Goal: Information Seeking & Learning: Learn about a topic

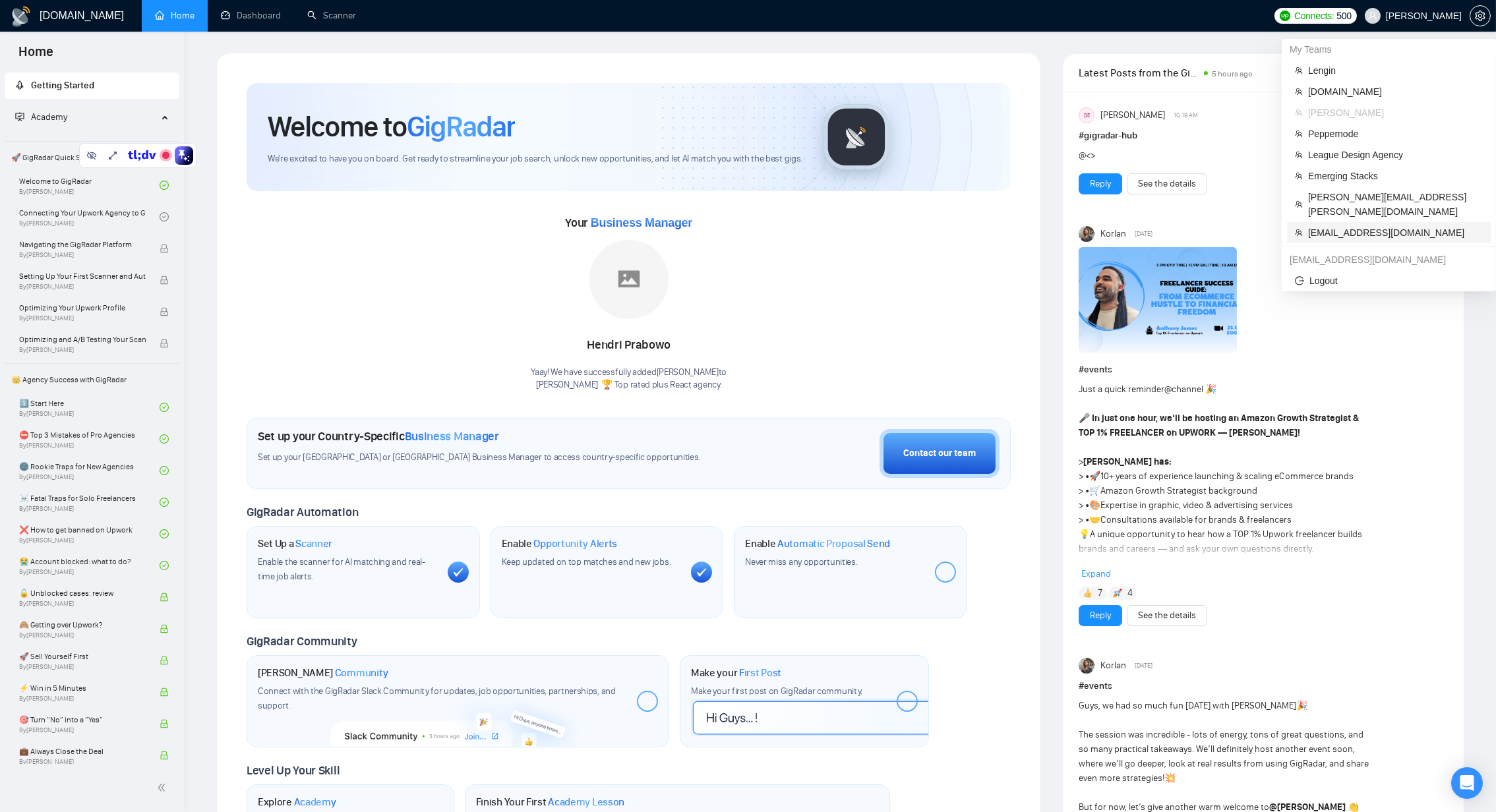
click at [1383, 225] on span "speak2mike@rocketmail.com" at bounding box center [1395, 233] width 175 height 15
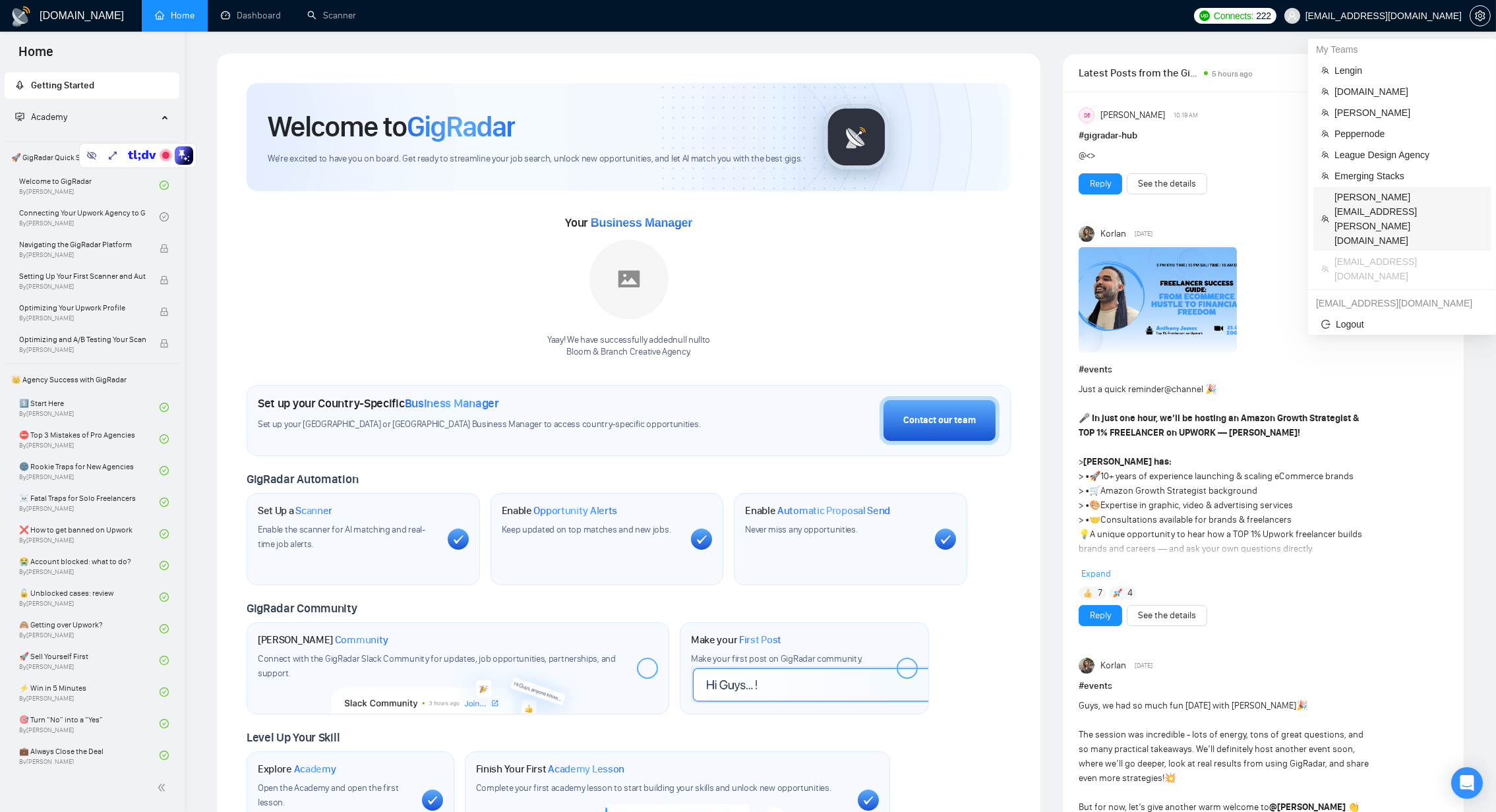
click at [1369, 192] on span "himanshu.bahmani@neenopal.com" at bounding box center [1408, 219] width 148 height 58
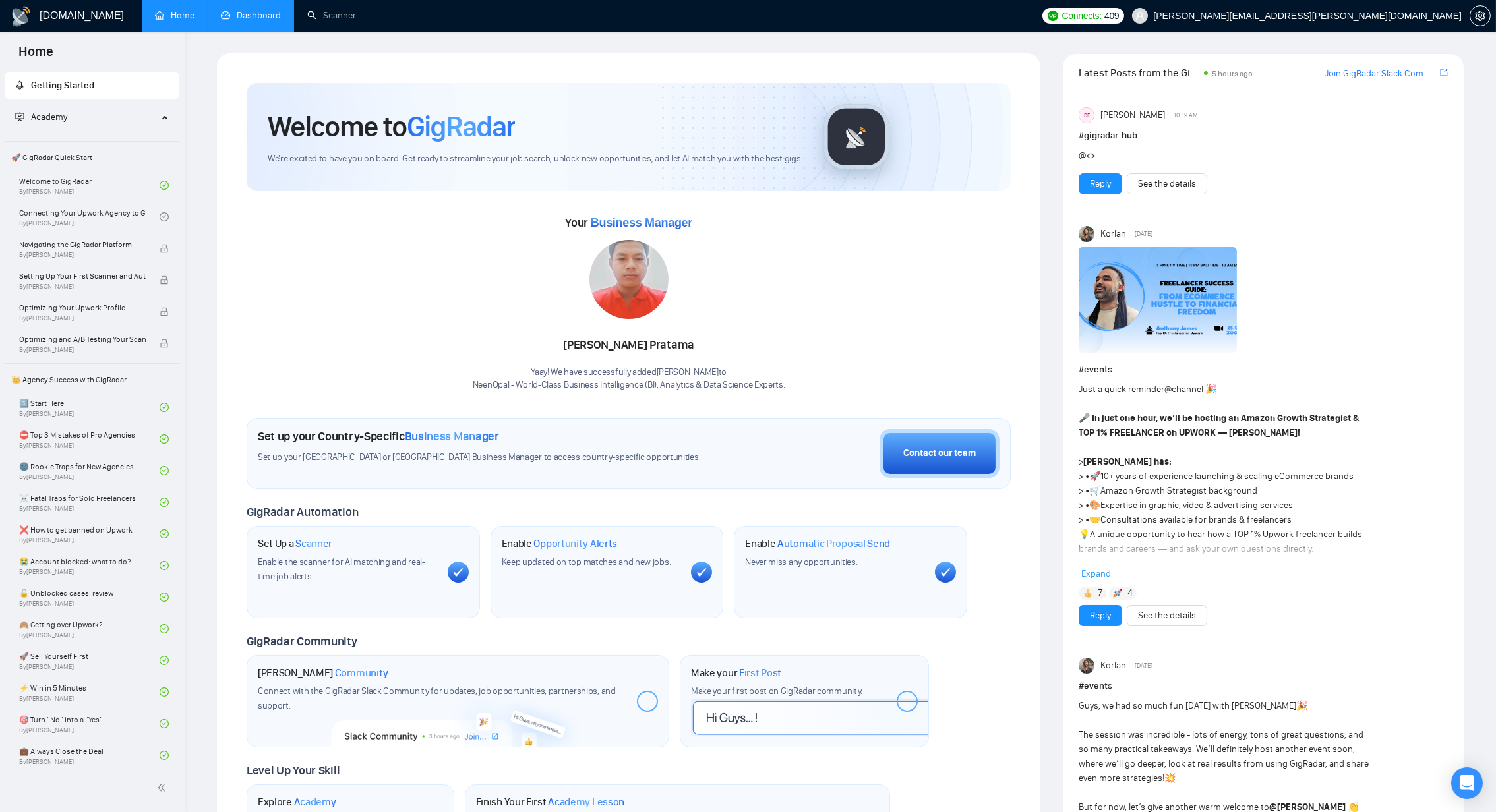
click at [267, 13] on link "Dashboard" at bounding box center [251, 15] width 60 height 11
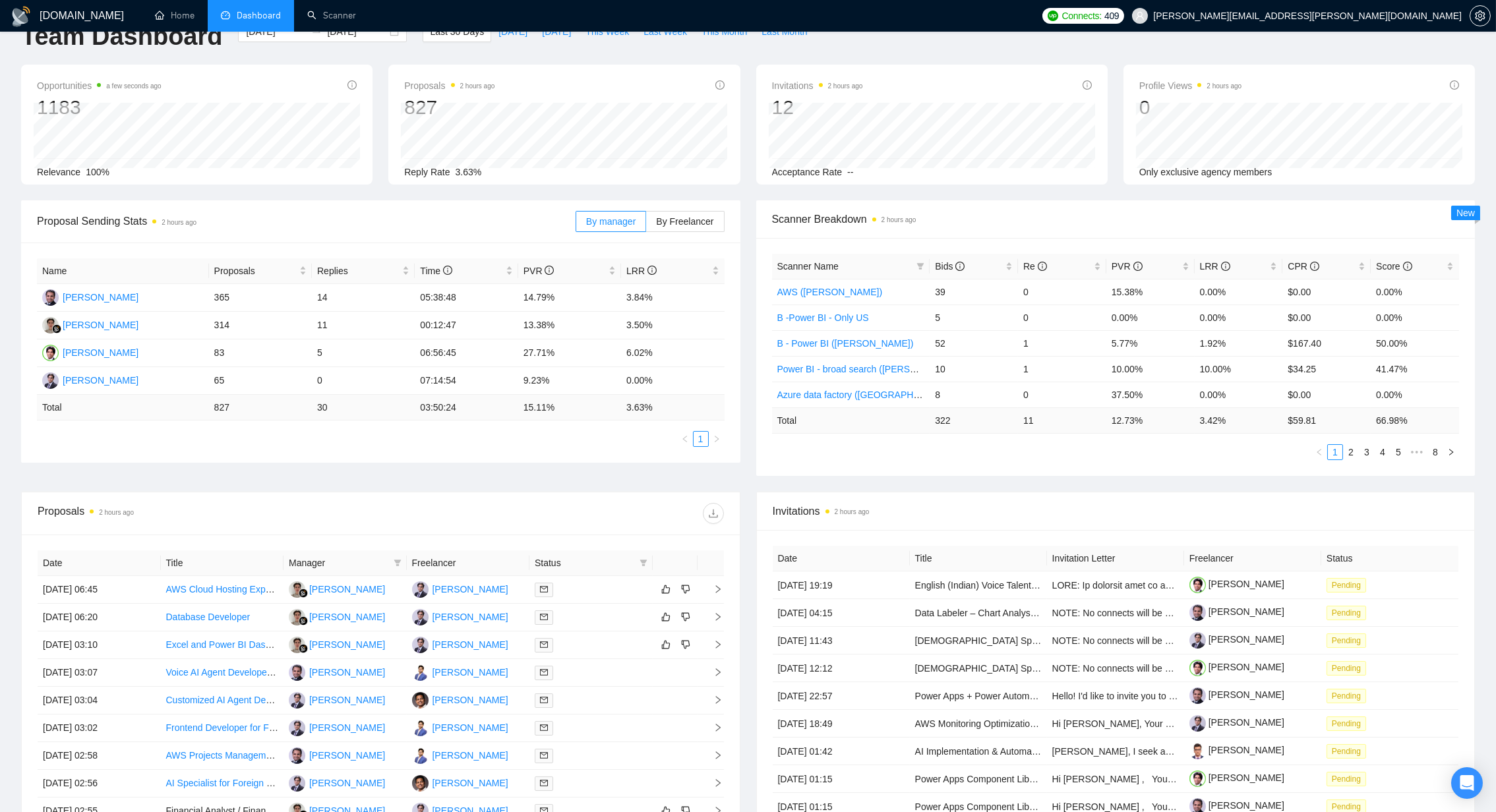
scroll to position [29, 0]
click at [430, 480] on div "Proposal Sending Stats 2 hours ago By manager By Freelancer Name Proposals Repl…" at bounding box center [748, 349] width 1470 height 292
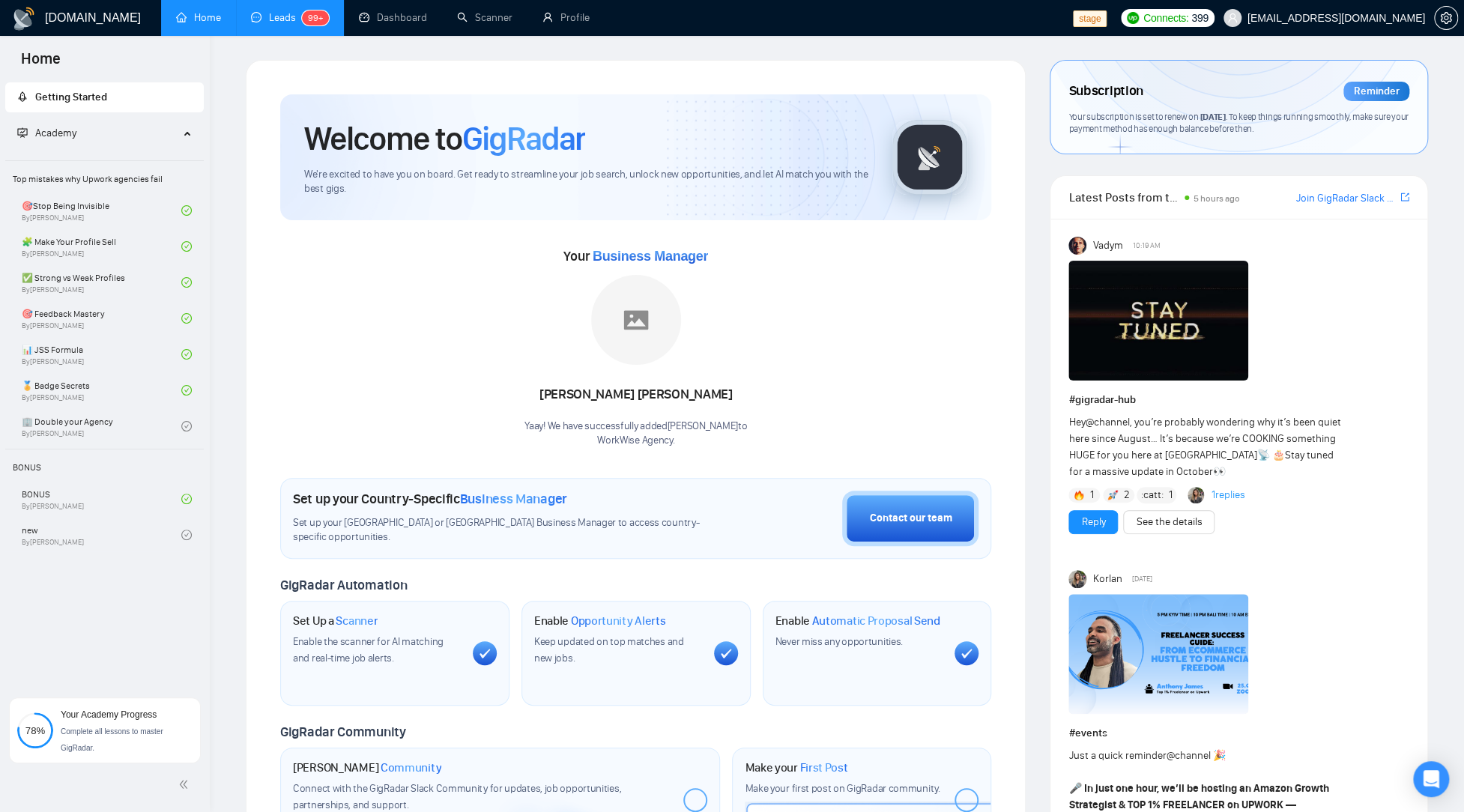
click at [294, 21] on link "Leads 99+" at bounding box center [290, 17] width 78 height 13
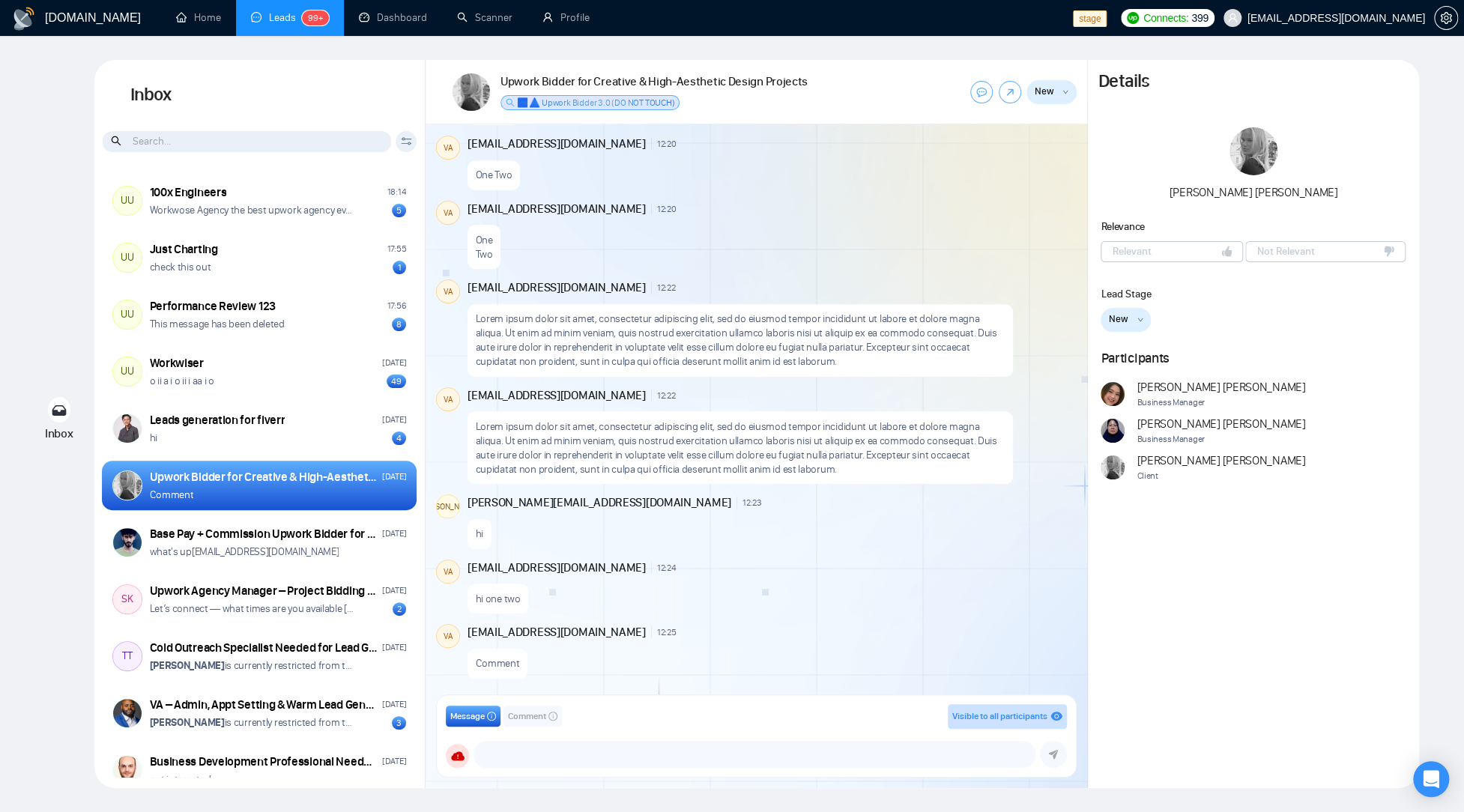
click at [804, 246] on div "One Two" at bounding box center [771, 243] width 606 height 53
click at [1137, 319] on icon "down" at bounding box center [1140, 320] width 6 height 6
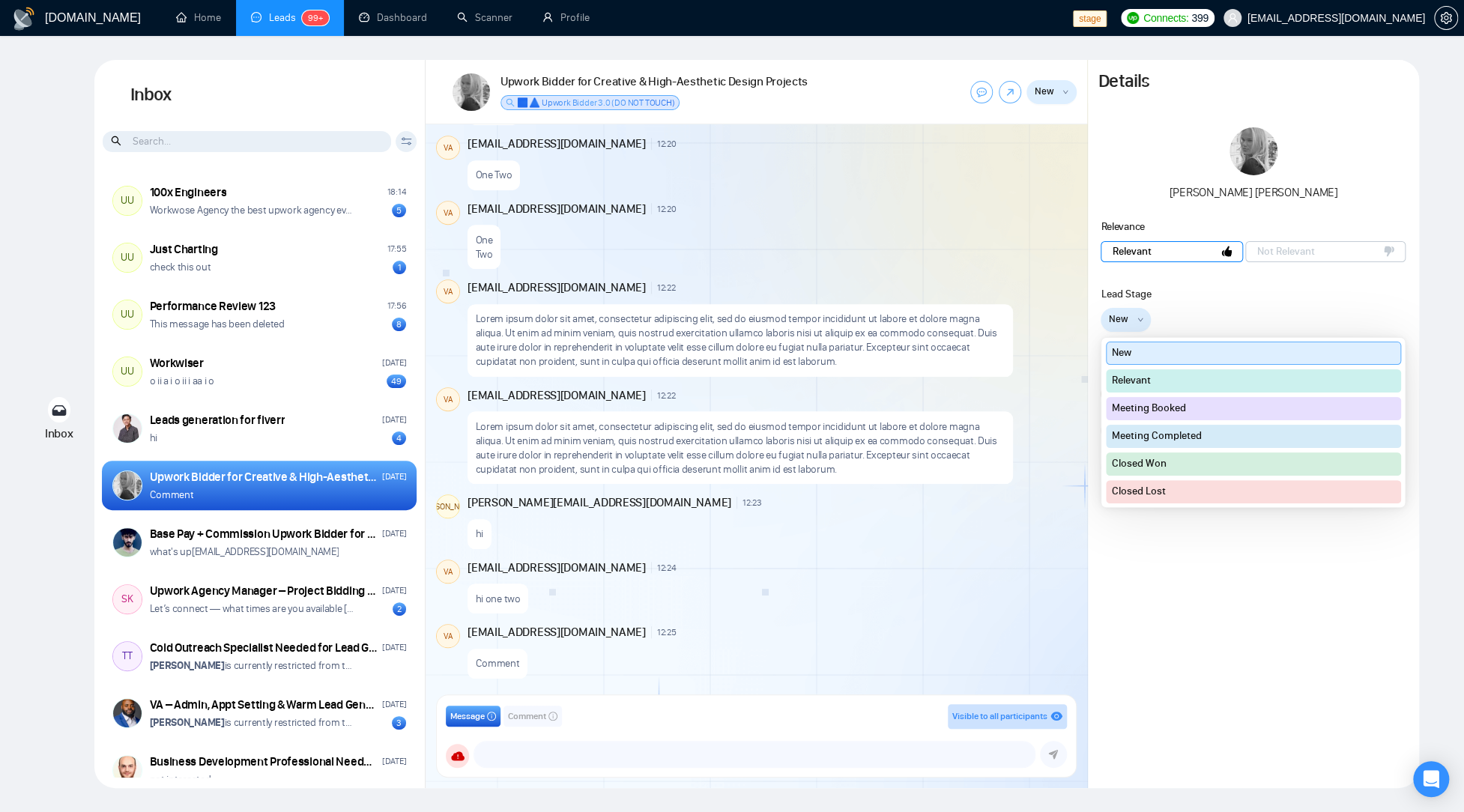
drag, startPoint x: 1198, startPoint y: 300, endPoint x: 1153, endPoint y: 250, distance: 67.3
click at [1198, 300] on div "Lead Stage" at bounding box center [1253, 294] width 305 height 16
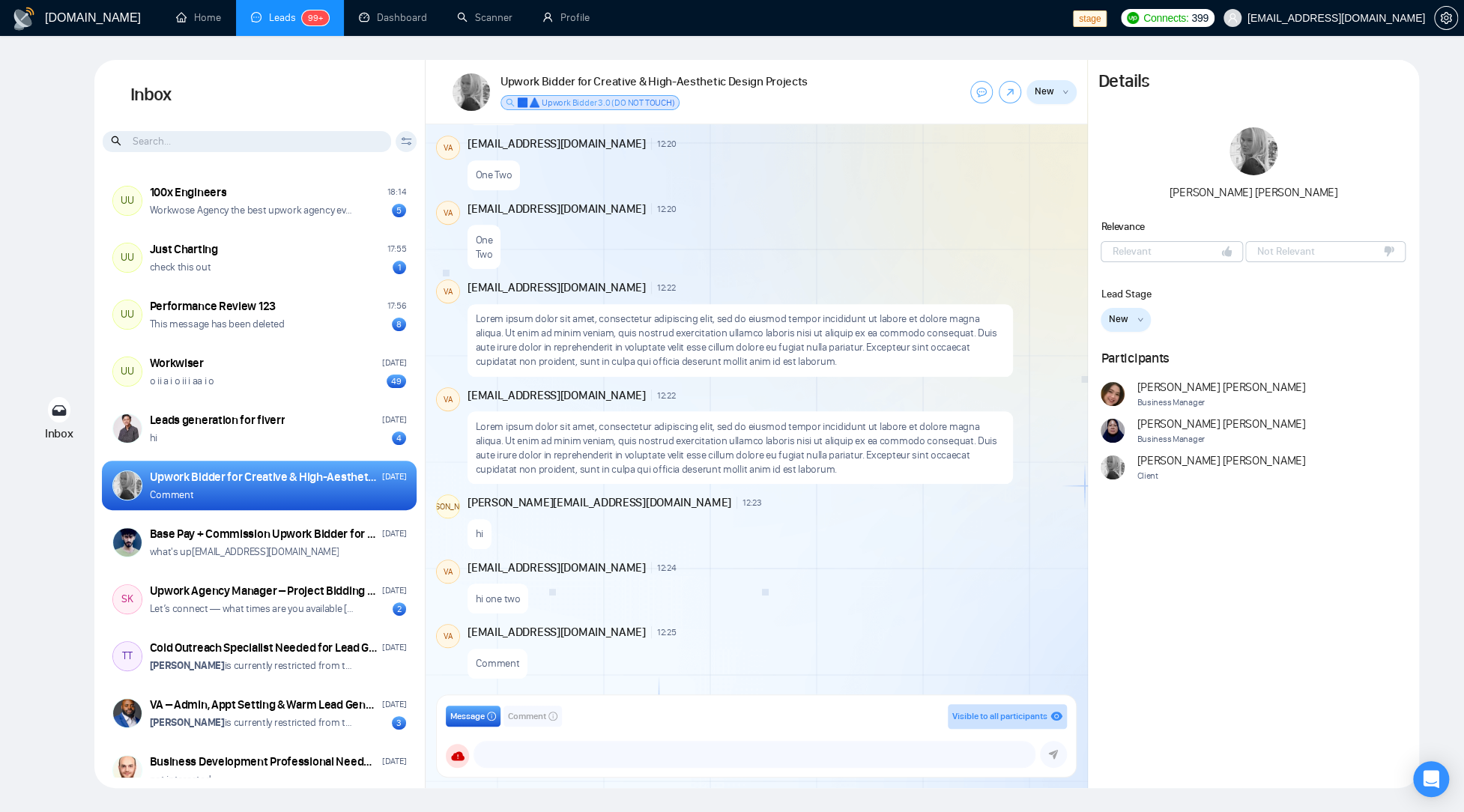
click at [545, 716] on span "Comment" at bounding box center [528, 716] width 39 height 14
click at [609, 756] on textarea at bounding box center [740, 754] width 589 height 25
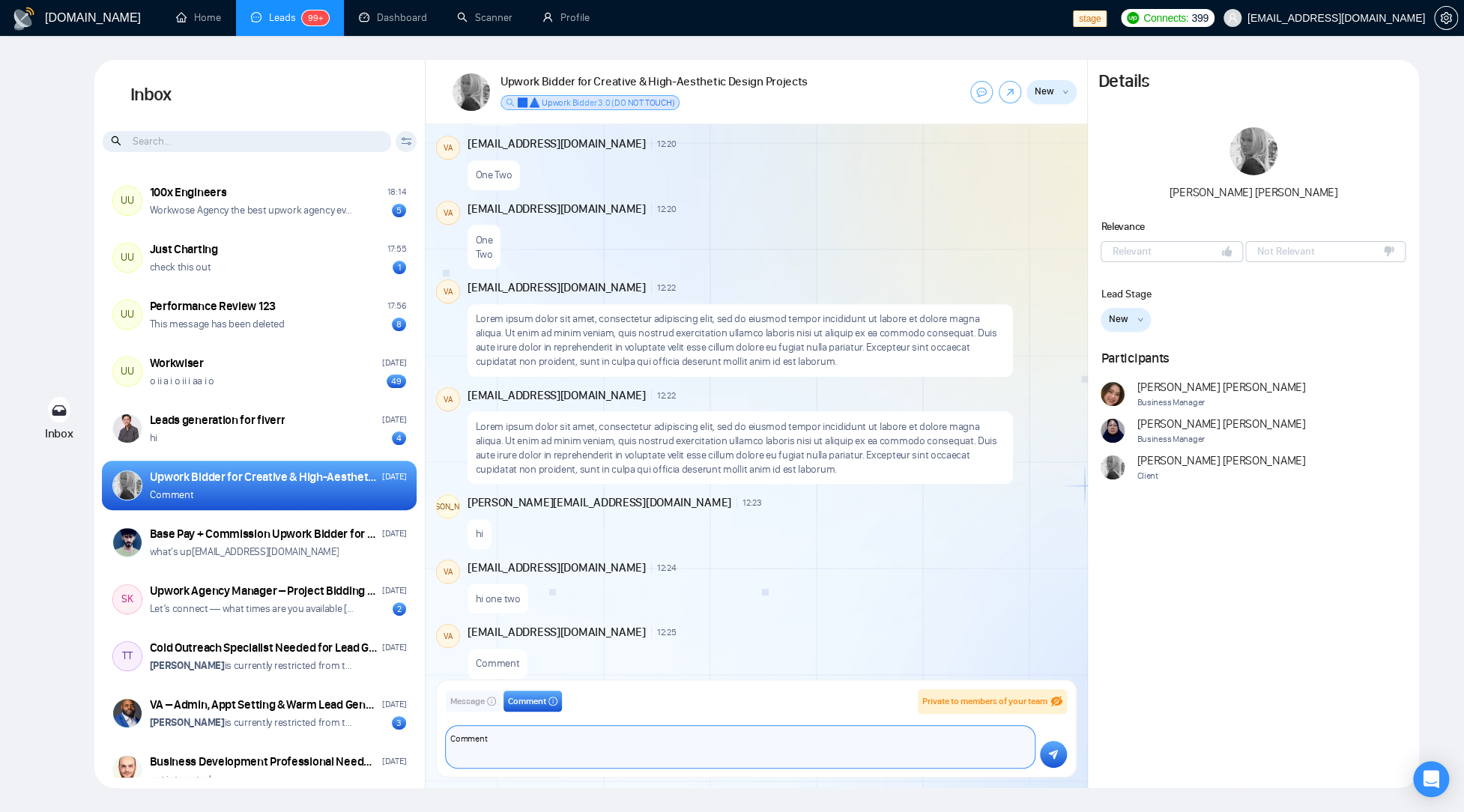
type textarea "Comment"
click at [1053, 758] on icon "submit" at bounding box center [1054, 754] width 10 height 11
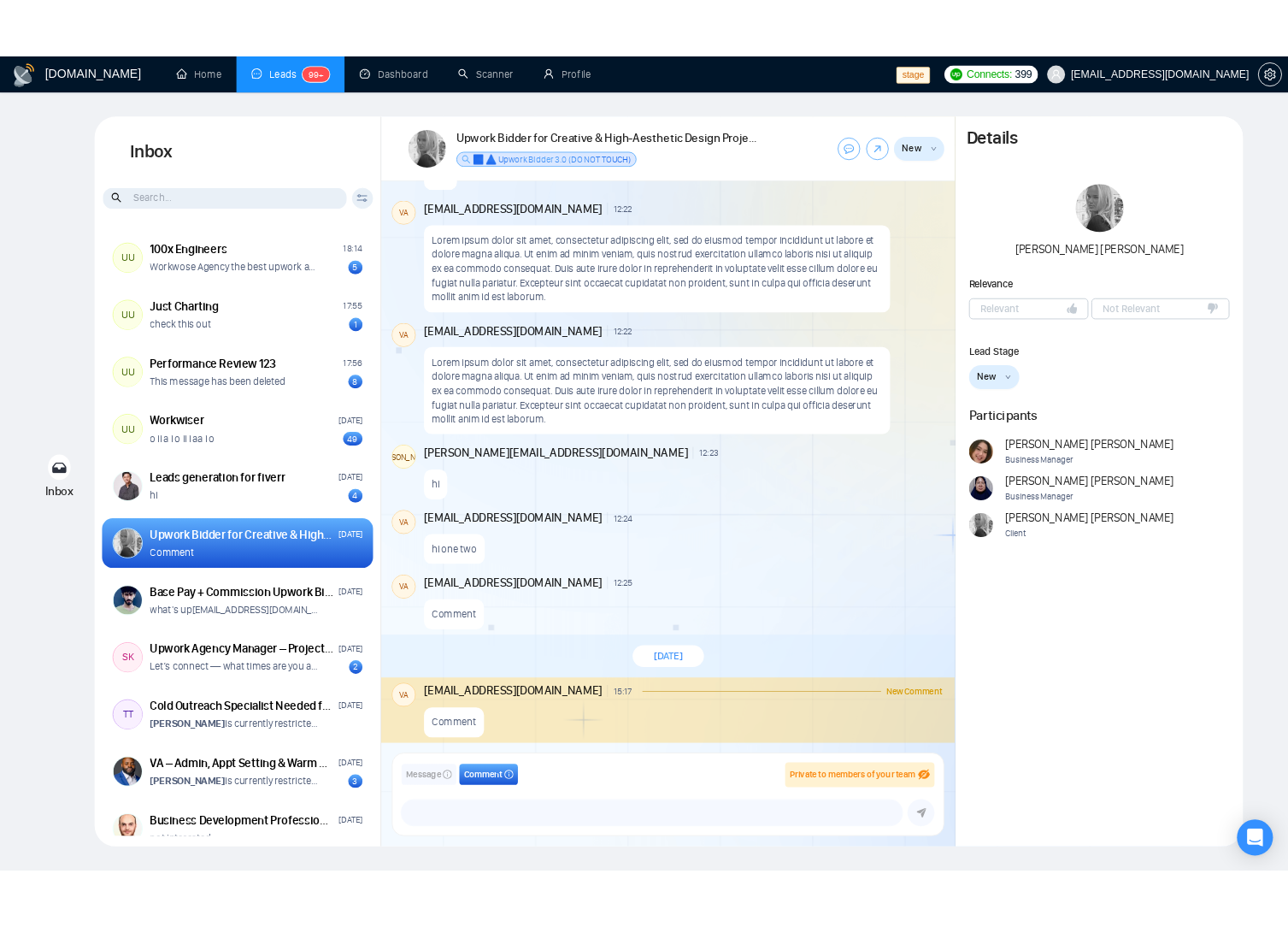
scroll to position [885, 0]
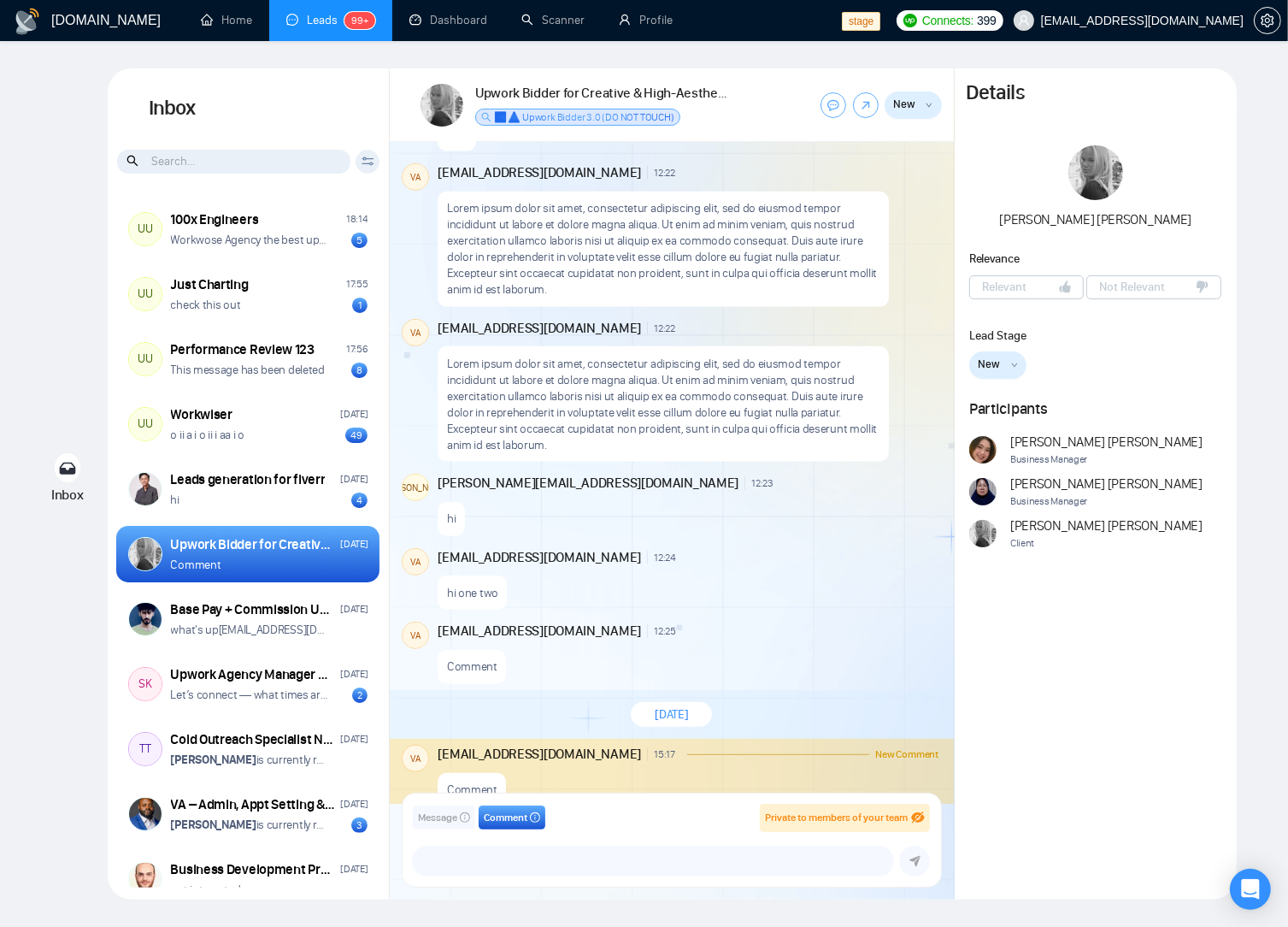
click at [61, 81] on div "Inbox Inbox Client Reset Date Reset Reset Apply UU 100x Engineers 18:14 Workwos…" at bounding box center [644, 485] width 1234 height 831
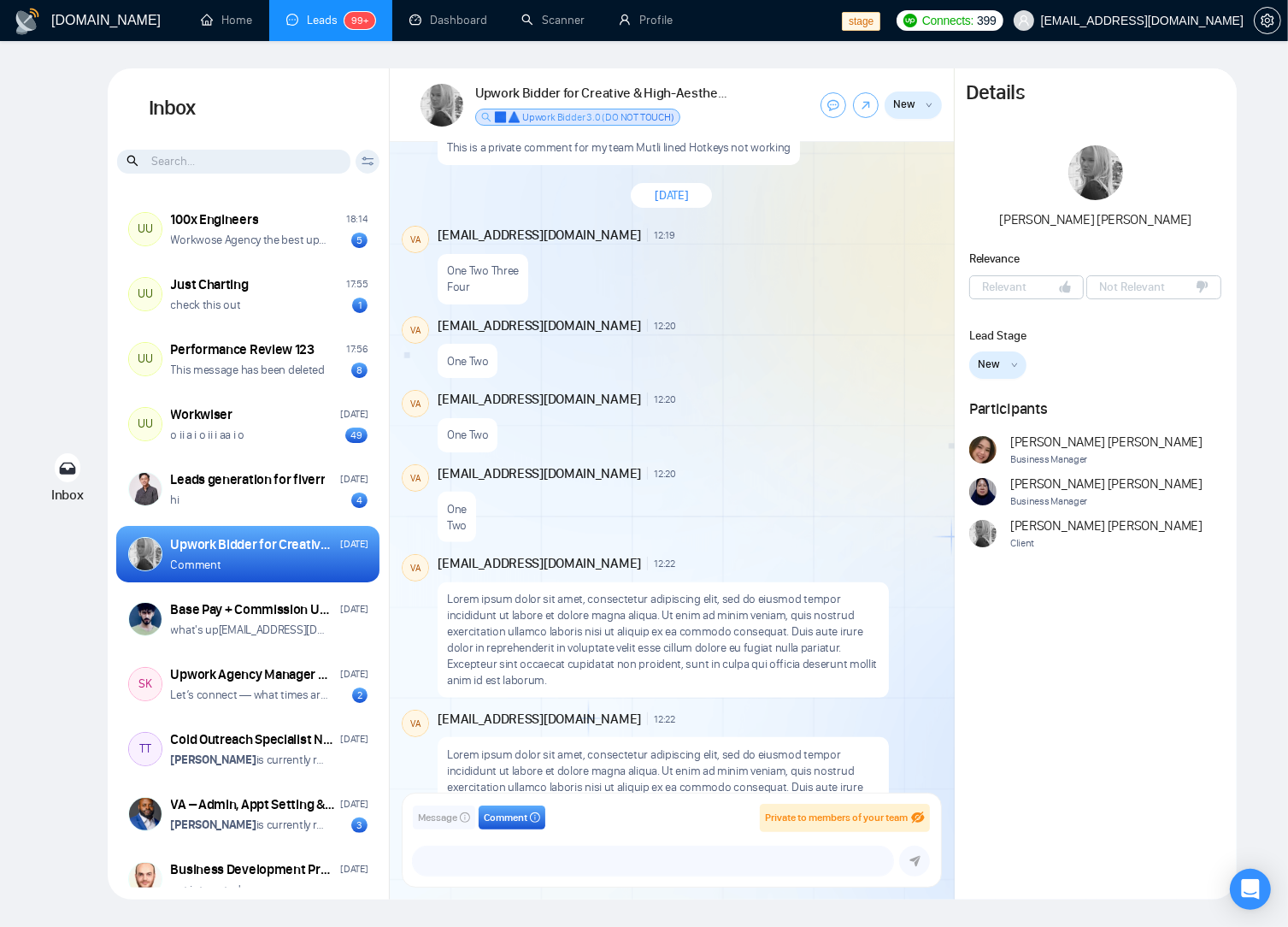
scroll to position [916, 0]
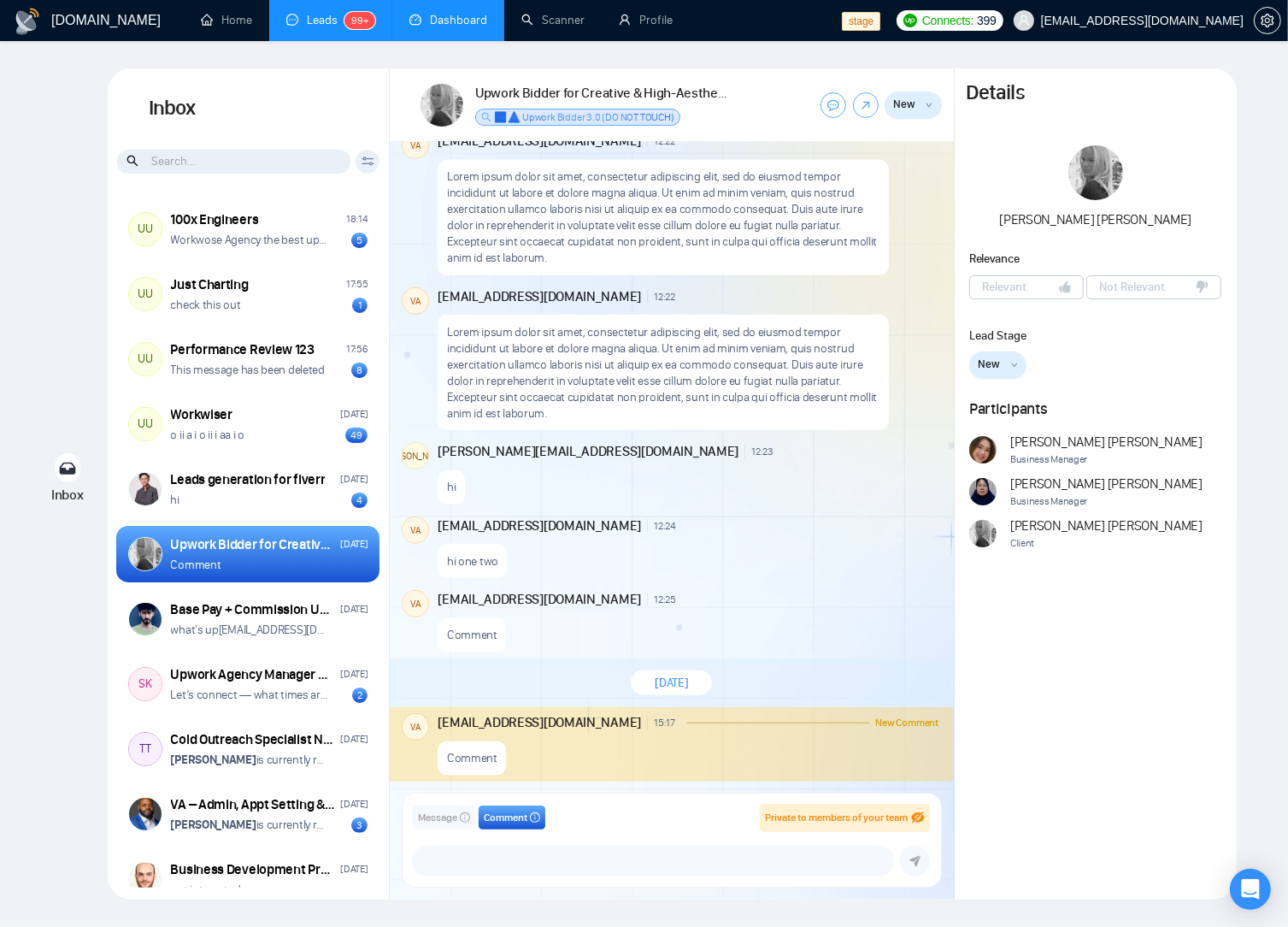
click at [456, 16] on link "Dashboard" at bounding box center [448, 19] width 77 height 14
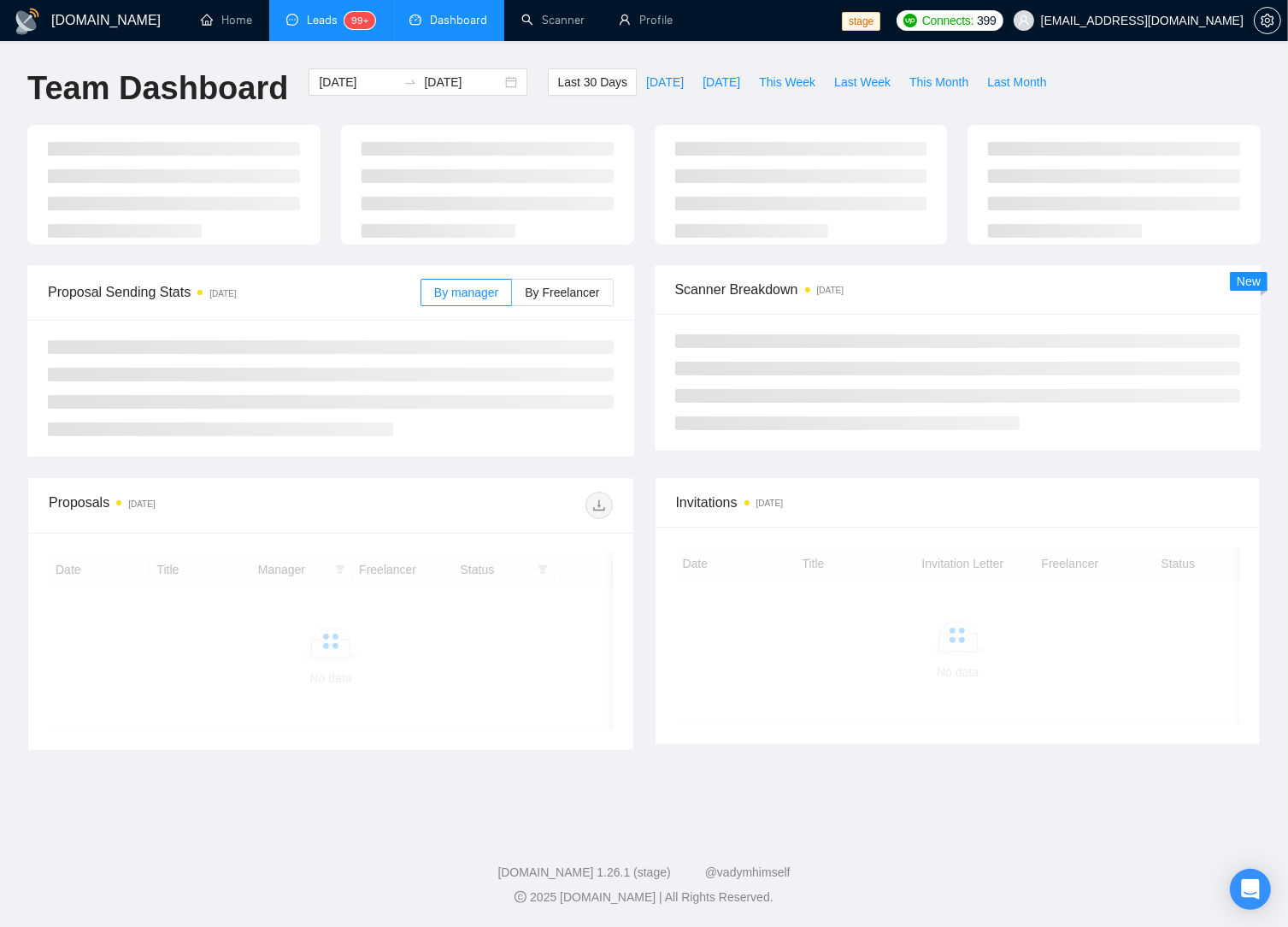
click at [332, 17] on link "Leads 99+" at bounding box center [331, 19] width 89 height 14
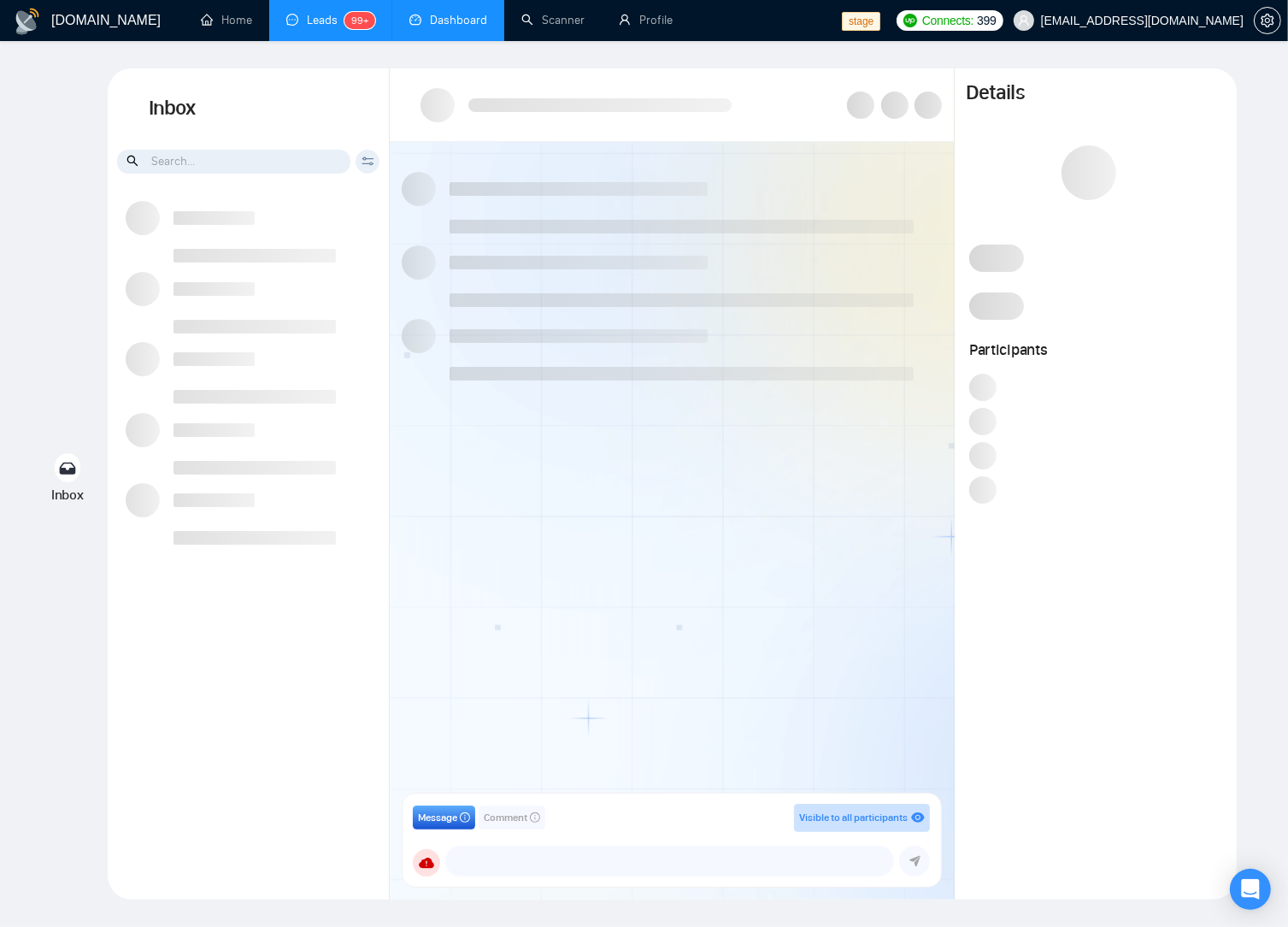
scroll to position [916, 0]
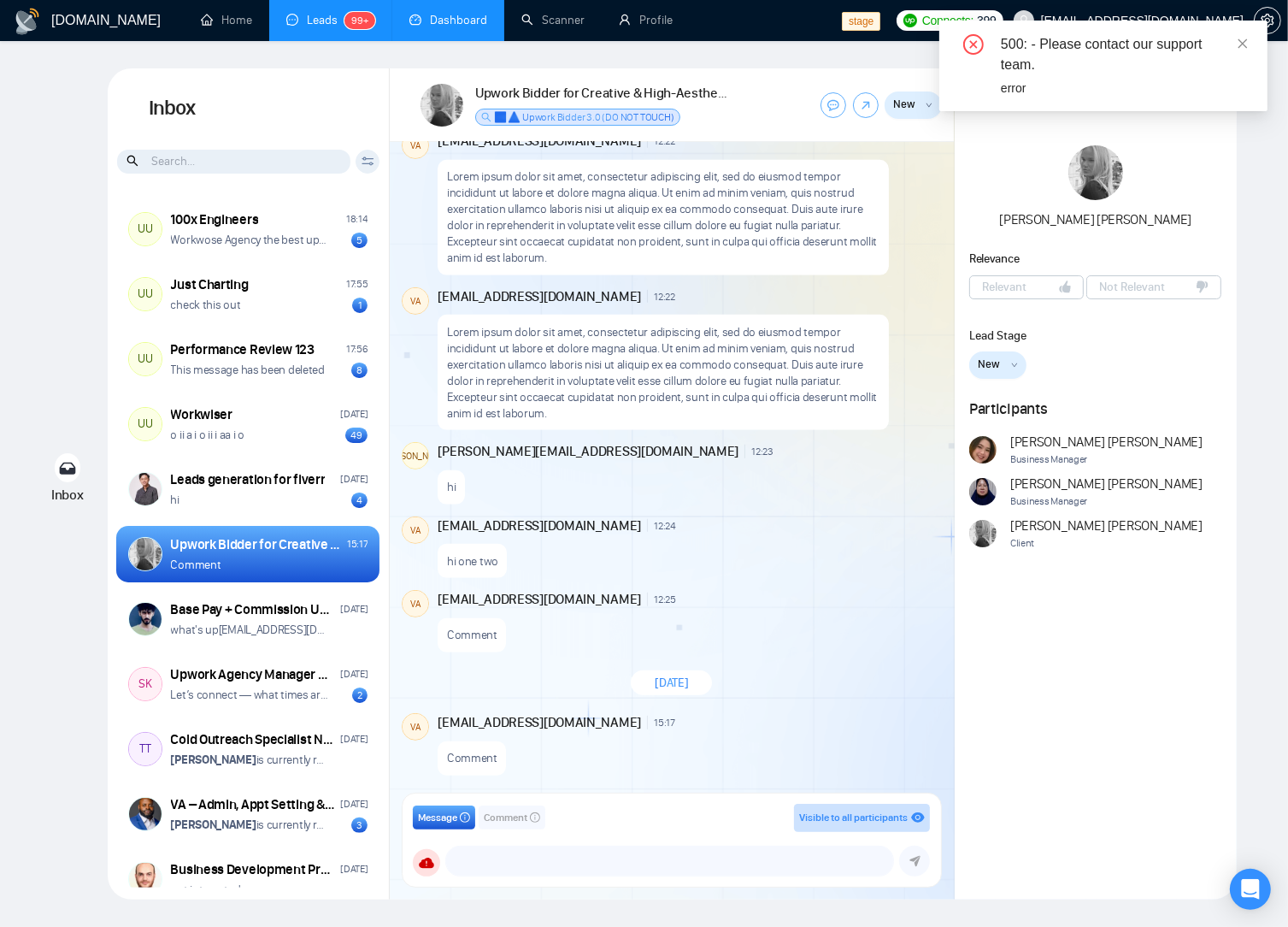
drag, startPoint x: 598, startPoint y: 579, endPoint x: 532, endPoint y: 585, distance: 66.3
click at [598, 579] on div "[DATE] [PERSON_NAME] 22:09 New Message [DEMOGRAPHIC_DATA] eftermiddag Studio Bl…" at bounding box center [672, 473] width 565 height 662
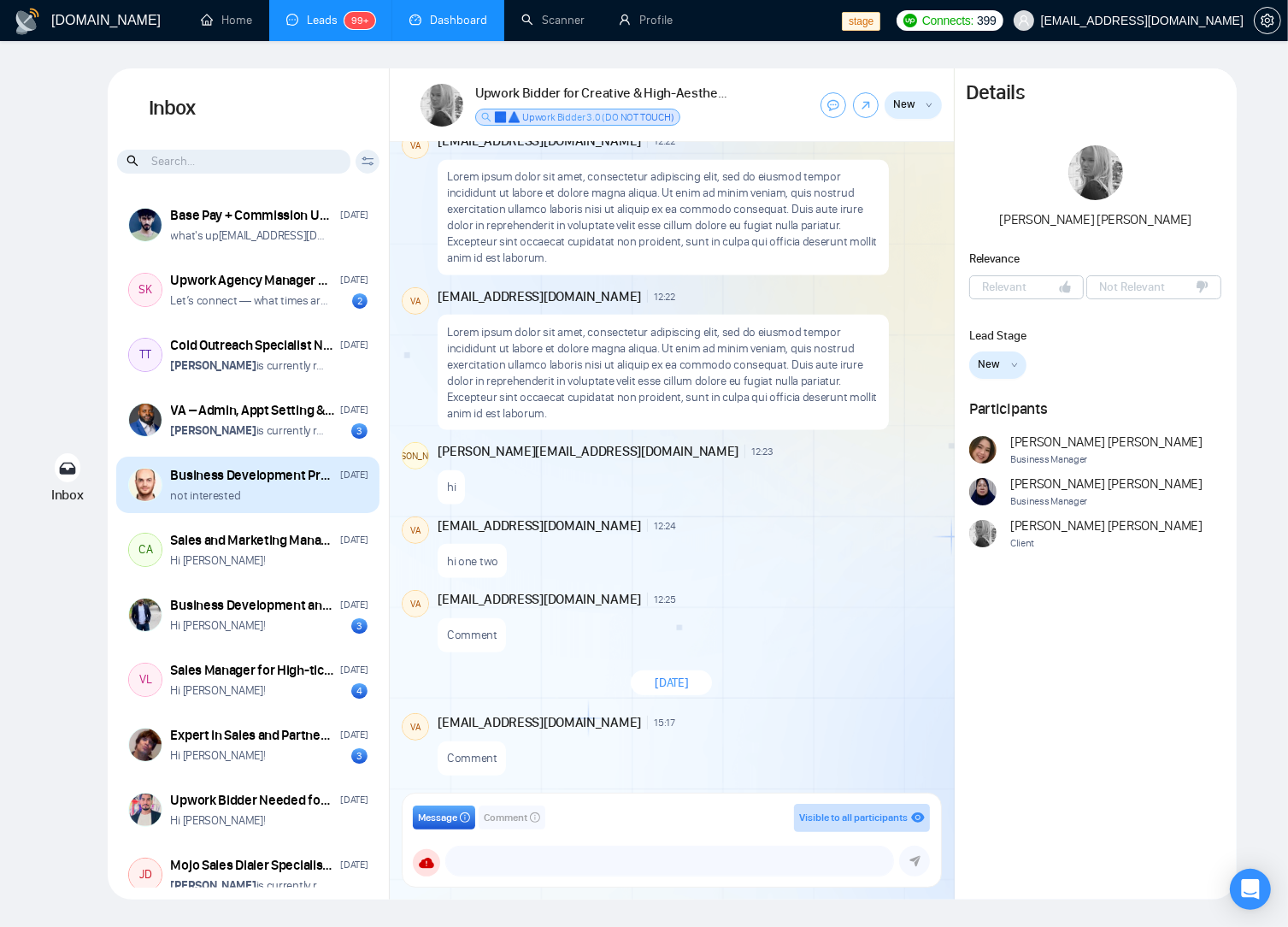
scroll to position [395, 0]
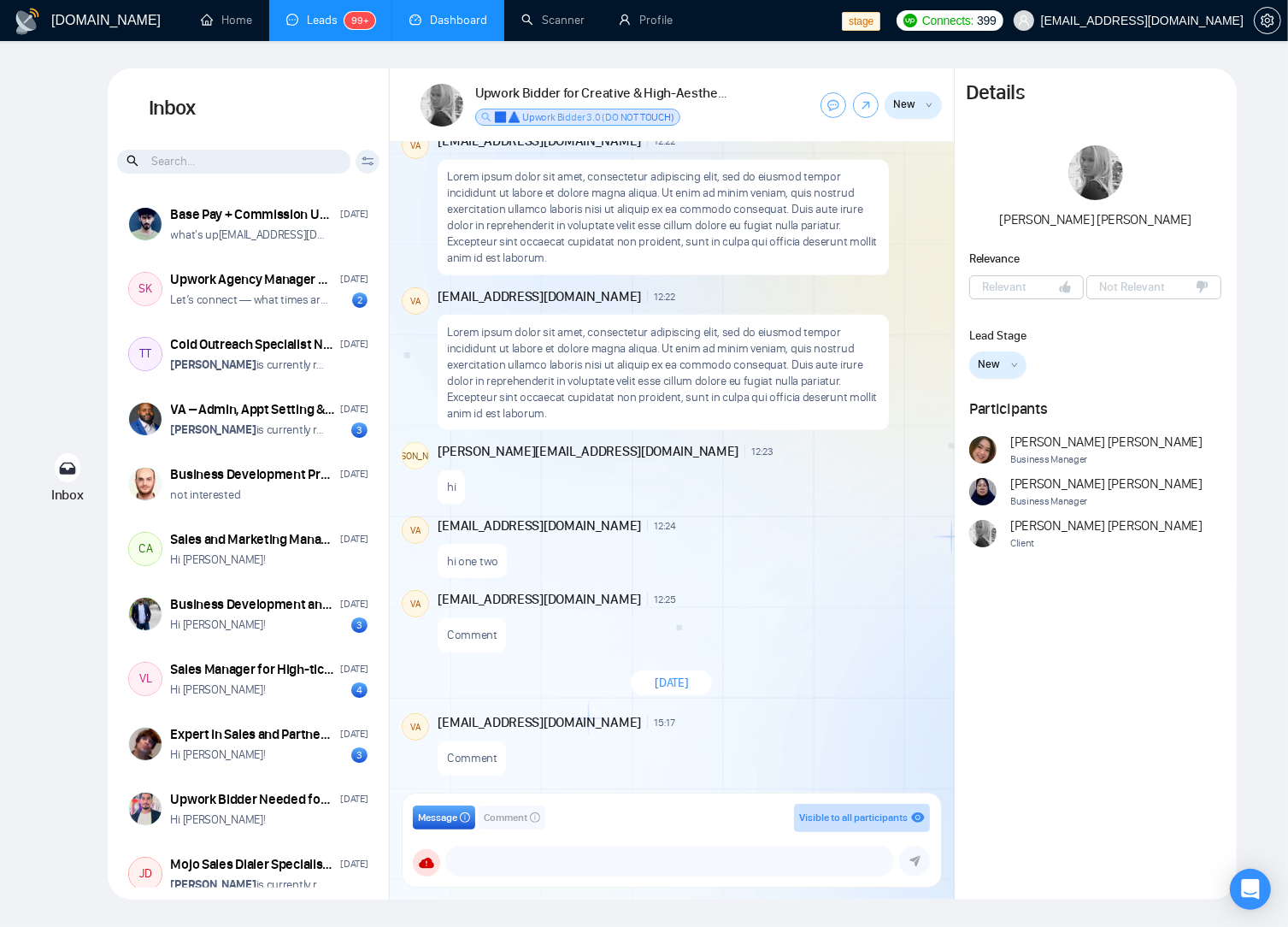
drag, startPoint x: 734, startPoint y: 491, endPoint x: 1191, endPoint y: 516, distance: 457.7
click at [740, 490] on div "hi" at bounding box center [688, 483] width 501 height 44
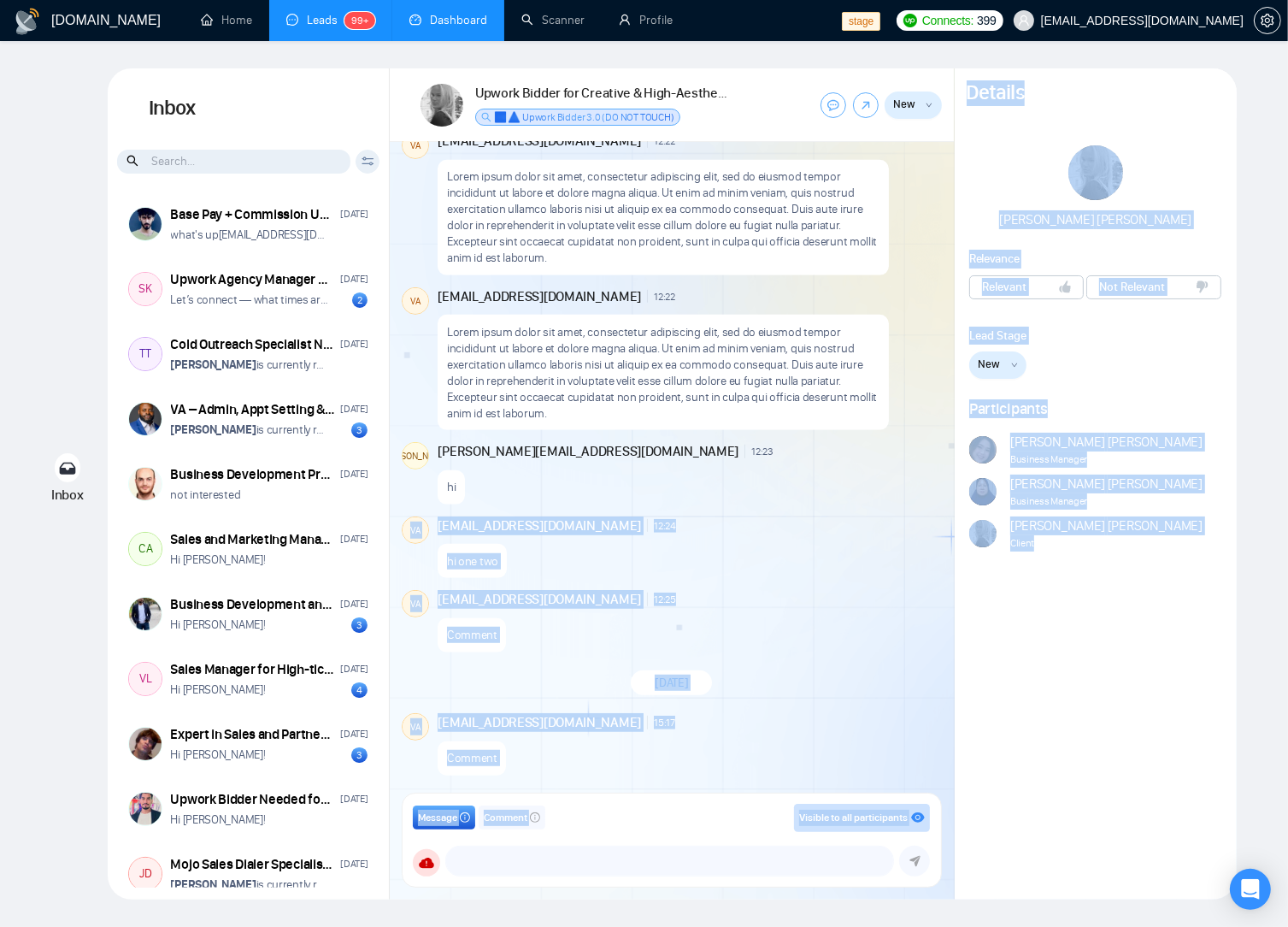
drag, startPoint x: 1120, startPoint y: 484, endPoint x: 906, endPoint y: 498, distance: 214.5
click at [945, 484] on div "Upwork Bidder for Creative & High-Aesthetic Design Projects ✅ ⚠️ Upwork Bidder …" at bounding box center [813, 485] width 848 height 831
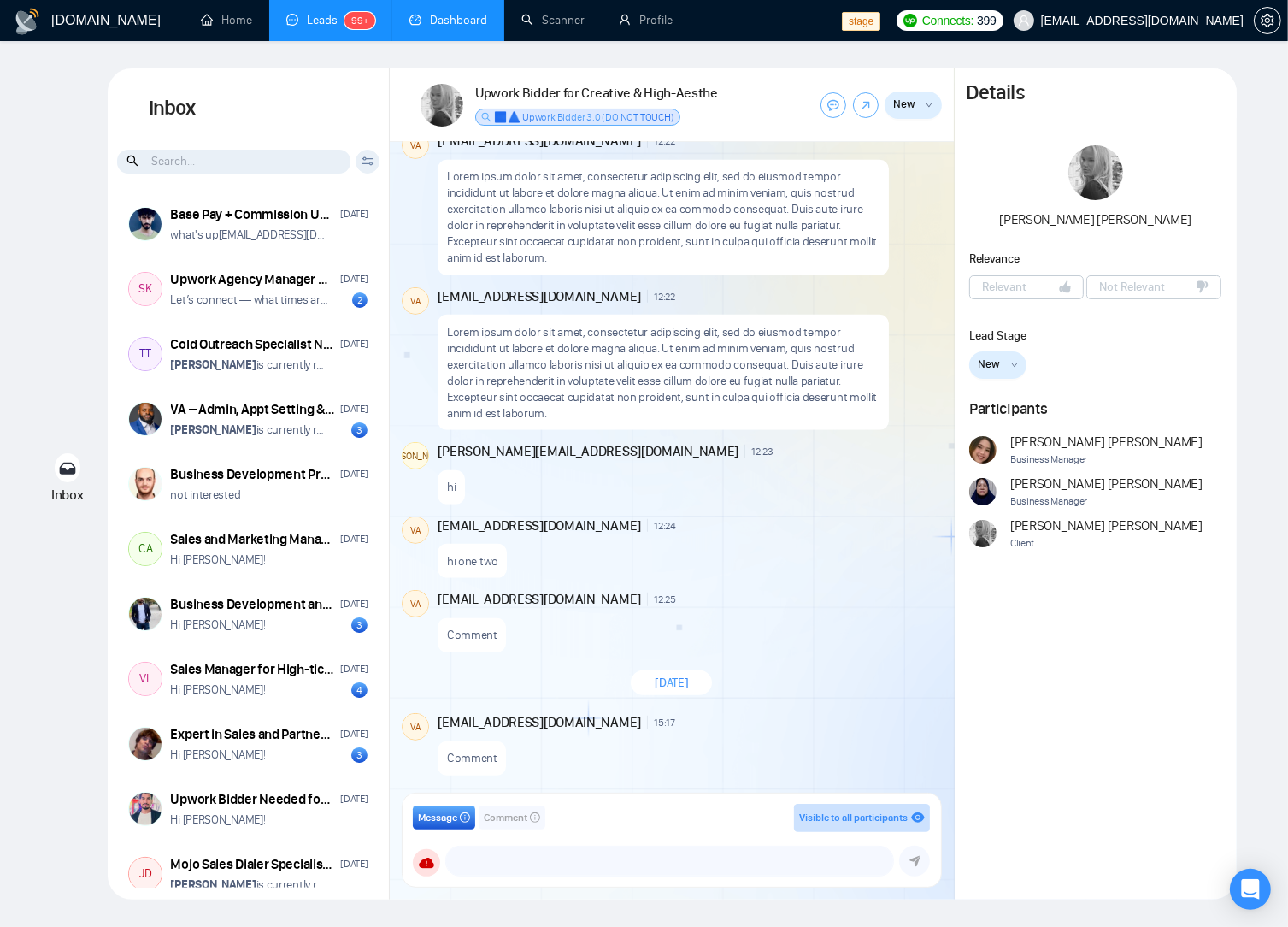
click at [1226, 554] on div "Participants [PERSON_NAME] Business Manager [PERSON_NAME] Business Manager [PER…" at bounding box center [1095, 487] width 282 height 176
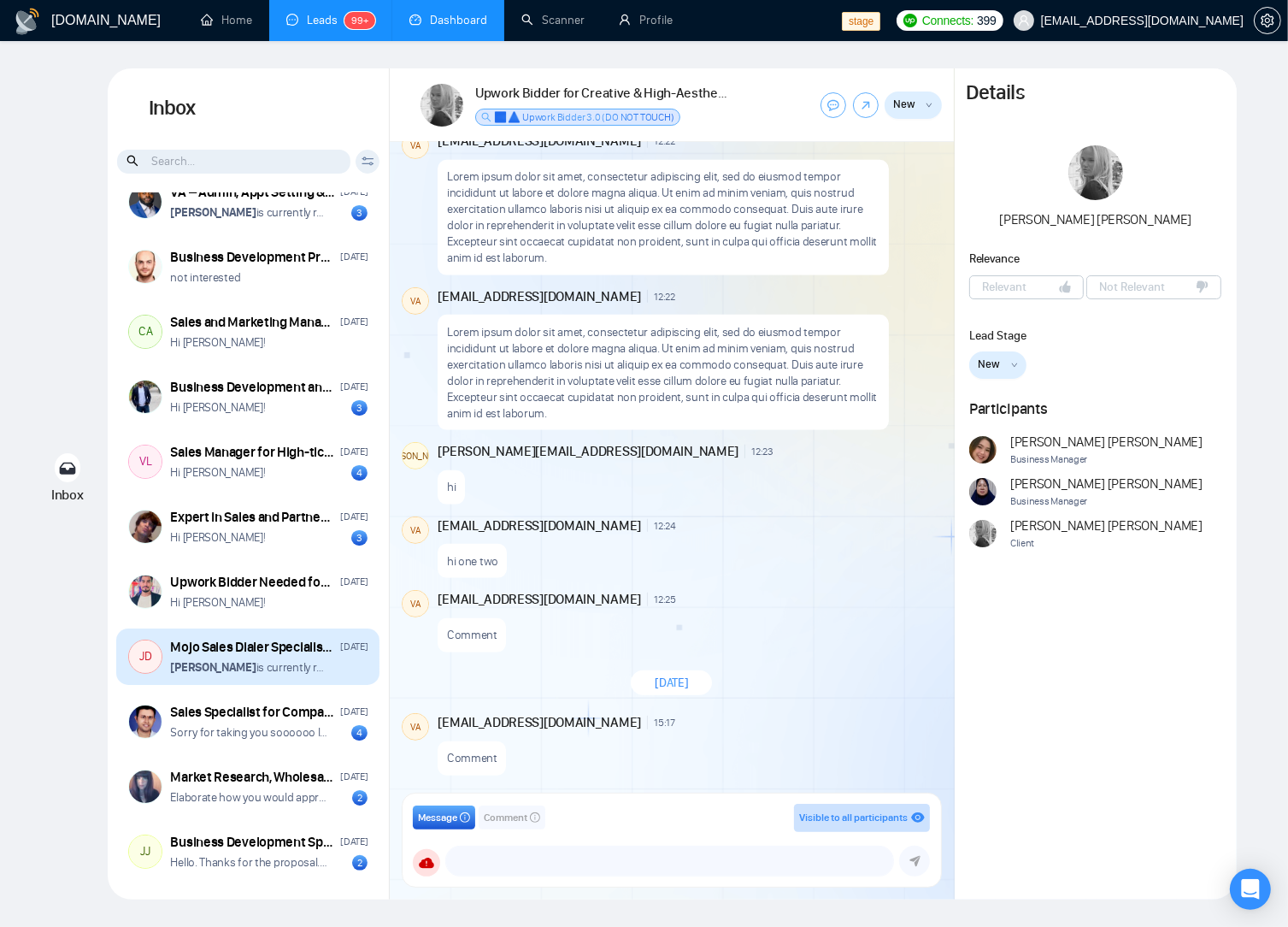
scroll to position [0, 0]
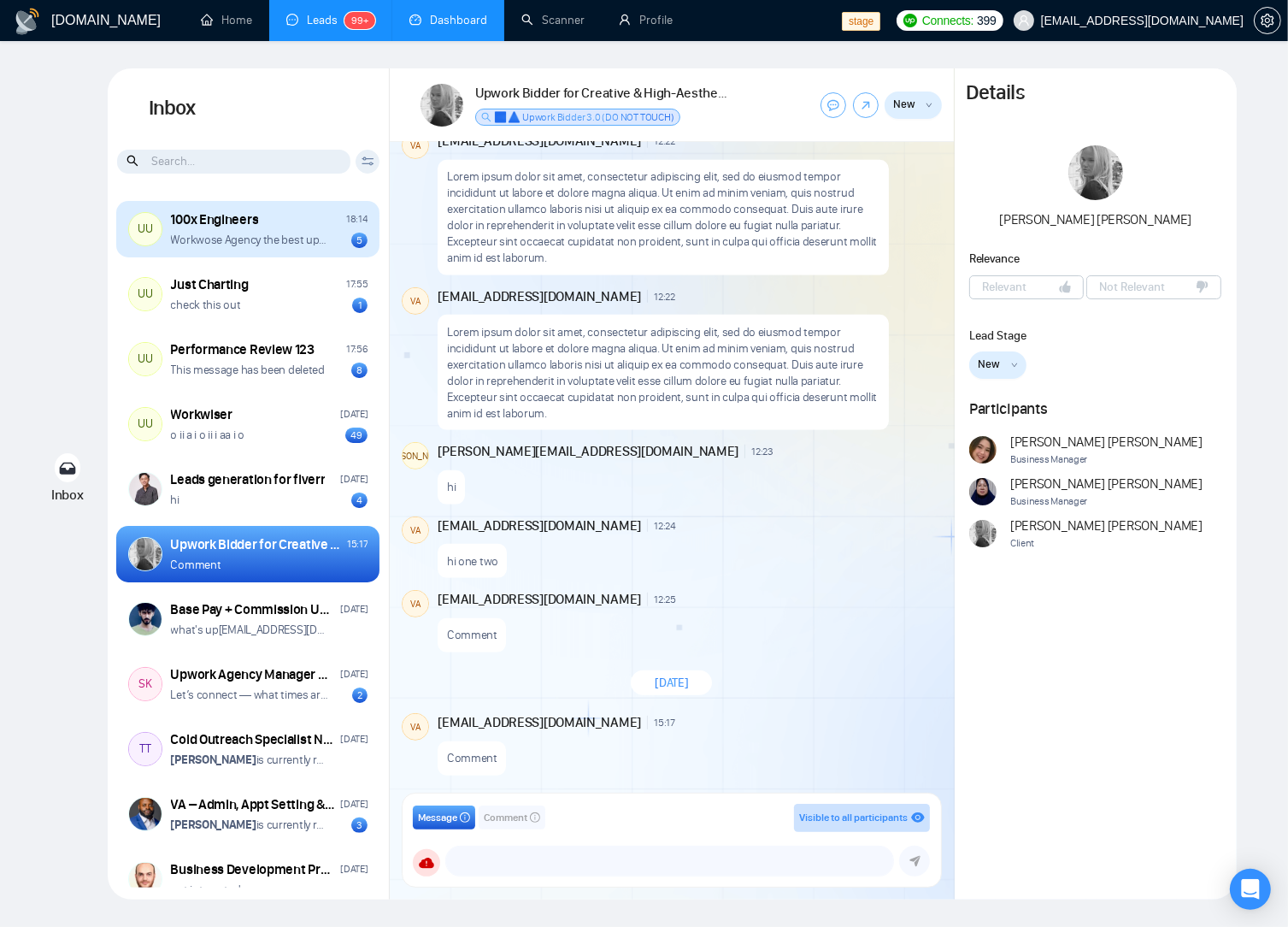
drag, startPoint x: 262, startPoint y: 238, endPoint x: 247, endPoint y: 236, distance: 15.1
click at [262, 238] on p "Workwose Agency the best upwork agency ever ��" at bounding box center [250, 239] width 159 height 16
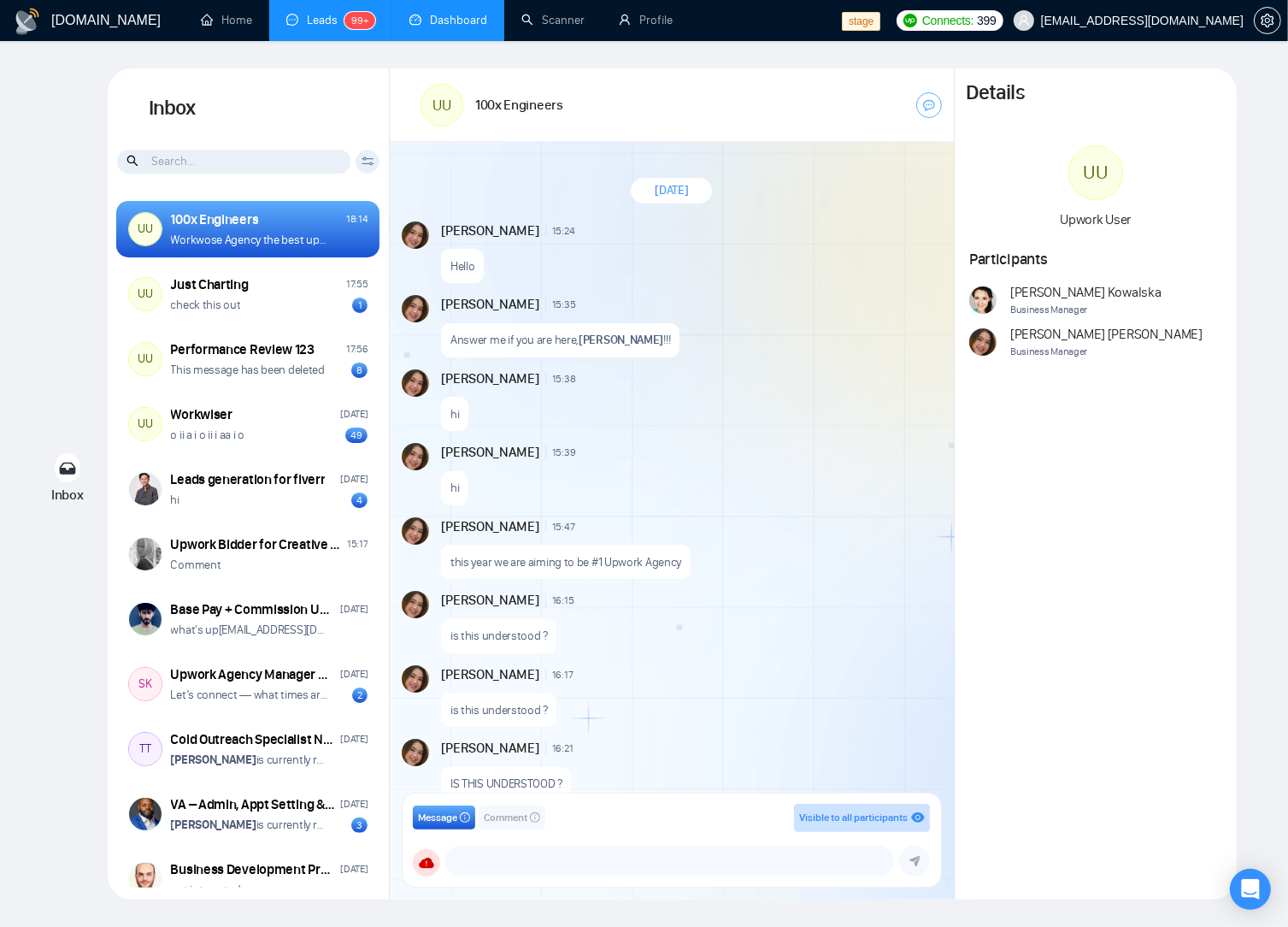
scroll to position [1663, 0]
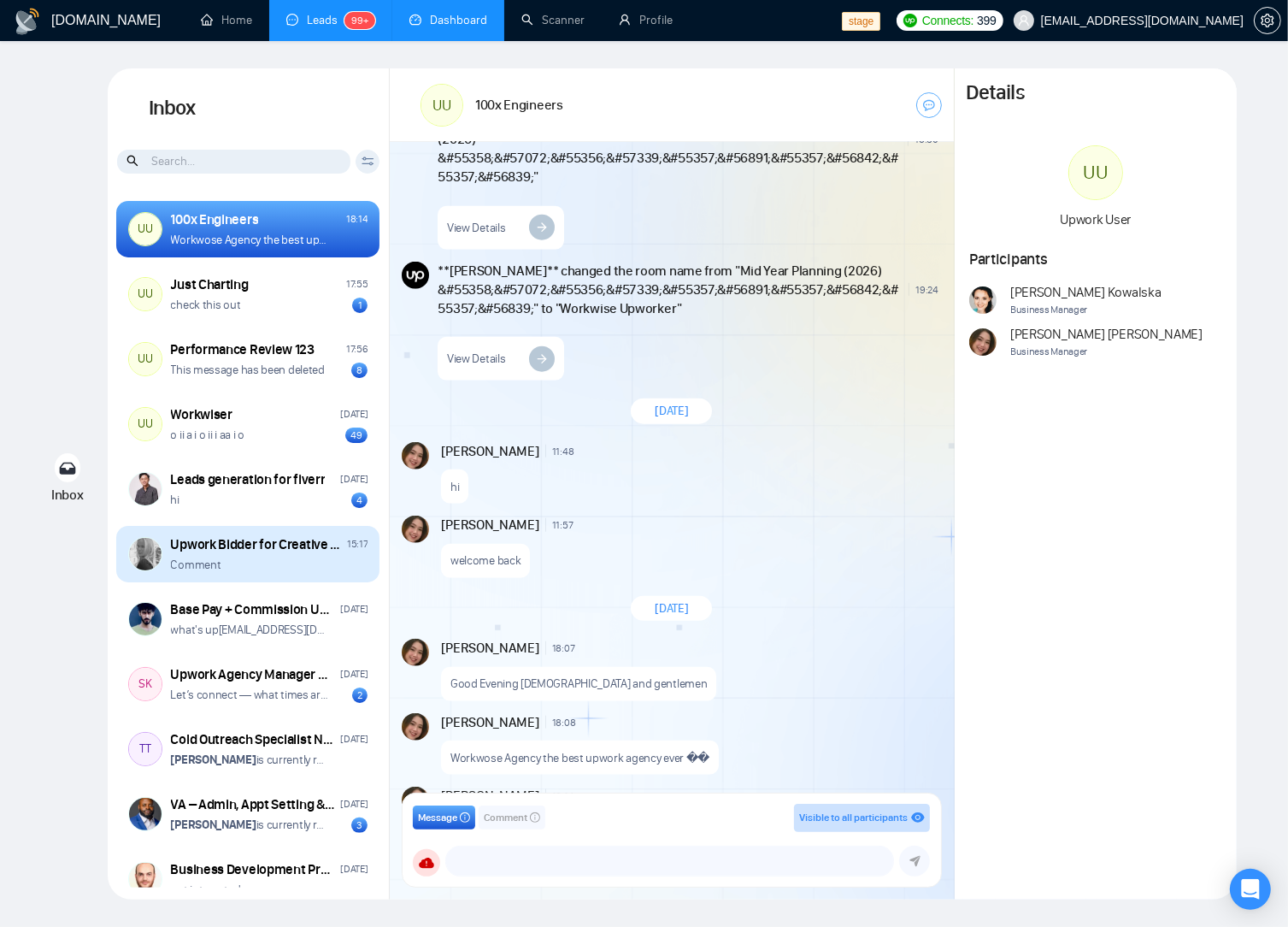
click at [231, 559] on div "Comment" at bounding box center [269, 565] width 198 height 16
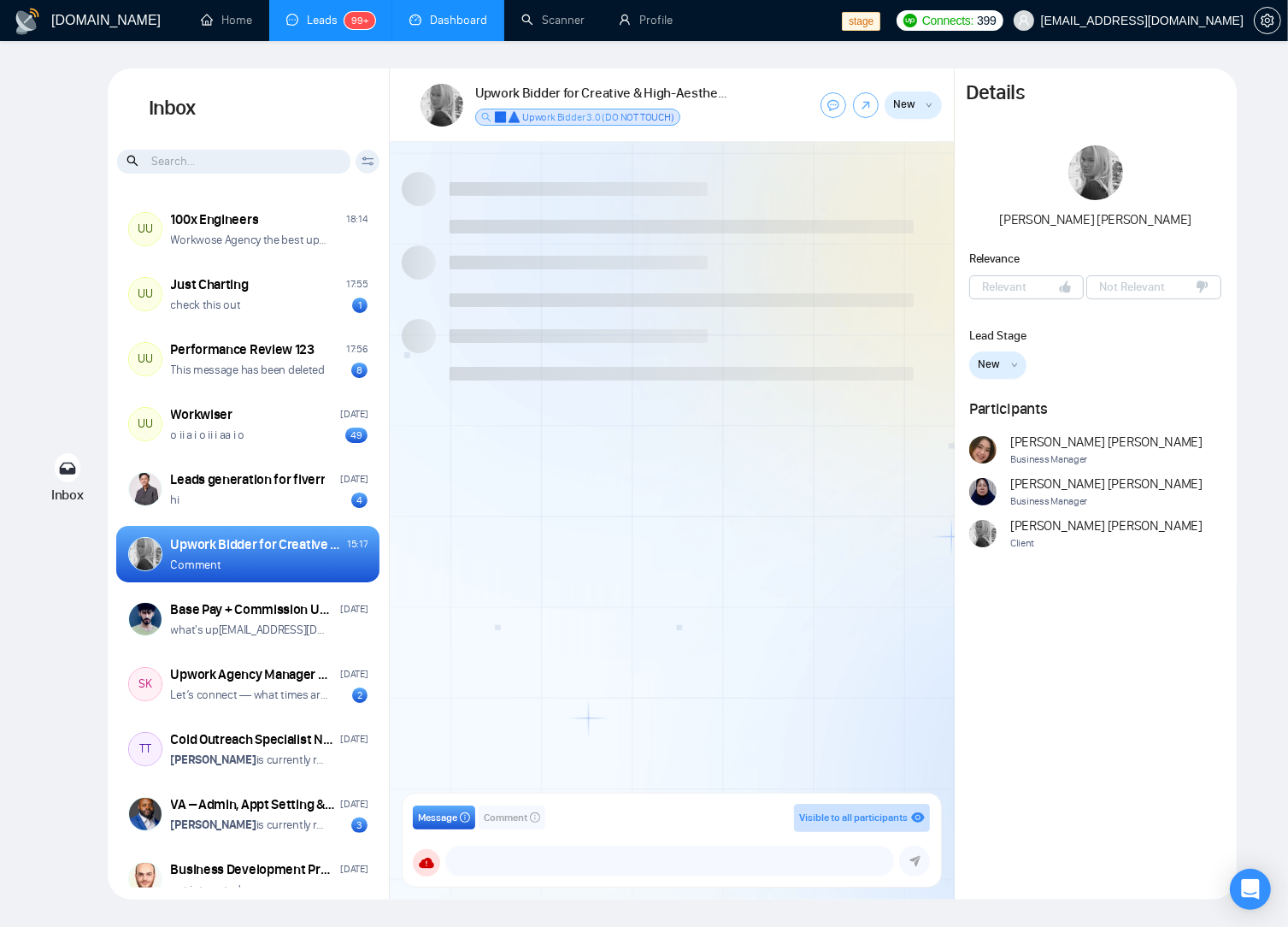
scroll to position [916, 0]
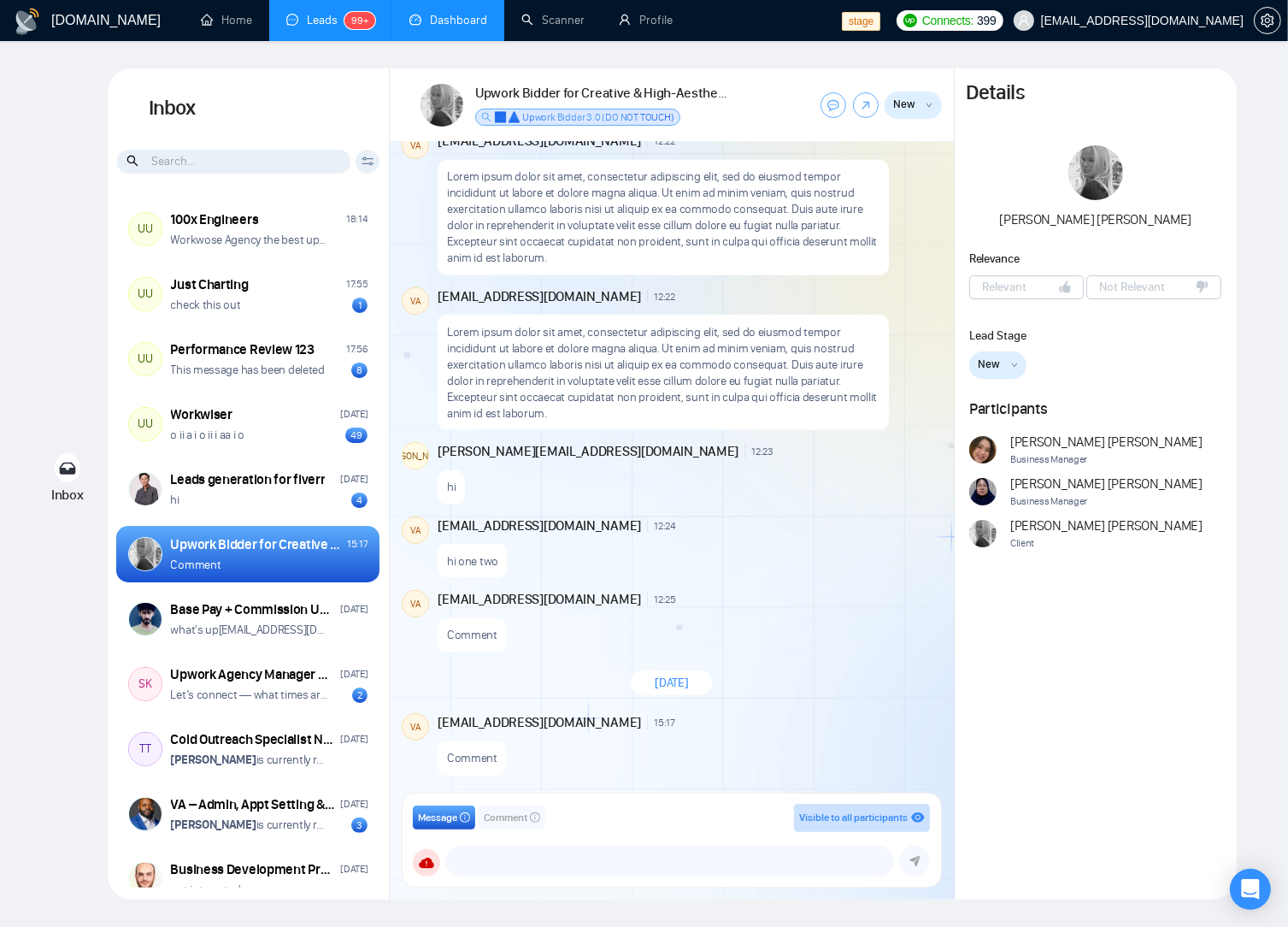
click at [1004, 366] on button "New" at bounding box center [998, 365] width 57 height 28
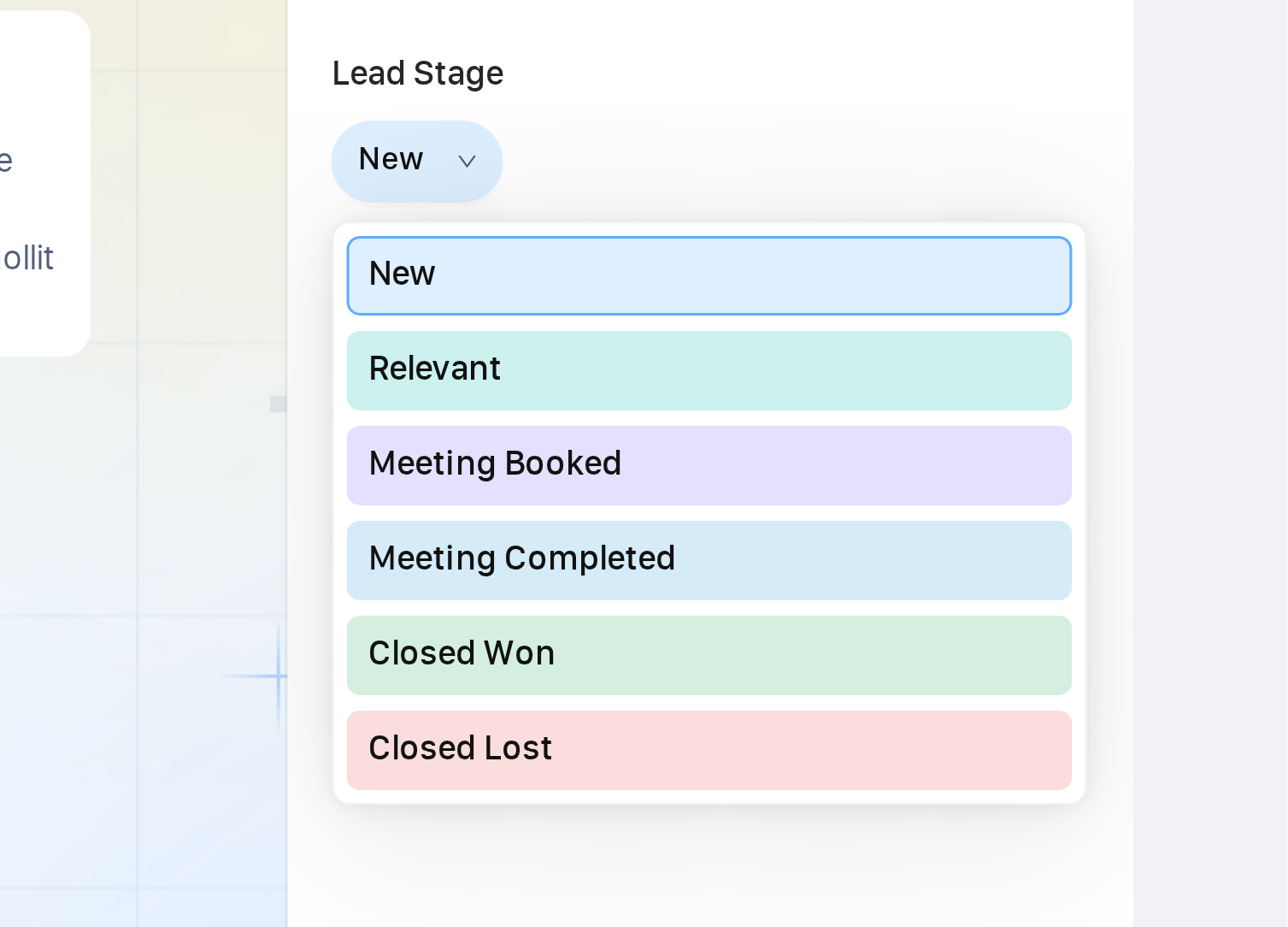
scroll to position [0, 0]
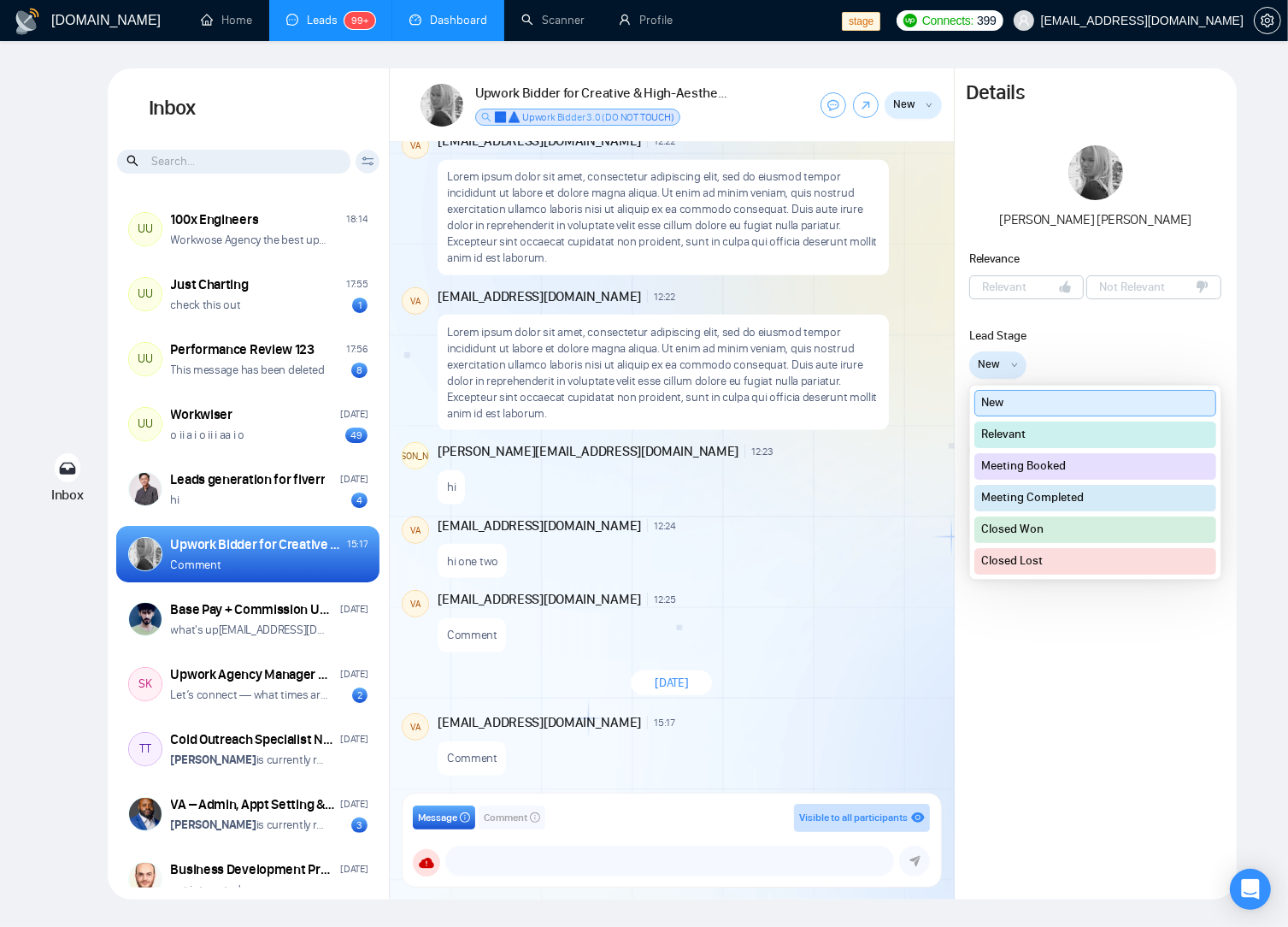
click at [481, 825] on button "Comment" at bounding box center [512, 817] width 67 height 24
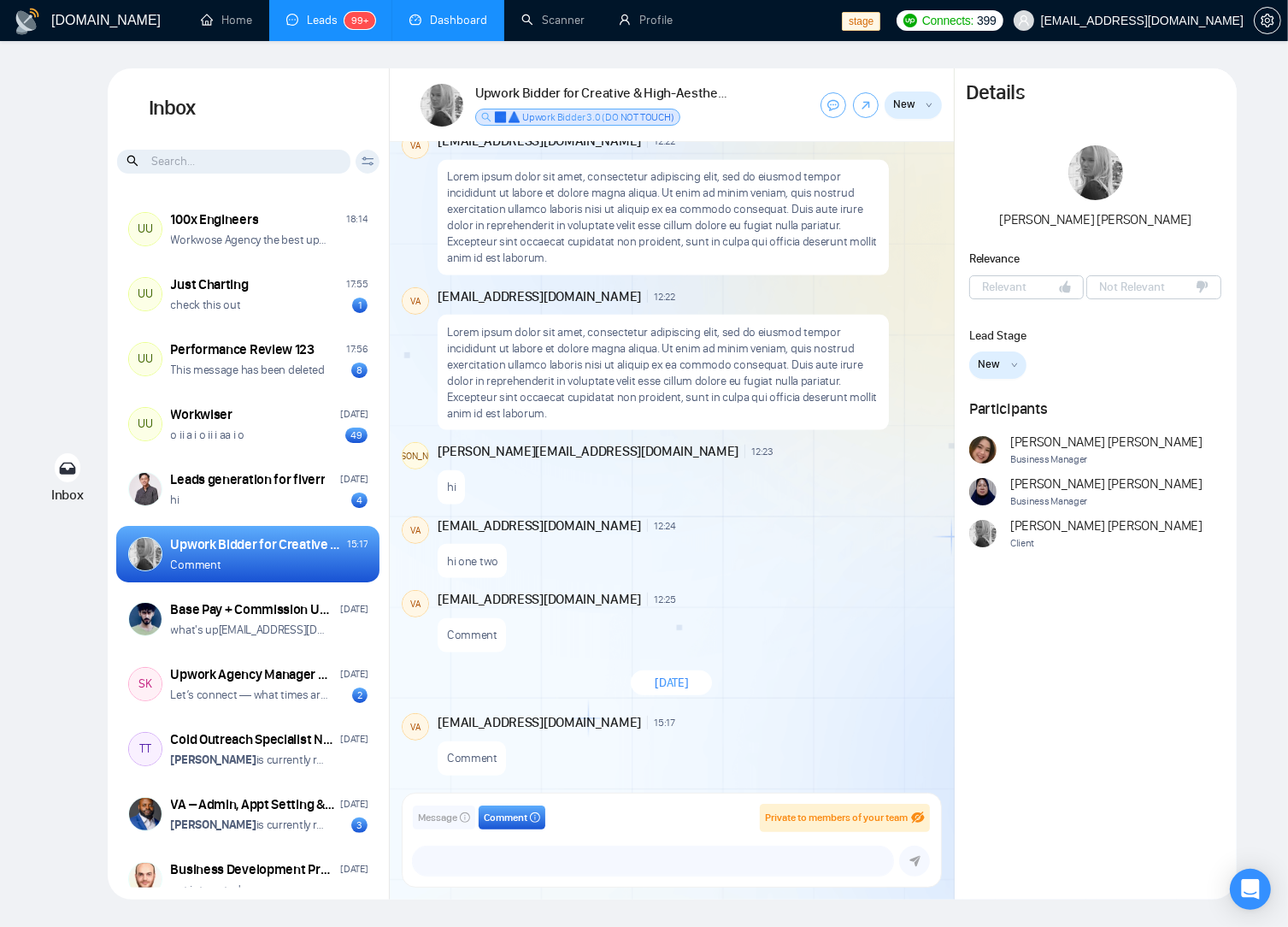
click at [619, 828] on div "Message Comment Private to members of your team" at bounding box center [671, 818] width 517 height 29
click at [547, 854] on textarea at bounding box center [653, 861] width 481 height 29
drag, startPoint x: 512, startPoint y: 876, endPoint x: 515, endPoint y: 864, distance: 12.4
click at [513, 874] on div "Message Comment Private to members of your team [EMAIL_ADDRESS][DOMAIN_NAME] [P…" at bounding box center [672, 840] width 539 height 94
click at [515, 855] on textarea at bounding box center [653, 861] width 481 height 29
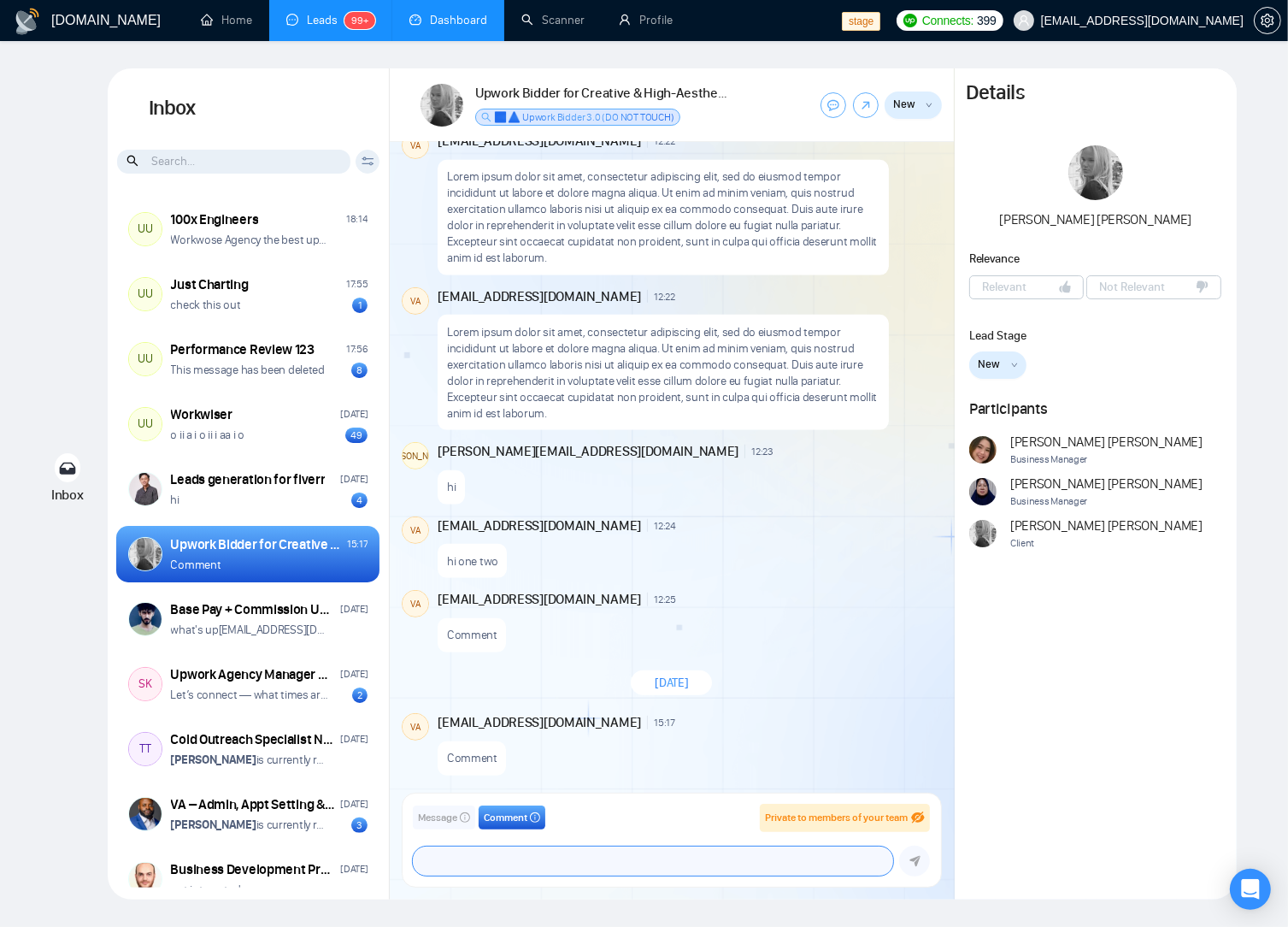
type textarea "@"
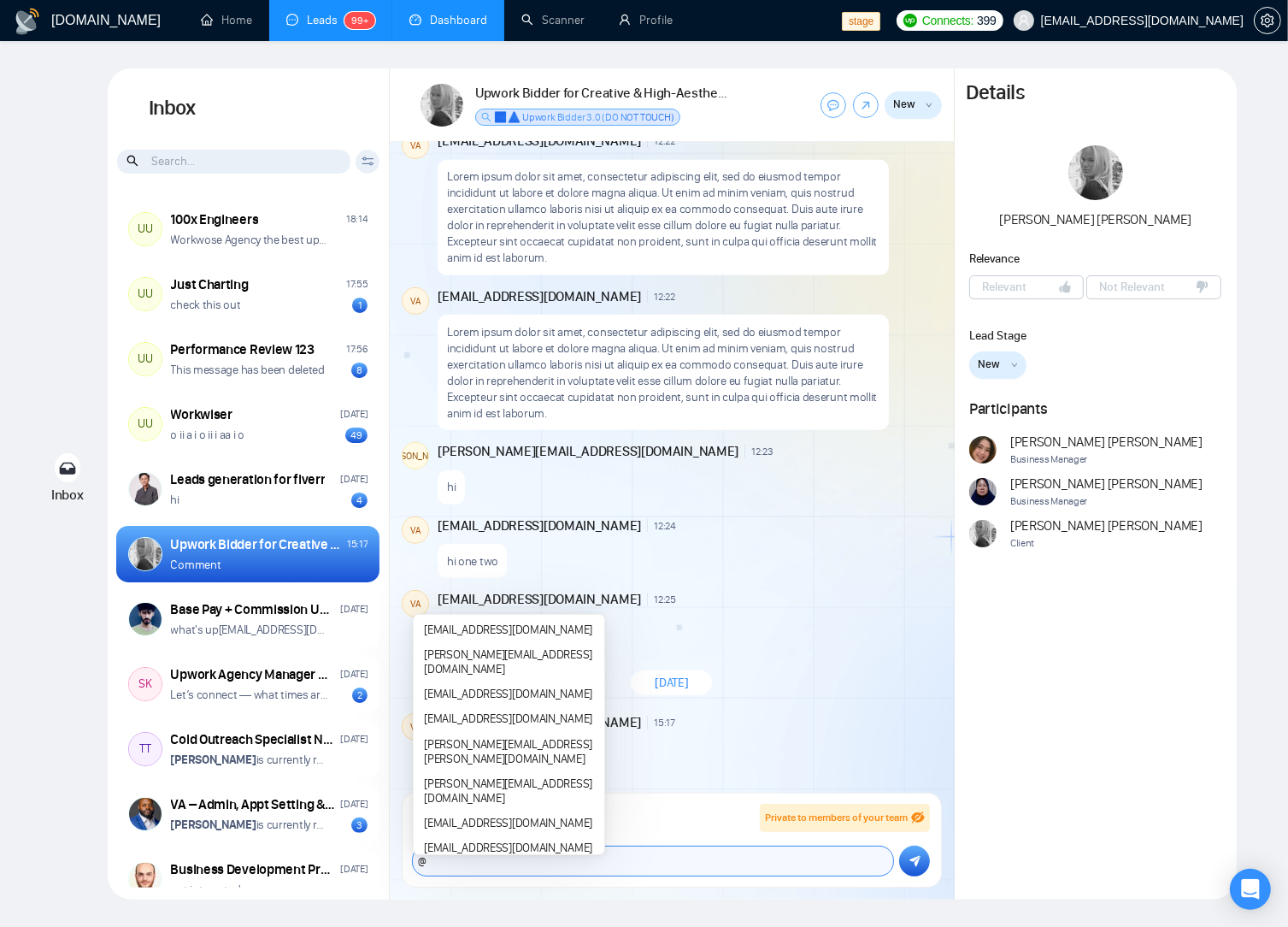
click at [557, 868] on textarea "@" at bounding box center [653, 861] width 481 height 29
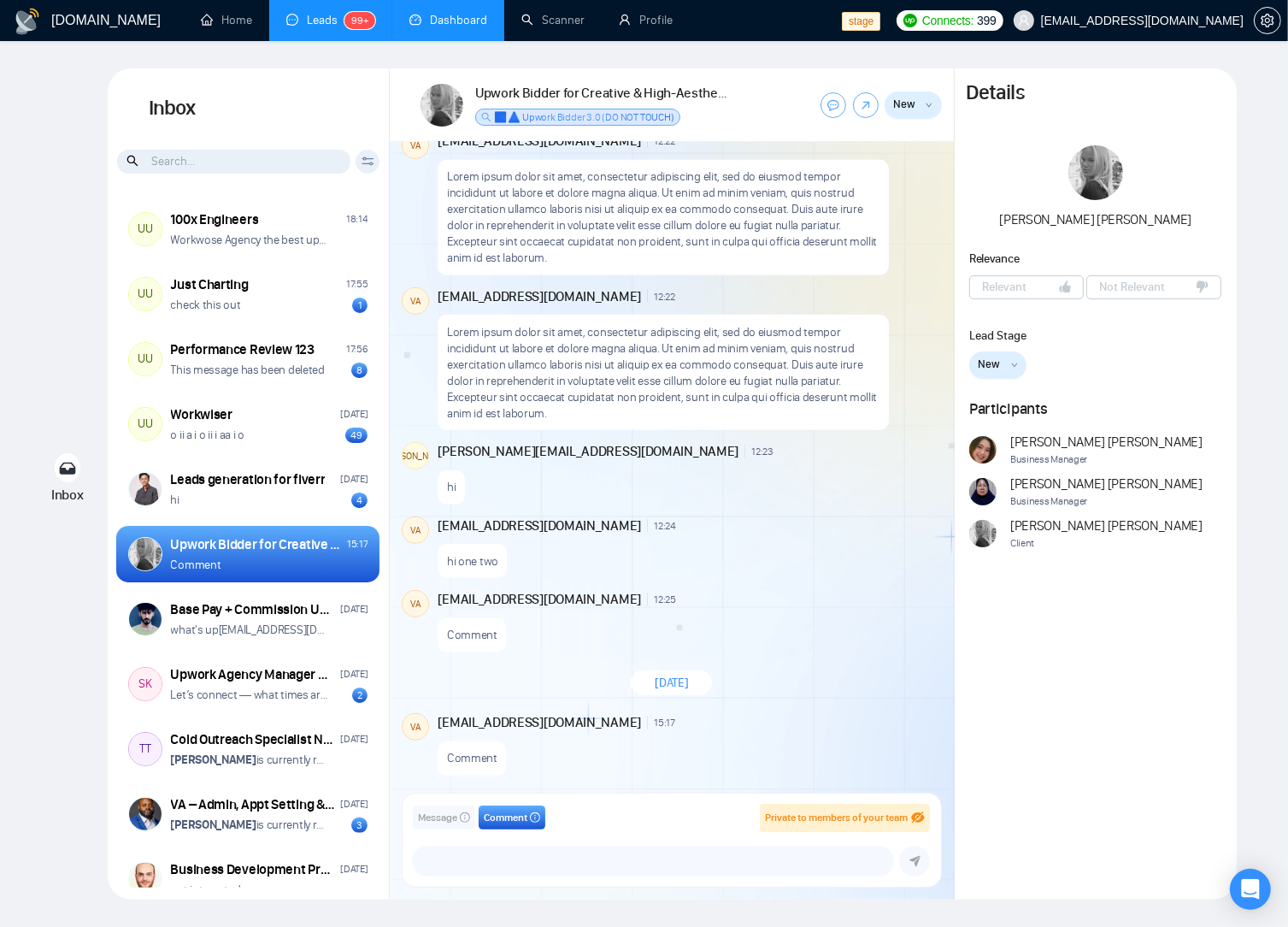
click at [812, 679] on div "[DATE]" at bounding box center [672, 683] width 565 height 50
click at [752, 679] on div "[DATE]" at bounding box center [672, 683] width 565 height 50
click at [425, 823] on span "Message" at bounding box center [438, 817] width 39 height 16
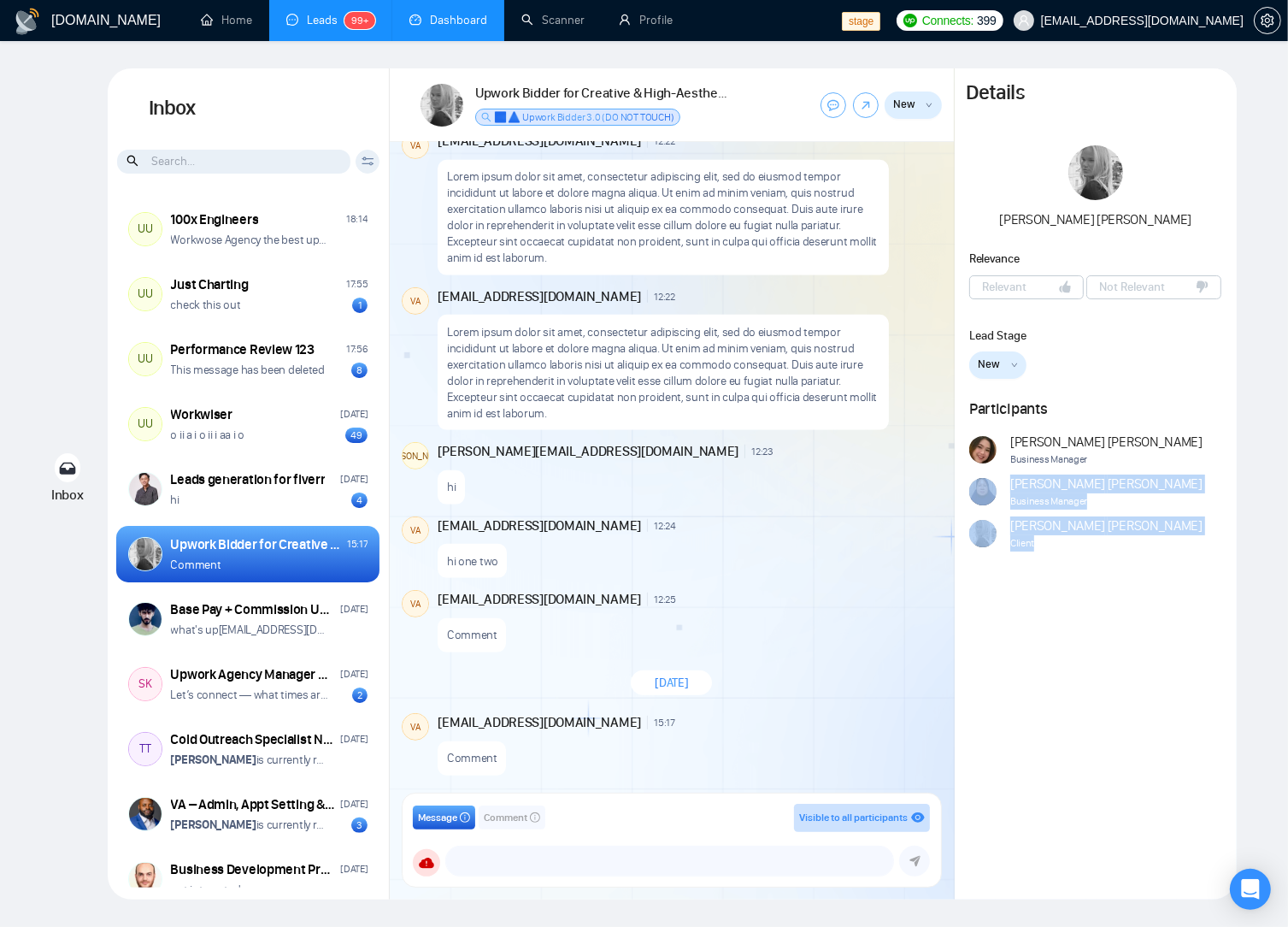
drag, startPoint x: 1081, startPoint y: 518, endPoint x: 975, endPoint y: 490, distance: 109.6
click at [973, 490] on div "[PERSON_NAME] Business Manager [PERSON_NAME] Business Manager [PERSON_NAME] Cli…" at bounding box center [1096, 492] width 252 height 119
click at [1112, 525] on div "[PERSON_NAME] Business Manager [PERSON_NAME] Business Manager [PERSON_NAME] Cli…" at bounding box center [1096, 492] width 252 height 119
click at [730, 119] on div "Upwork Bidder for Creative & High-Aesthetic Design Projects ✅ ⚠️ Upwork Bidder …" at bounding box center [604, 105] width 256 height 42
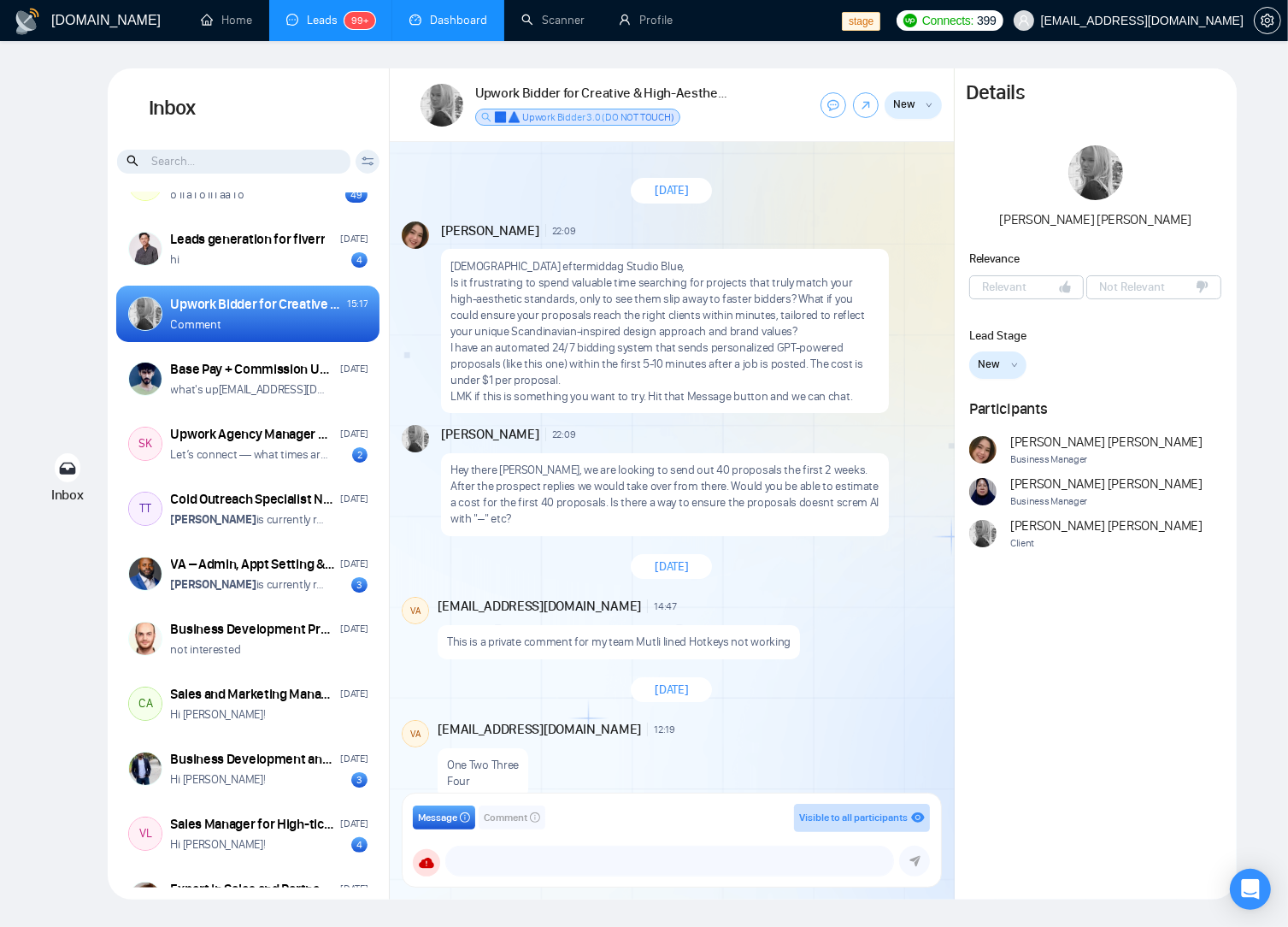
scroll to position [916, 0]
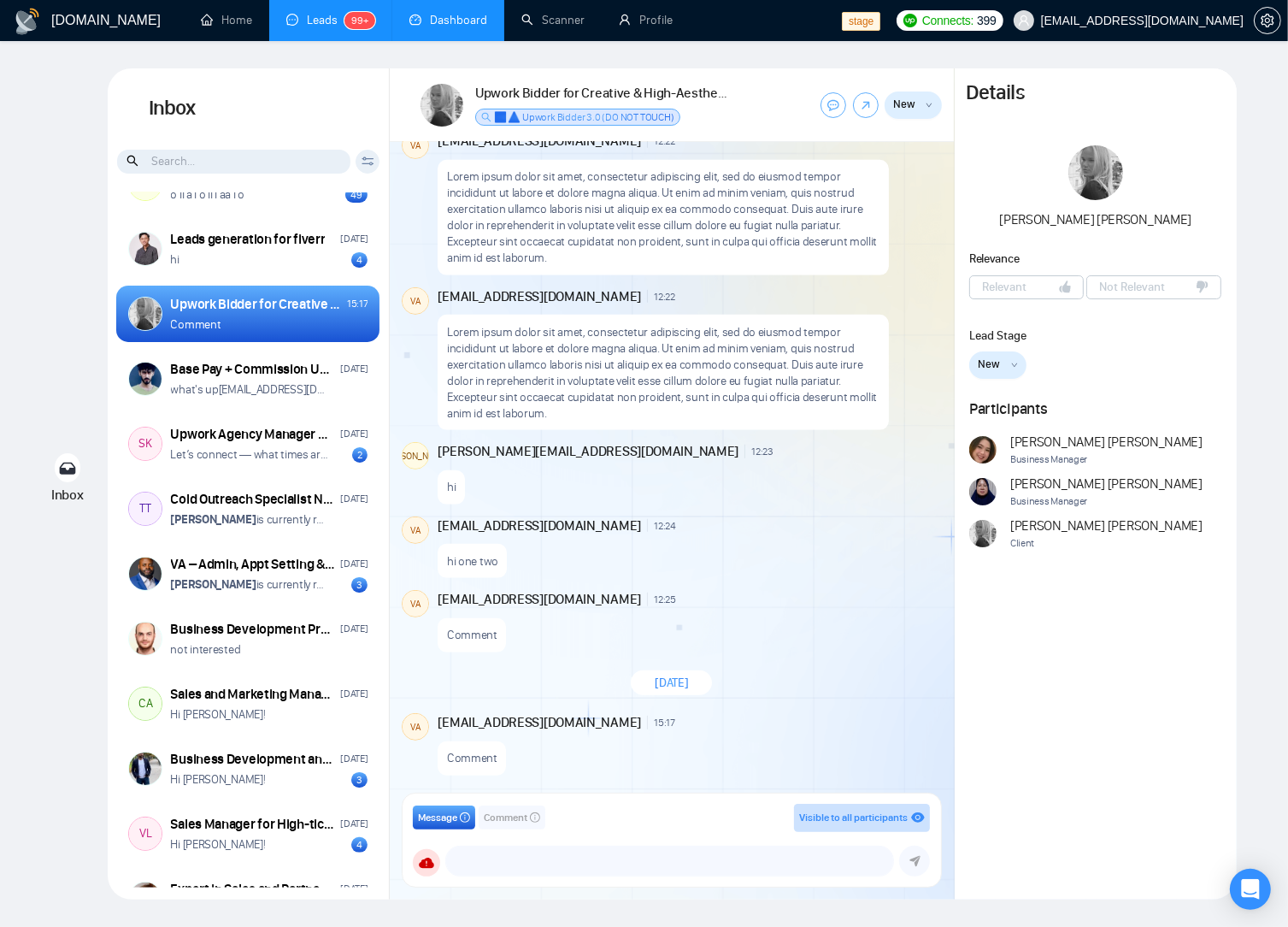
click at [53, 316] on div "Inbox Inbox Client Reset Date Reset Reset Apply UU 100x Engineers 18:14 Workwos…" at bounding box center [644, 485] width 1234 height 831
click at [760, 550] on div "hi one two" at bounding box center [688, 557] width 501 height 44
click at [674, 532] on div "[EMAIL_ADDRESS][DOMAIN_NAME] 12:24 New Comment" at bounding box center [688, 526] width 501 height 19
click at [825, 573] on div "hi one two" at bounding box center [688, 557] width 501 height 44
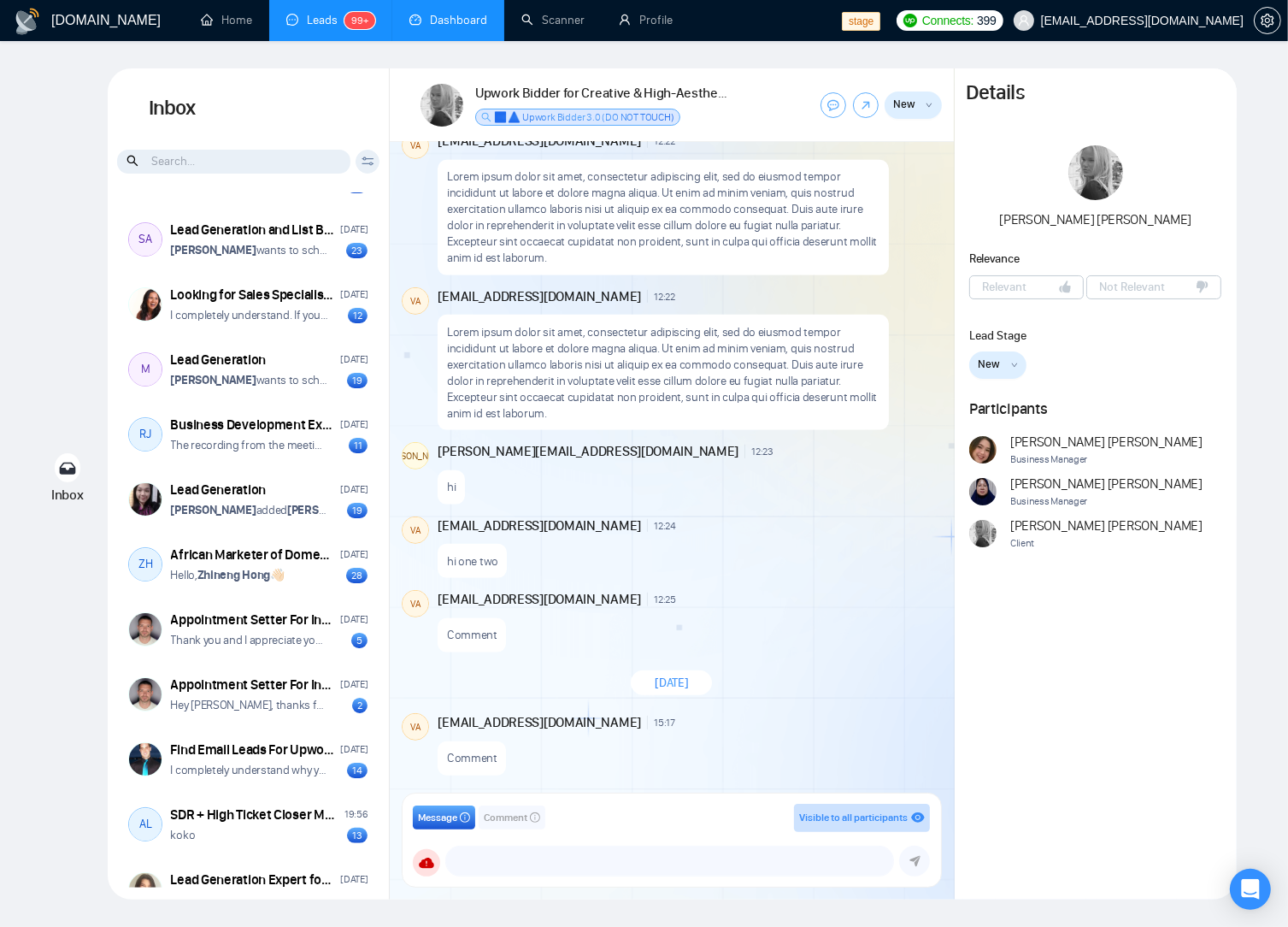
scroll to position [3602, 0]
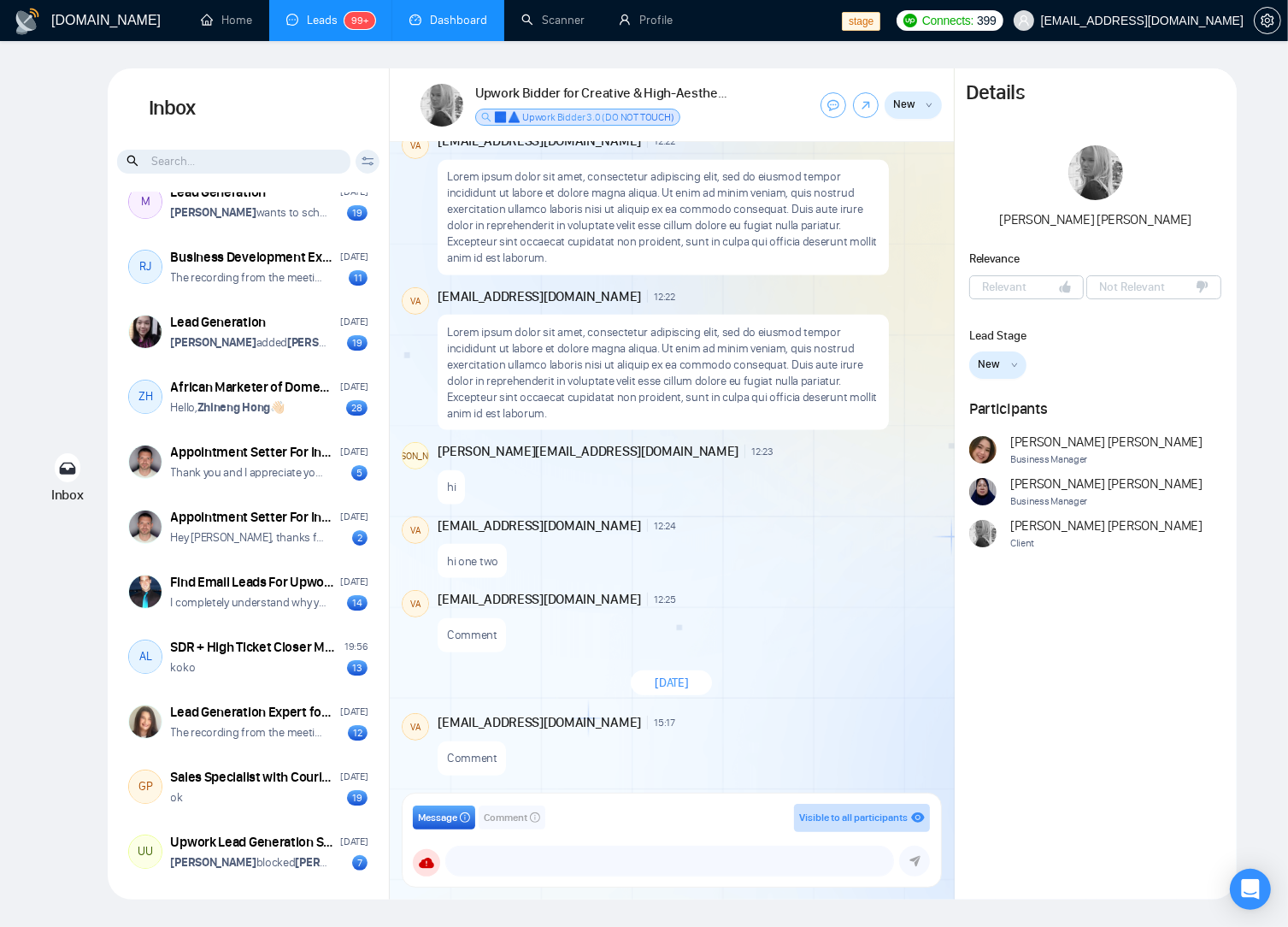
click at [883, 675] on div "[DATE]" at bounding box center [672, 683] width 565 height 50
click at [770, 640] on div "Comment" at bounding box center [688, 631] width 501 height 44
click at [808, 573] on div "hi one two" at bounding box center [688, 557] width 501 height 44
click at [645, 707] on div "[DATE] [PERSON_NAME] 22:09 New Message [DEMOGRAPHIC_DATA] eftermiddag Studio Bl…" at bounding box center [672, 473] width 565 height 662
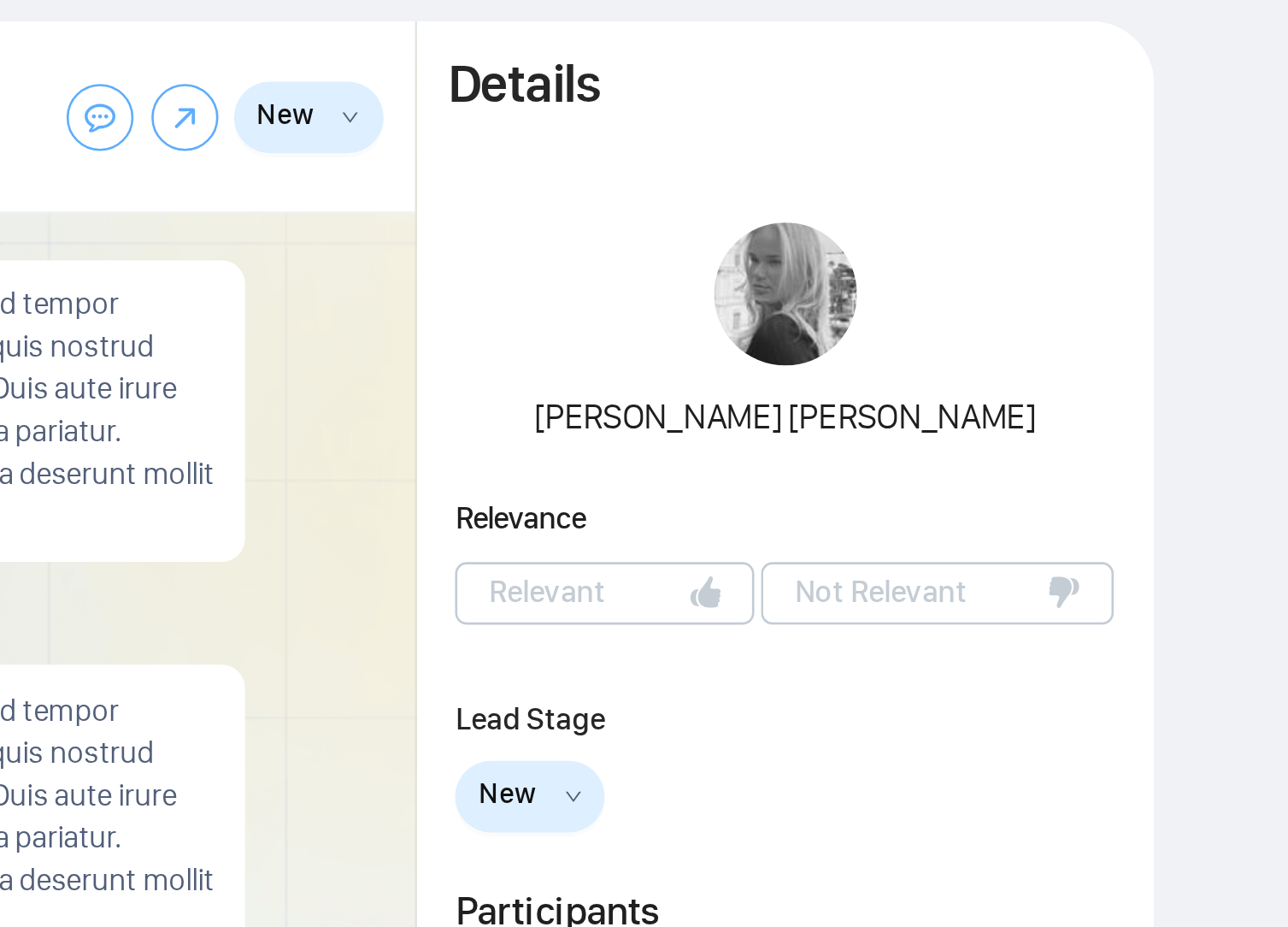
scroll to position [0, 0]
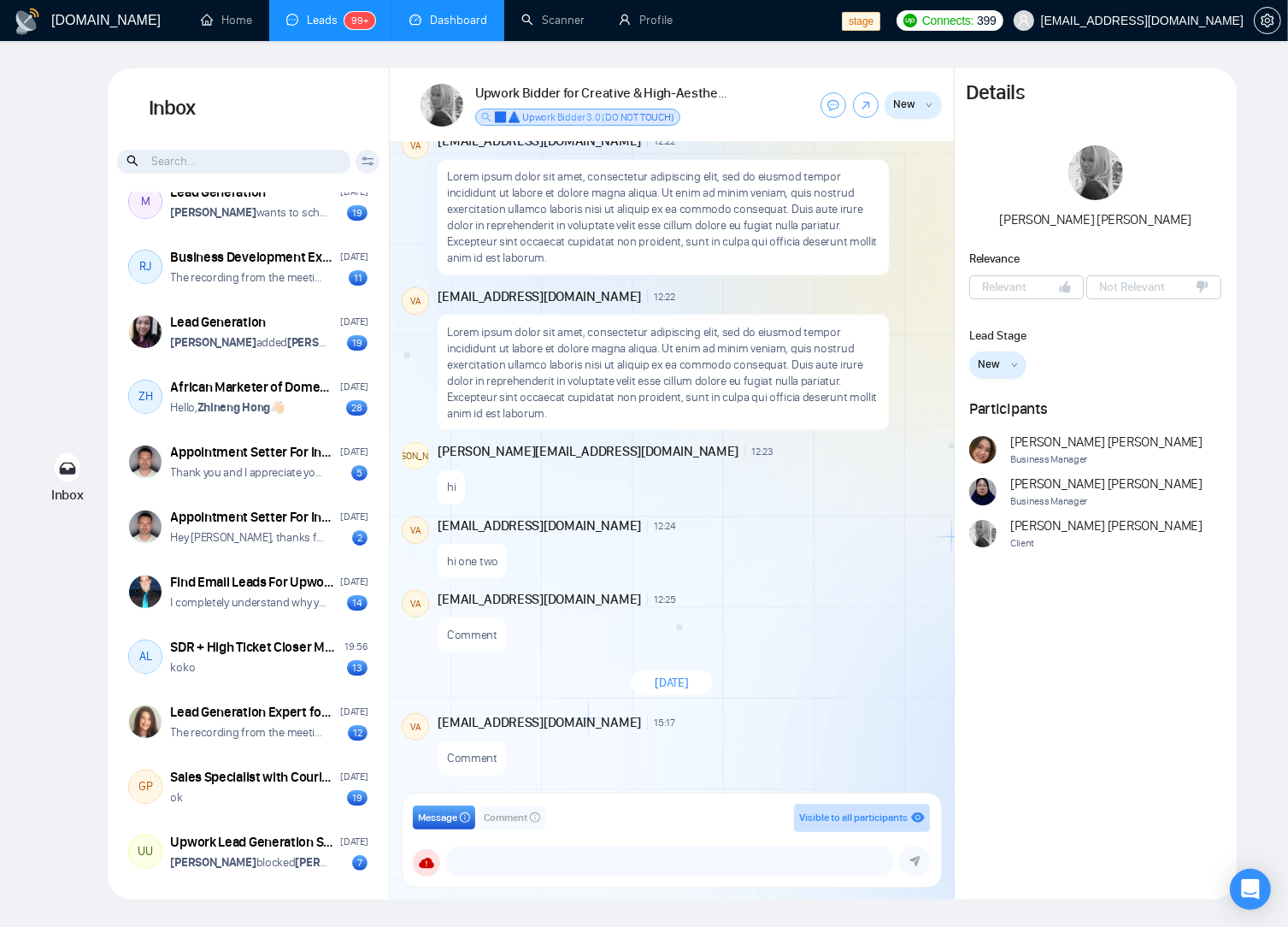
click at [741, 548] on div "hi one two" at bounding box center [688, 557] width 501 height 44
click at [839, 677] on div "[DATE]" at bounding box center [672, 683] width 565 height 50
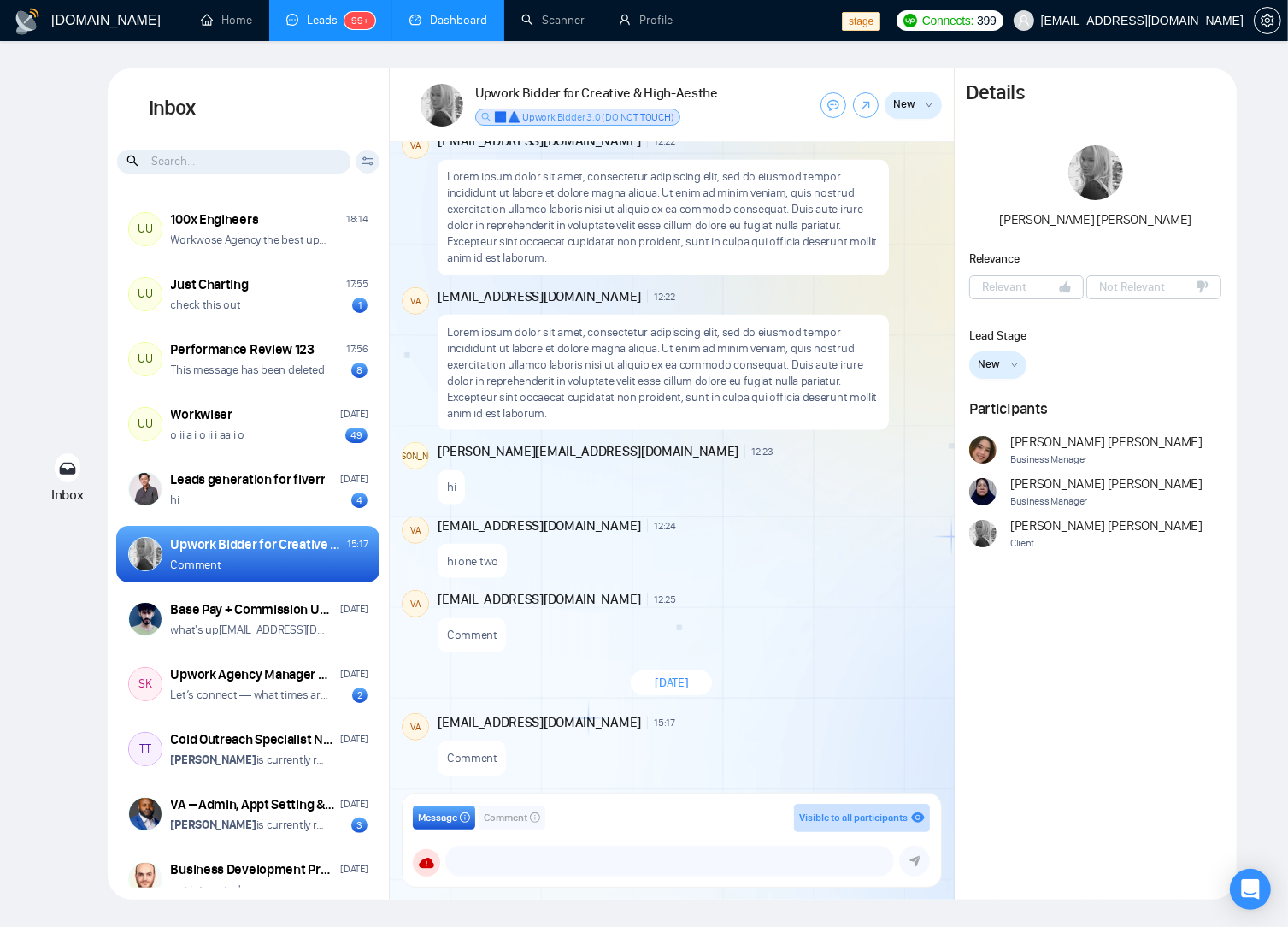
click at [678, 505] on div "[DATE] [PERSON_NAME] 22:09 New Message [DEMOGRAPHIC_DATA] eftermiddag Studio Bl…" at bounding box center [672, 473] width 565 height 662
click at [790, 514] on div "[DATE] [PERSON_NAME] 22:09 New Message [DEMOGRAPHIC_DATA] eftermiddag Studio Bl…" at bounding box center [672, 473] width 565 height 662
click at [826, 542] on div "hi one two" at bounding box center [688, 557] width 501 height 44
click at [648, 29] on div "Upwork Bidder for Creative & High-Aesthetic Design Projects" at bounding box center [604, 53] width 214 height 54
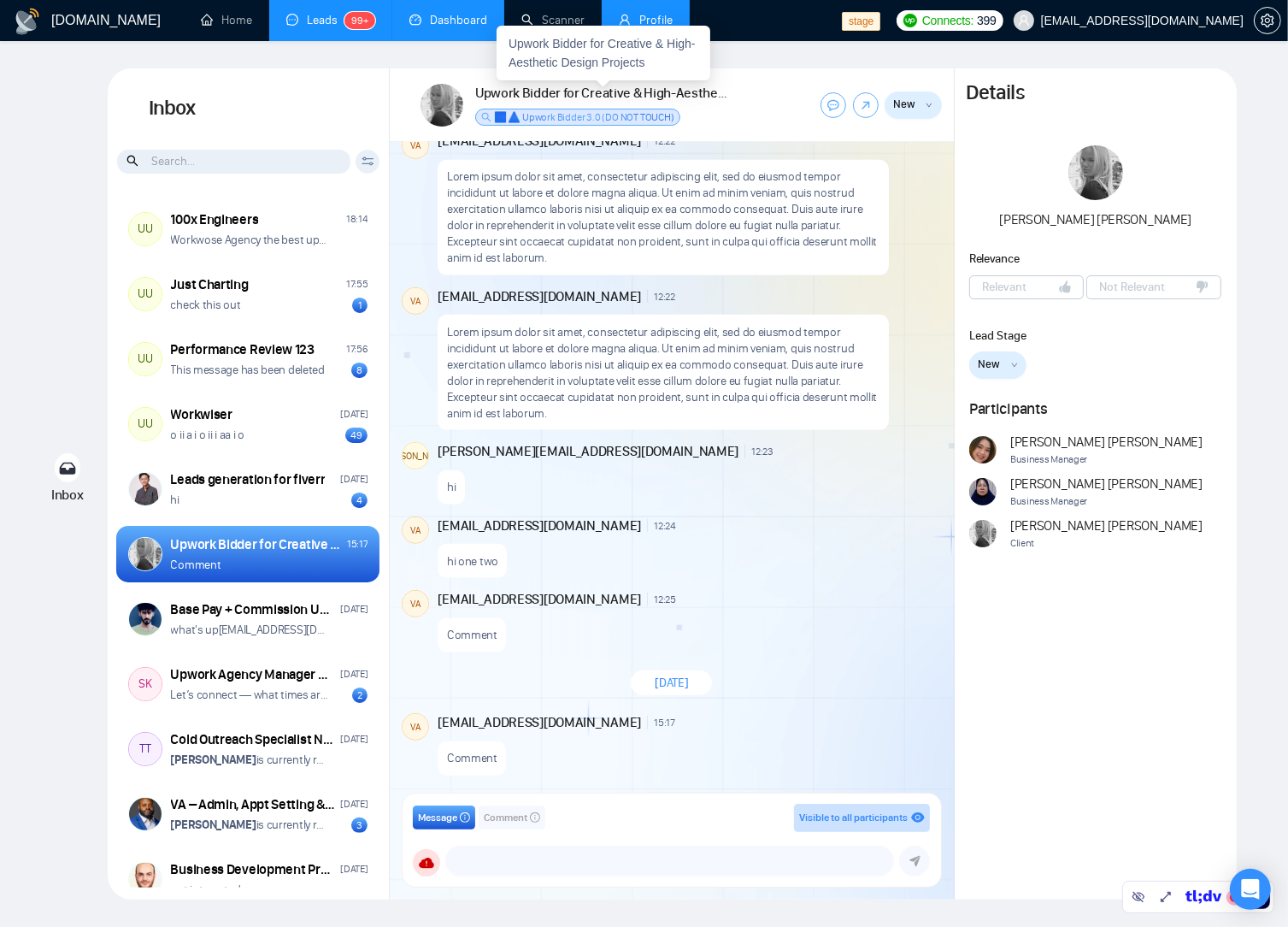
click at [673, 12] on link "Profile" at bounding box center [646, 19] width 54 height 14
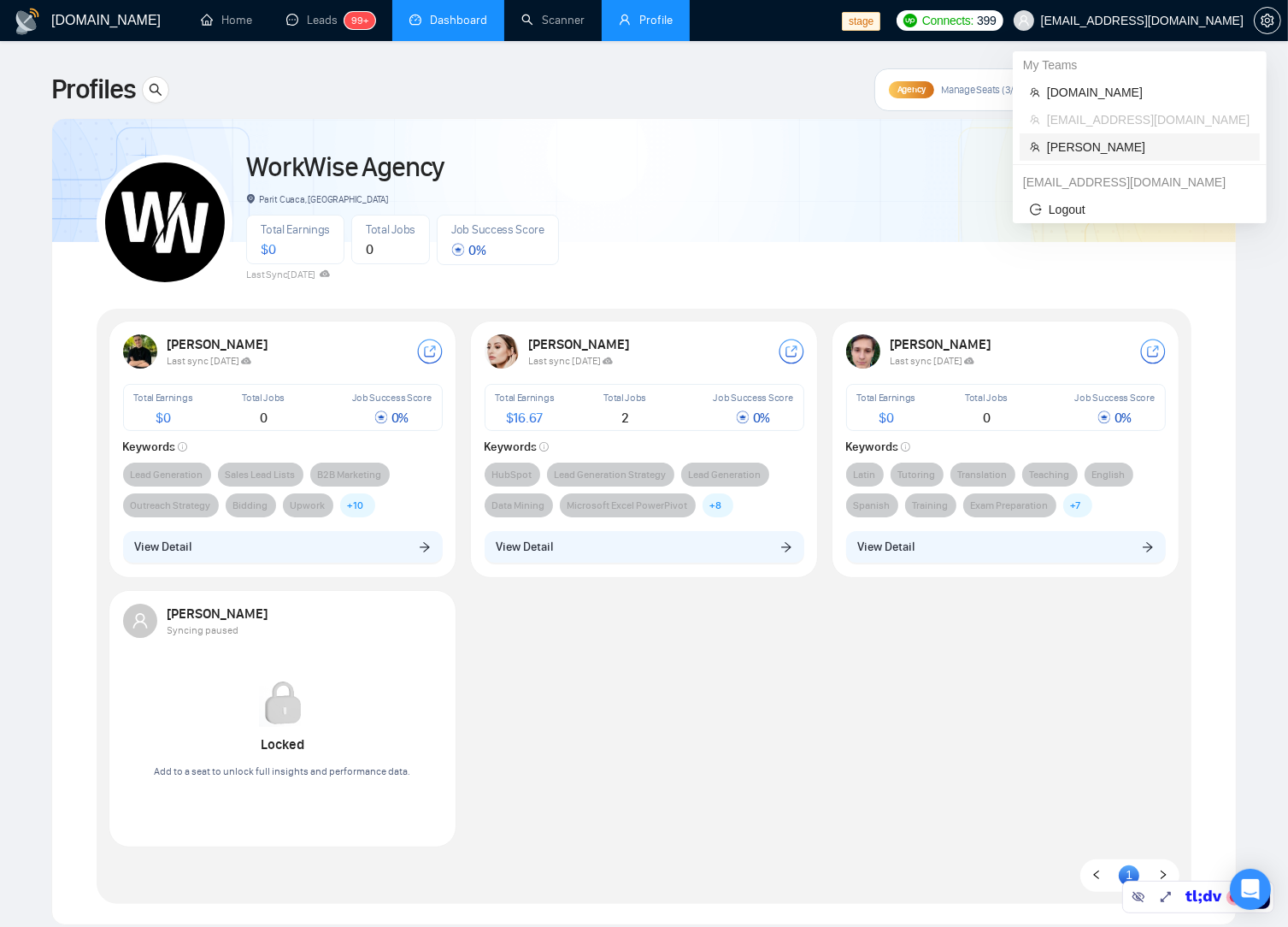
click at [1121, 144] on span "[PERSON_NAME]" at bounding box center [1148, 147] width 203 height 19
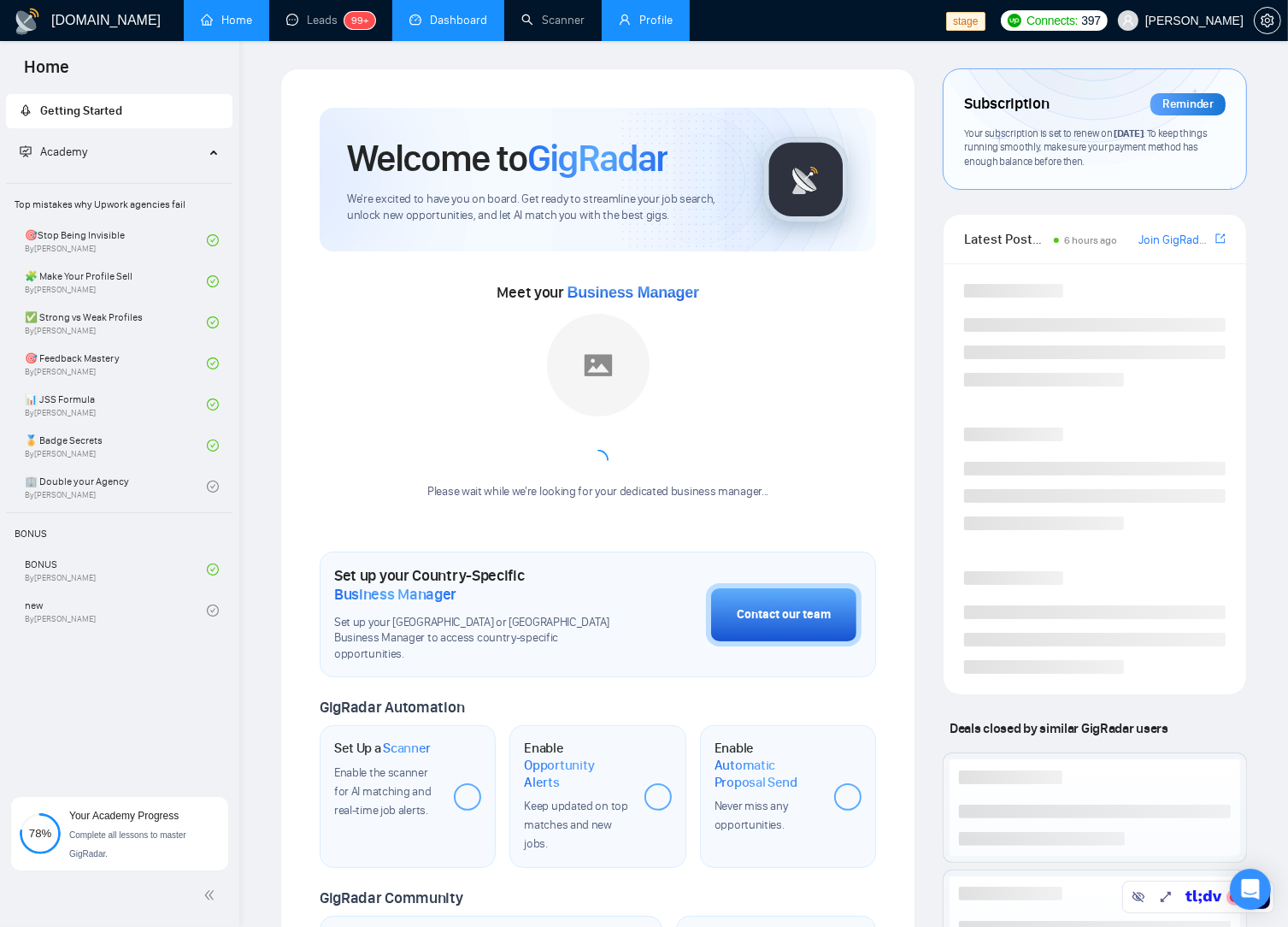
click at [631, 19] on link "Profile" at bounding box center [646, 19] width 54 height 14
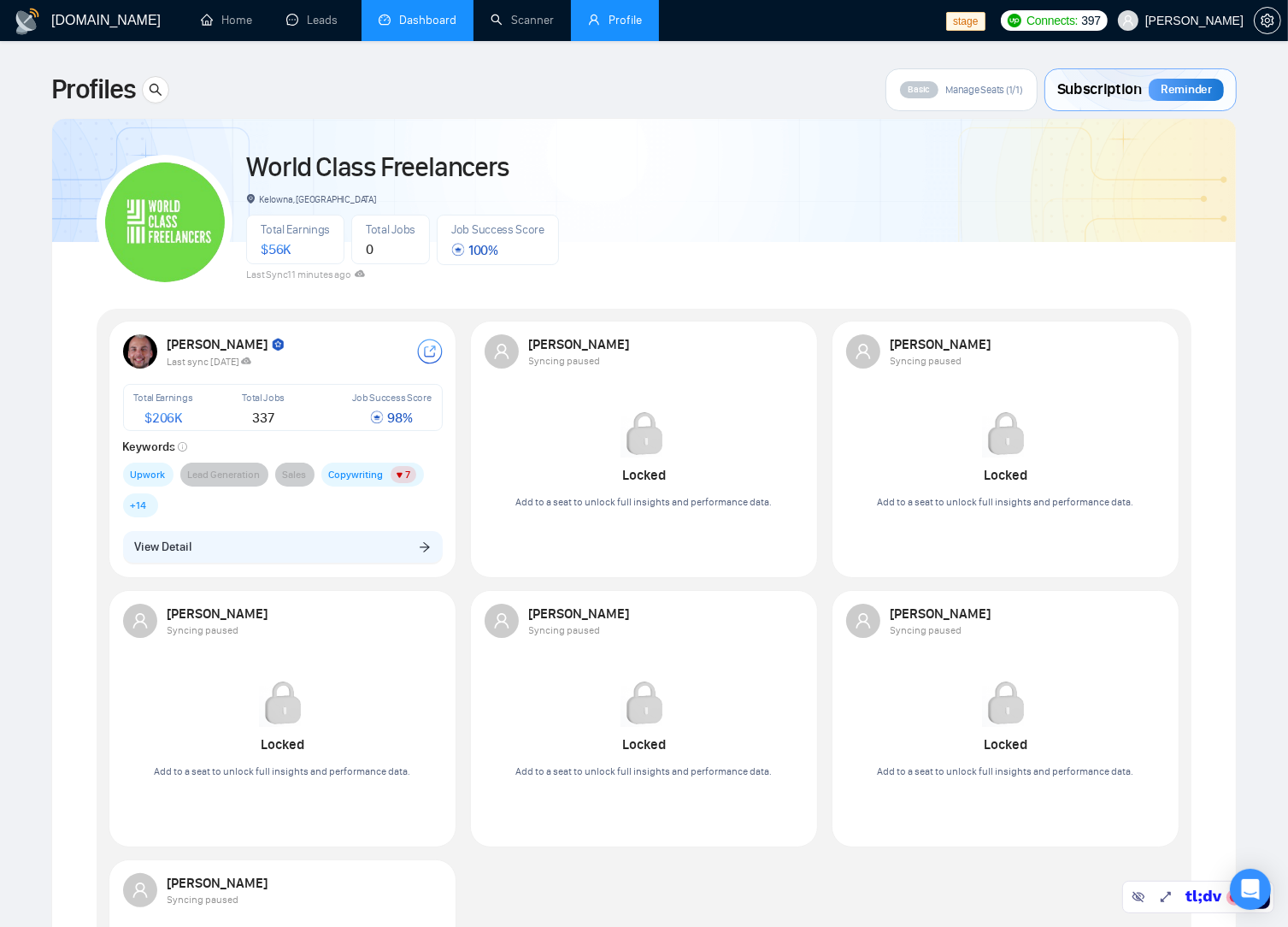
click at [654, 203] on div "World Class Freelancers Kelowna, [GEOGRAPHIC_DATA] Total Earnings $ 56K Total J…" at bounding box center [644, 215] width 1095 height 151
click at [287, 539] on button "View Detail" at bounding box center [283, 548] width 320 height 32
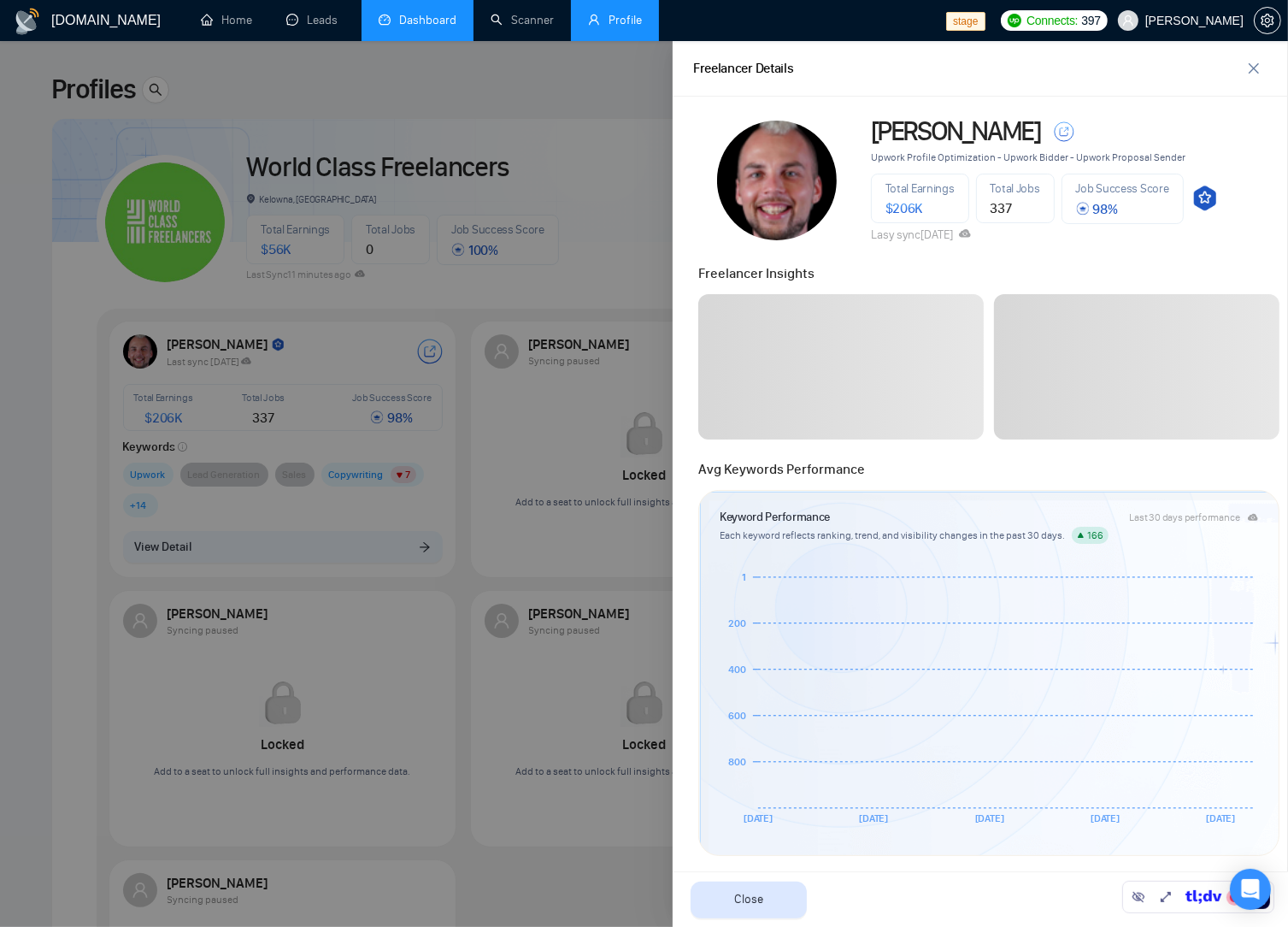
click at [599, 170] on div at bounding box center [644, 484] width 1288 height 886
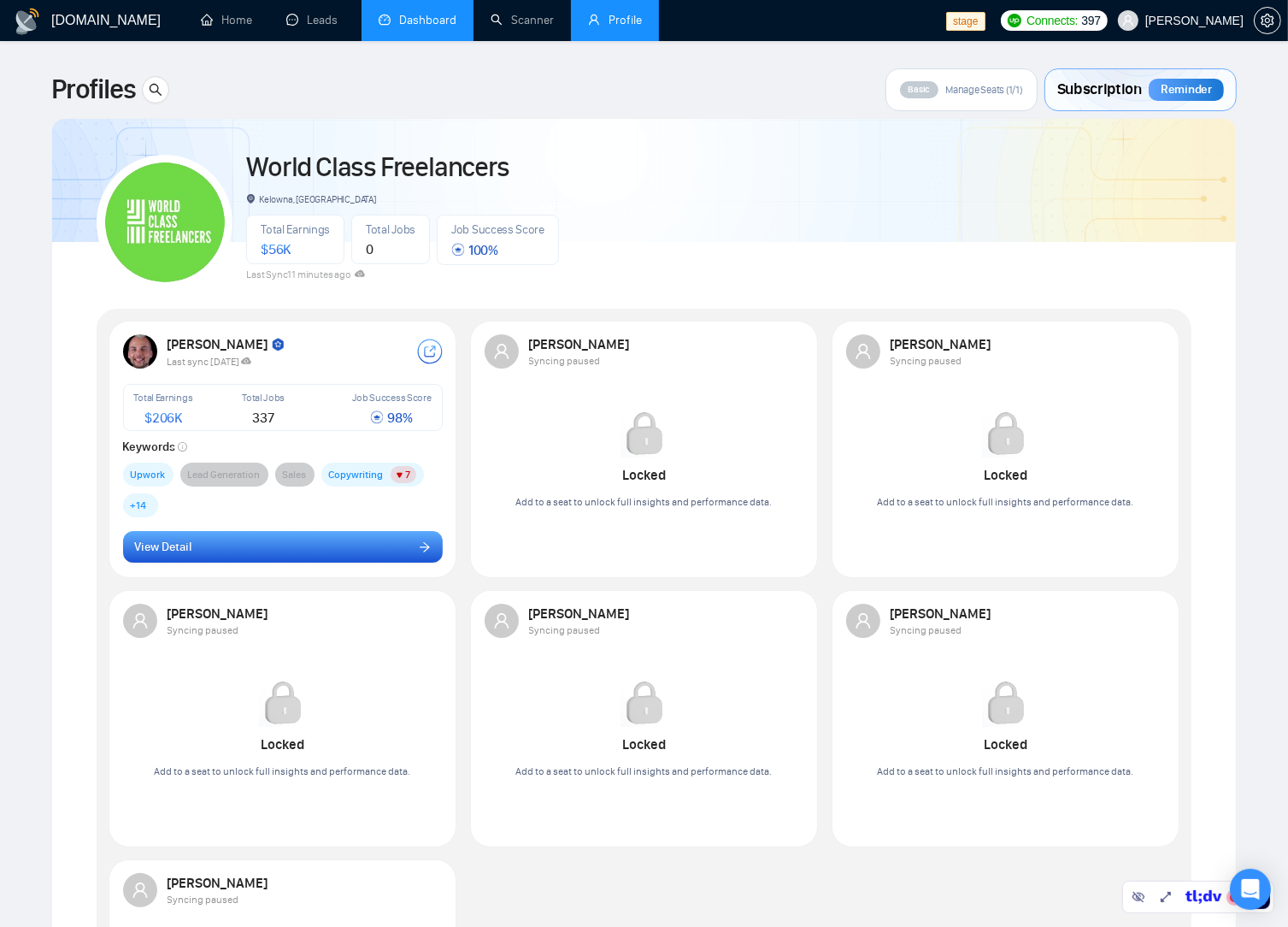
click at [254, 540] on button "View Detail" at bounding box center [283, 548] width 320 height 32
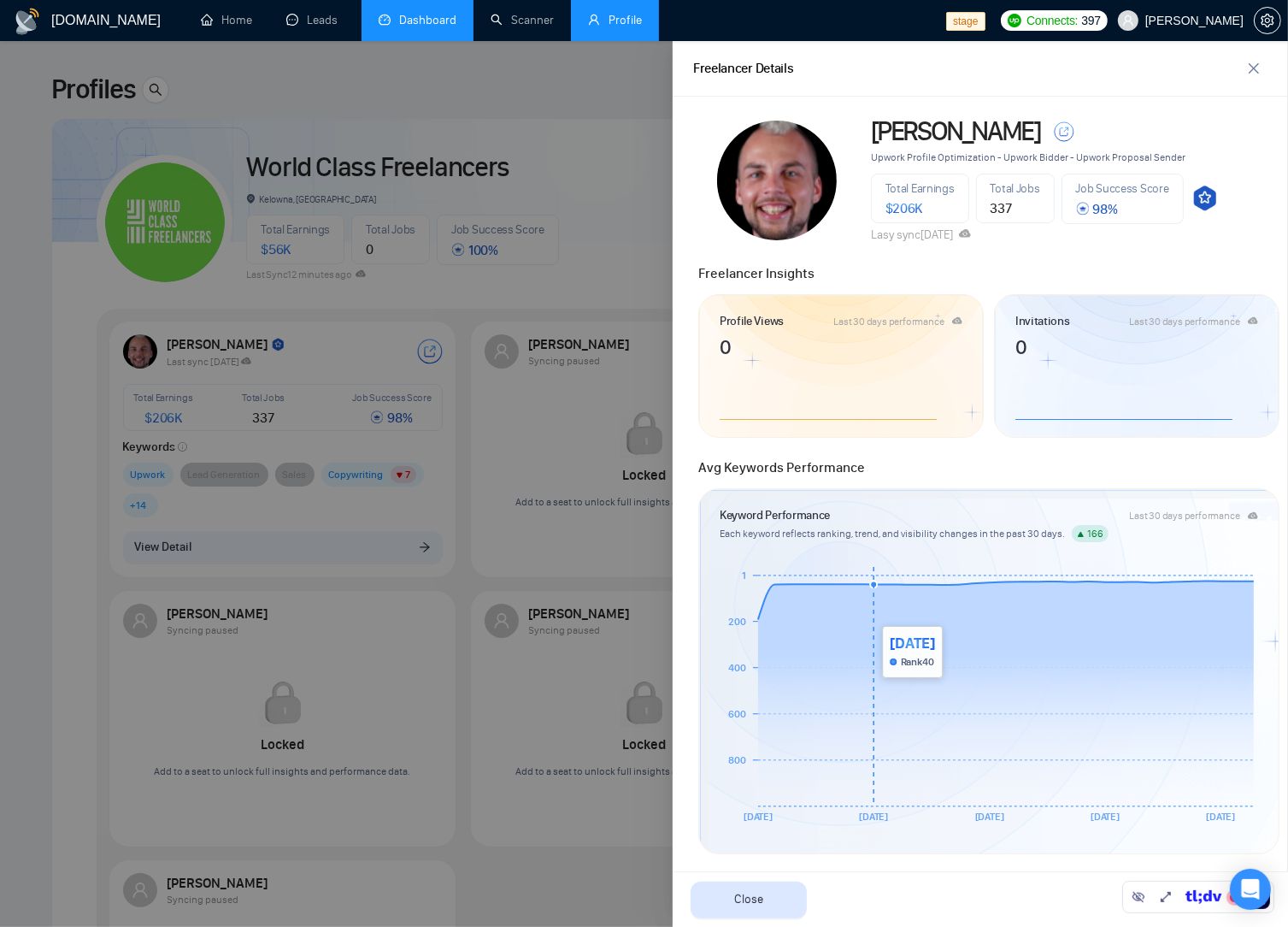
scroll to position [1144, 0]
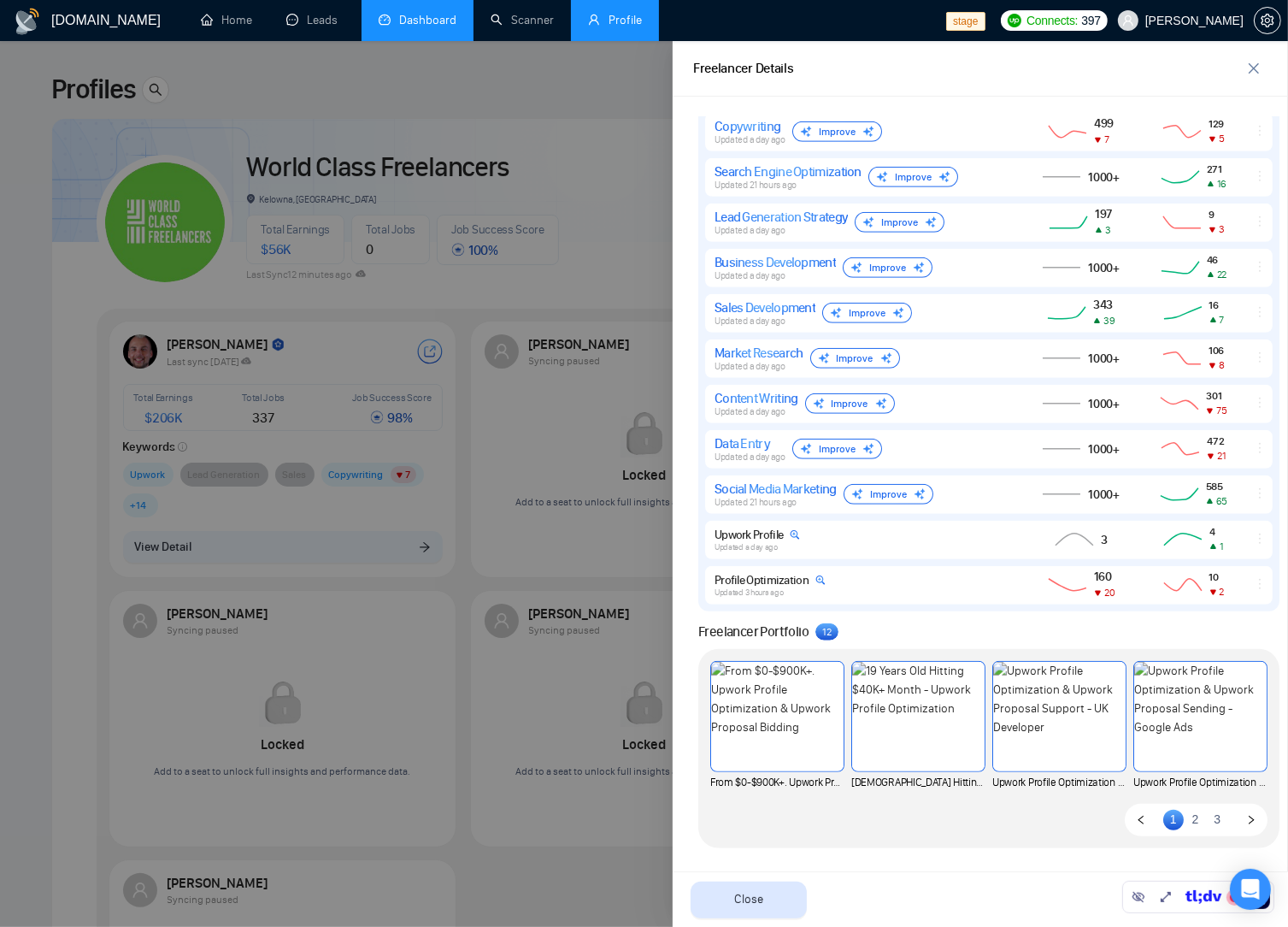
click at [485, 271] on div at bounding box center [644, 484] width 1288 height 886
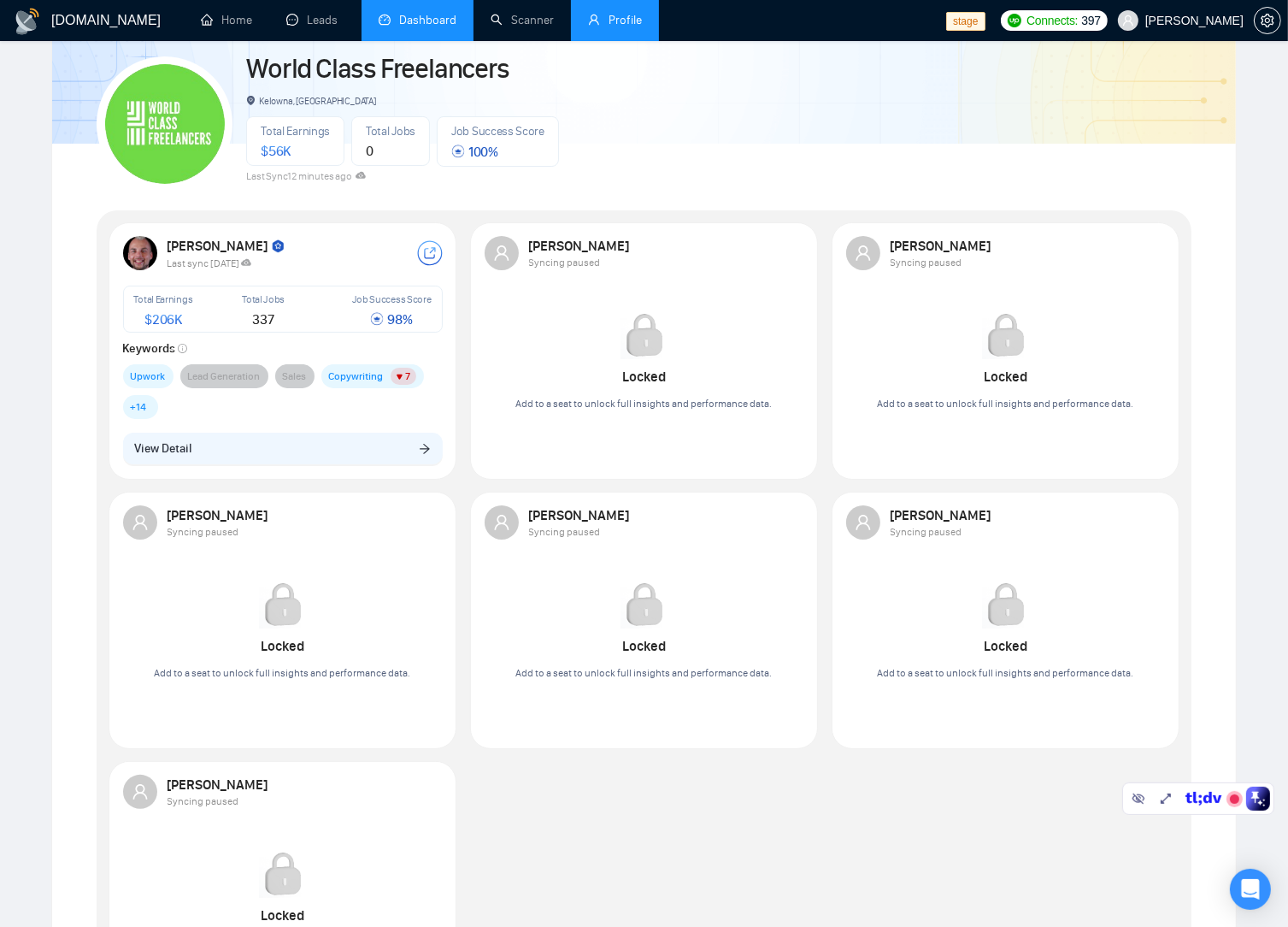
scroll to position [0, 0]
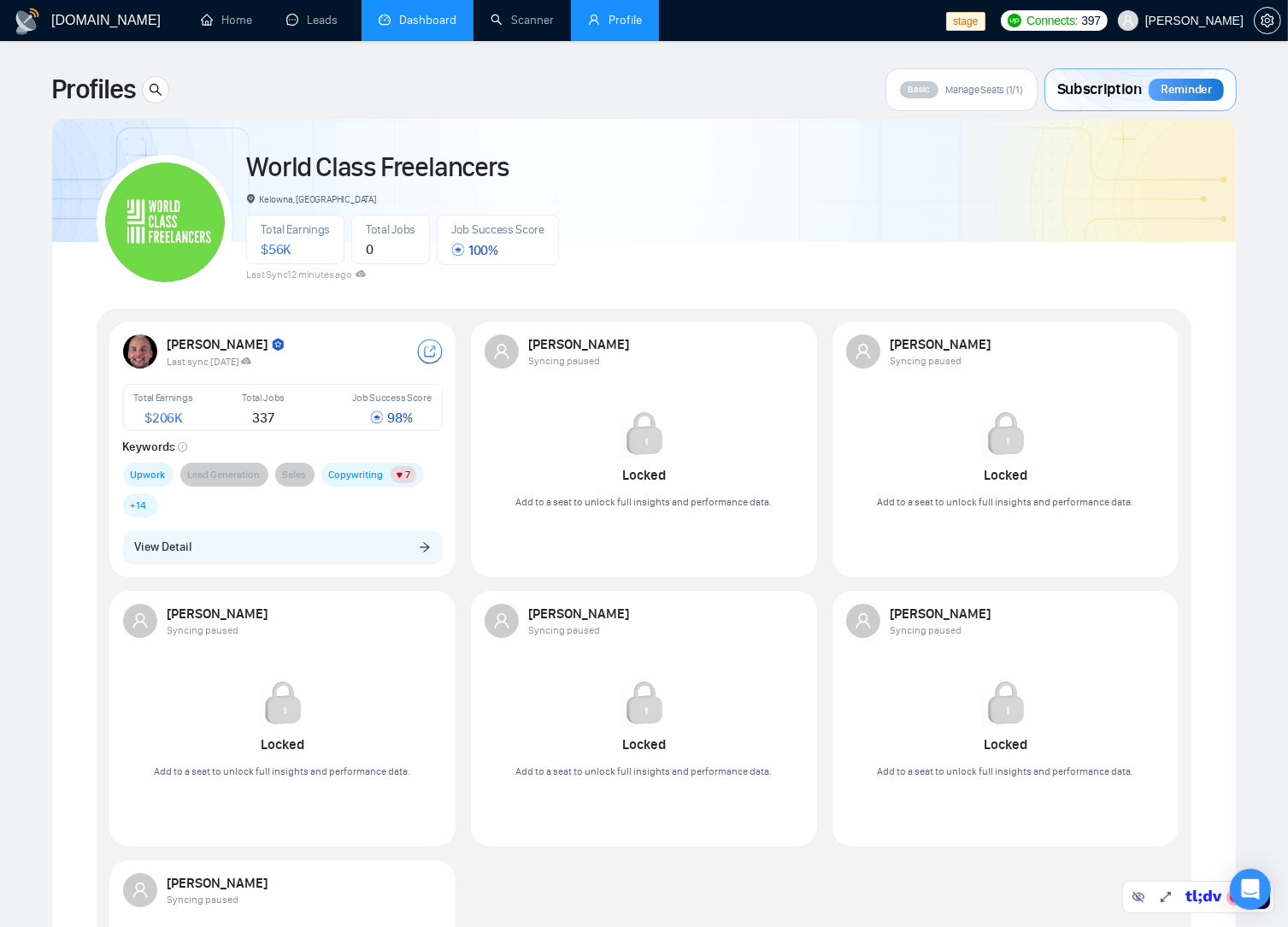
click at [607, 131] on div at bounding box center [644, 171] width 1184 height 140
drag, startPoint x: 733, startPoint y: 176, endPoint x: 711, endPoint y: 174, distance: 22.1
click at [732, 176] on div "World Class Freelancers Kelowna, [GEOGRAPHIC_DATA] Total Earnings $ 56K Total J…" at bounding box center [644, 215] width 1095 height 151
click at [260, 543] on button "View Detail" at bounding box center [283, 548] width 320 height 32
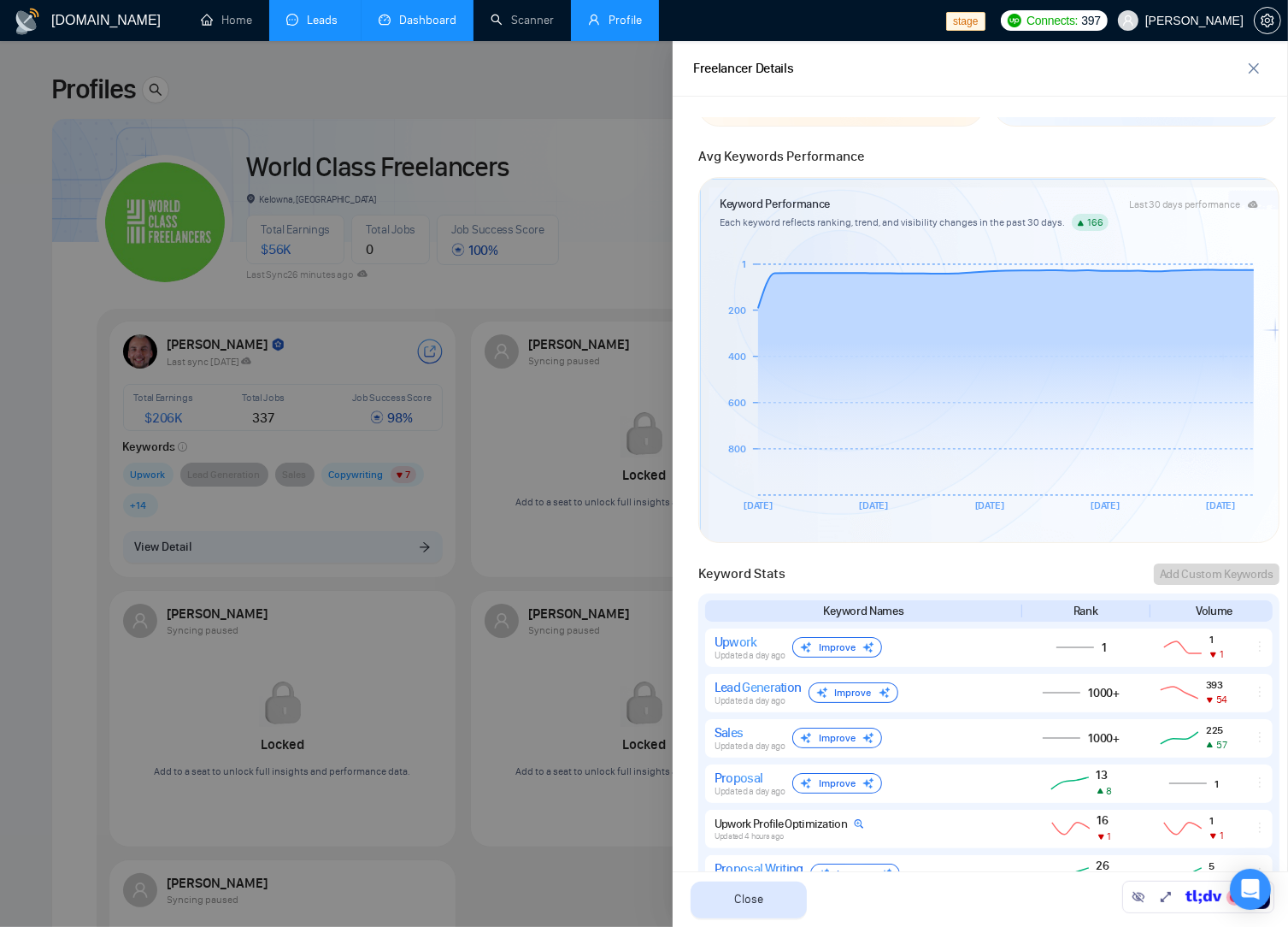
click at [306, 16] on link "Leads" at bounding box center [315, 19] width 58 height 14
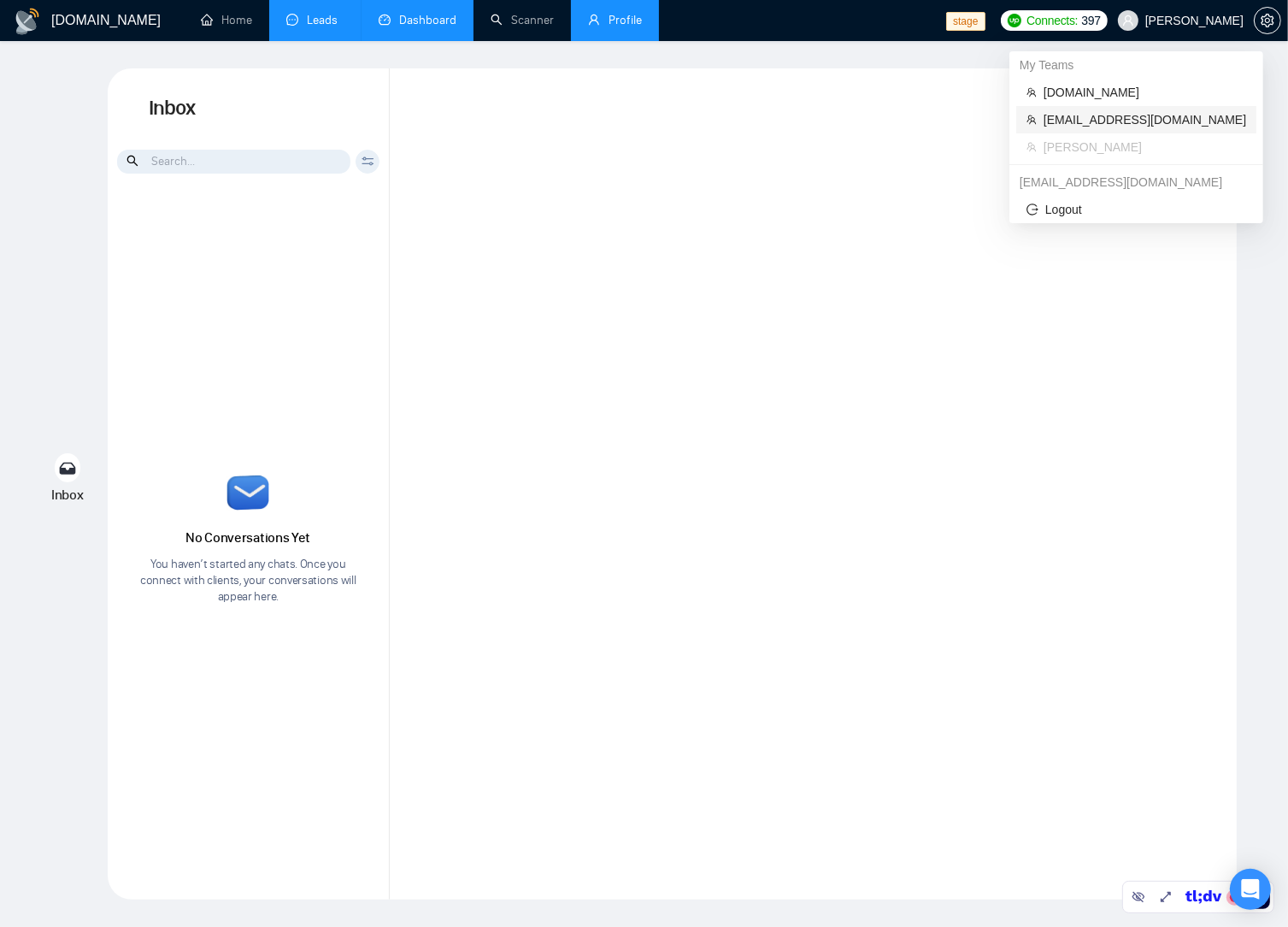
click at [1116, 118] on span "[EMAIL_ADDRESS][DOMAIN_NAME]" at bounding box center [1146, 119] width 203 height 19
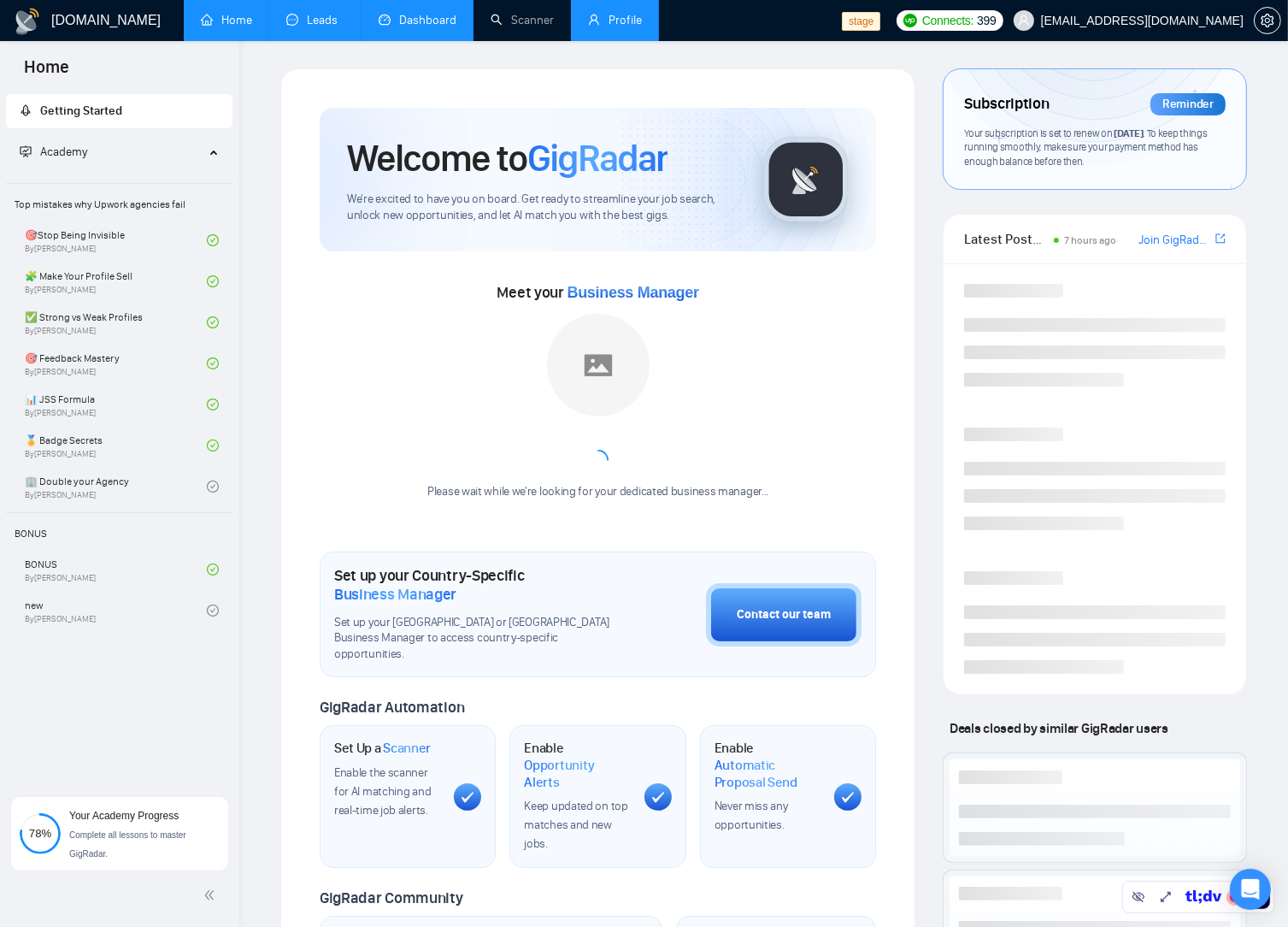
click at [323, 28] on link "Leads" at bounding box center [315, 19] width 58 height 14
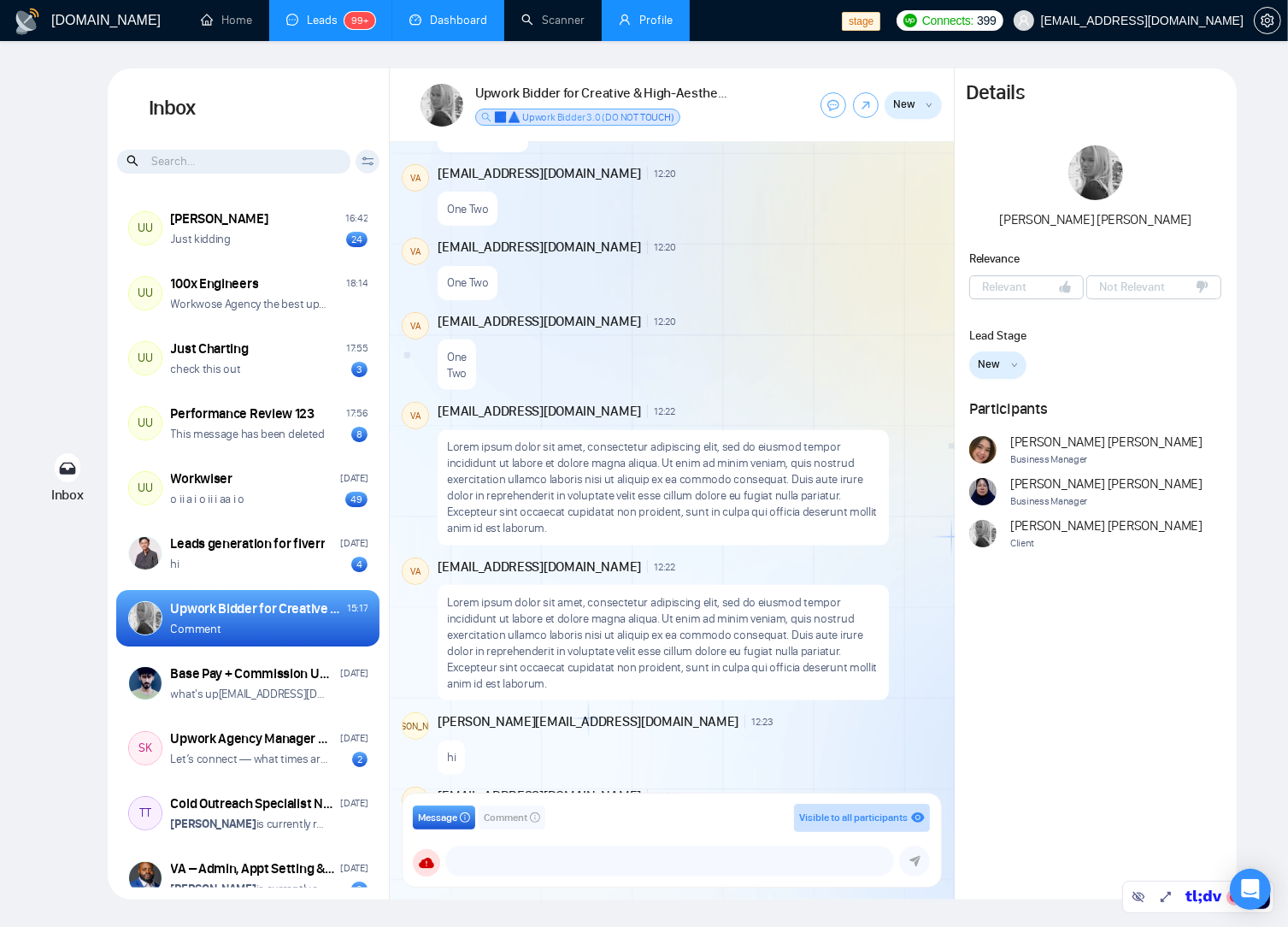
scroll to position [916, 0]
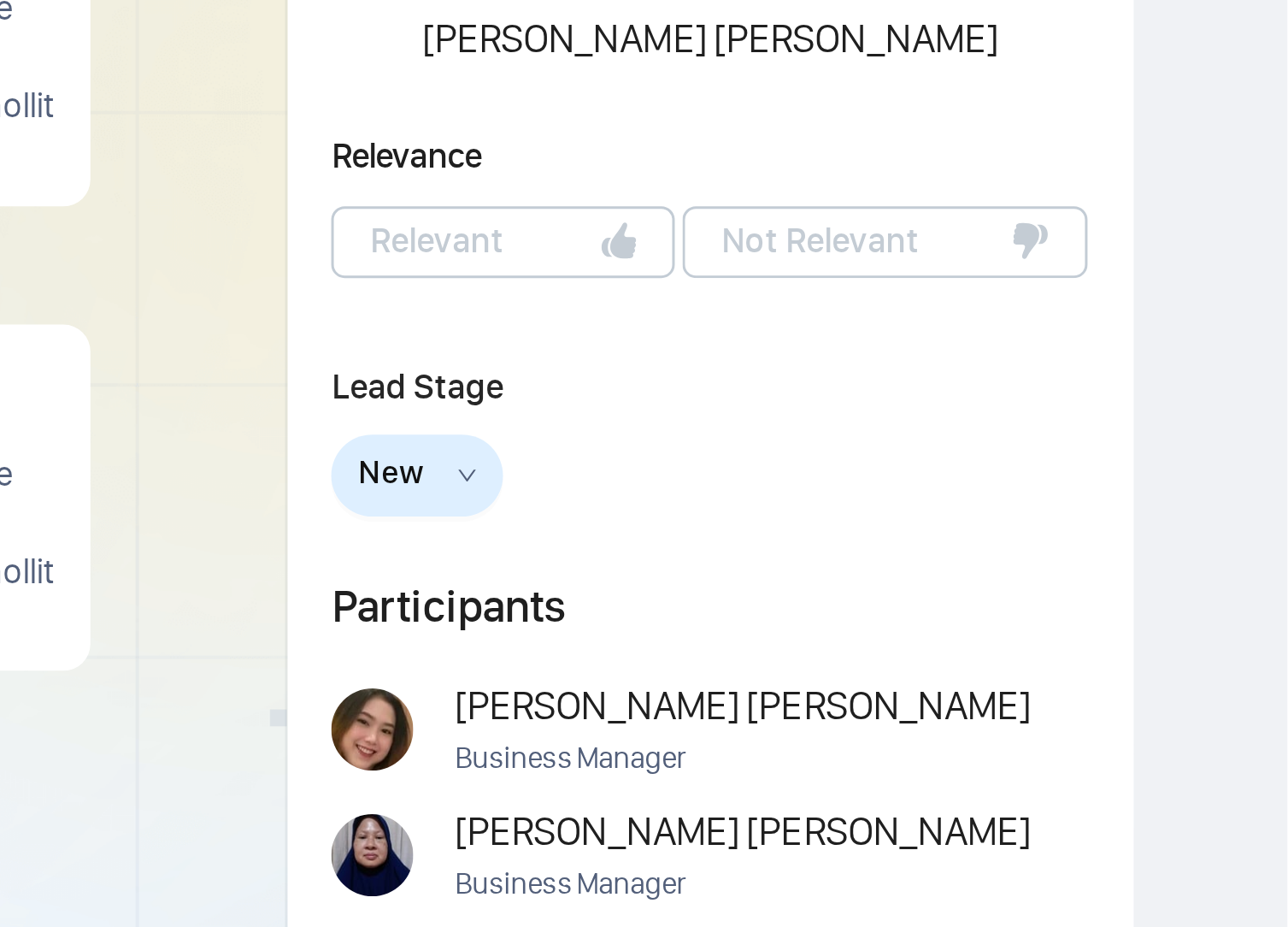
click at [1008, 373] on button "New" at bounding box center [998, 365] width 57 height 28
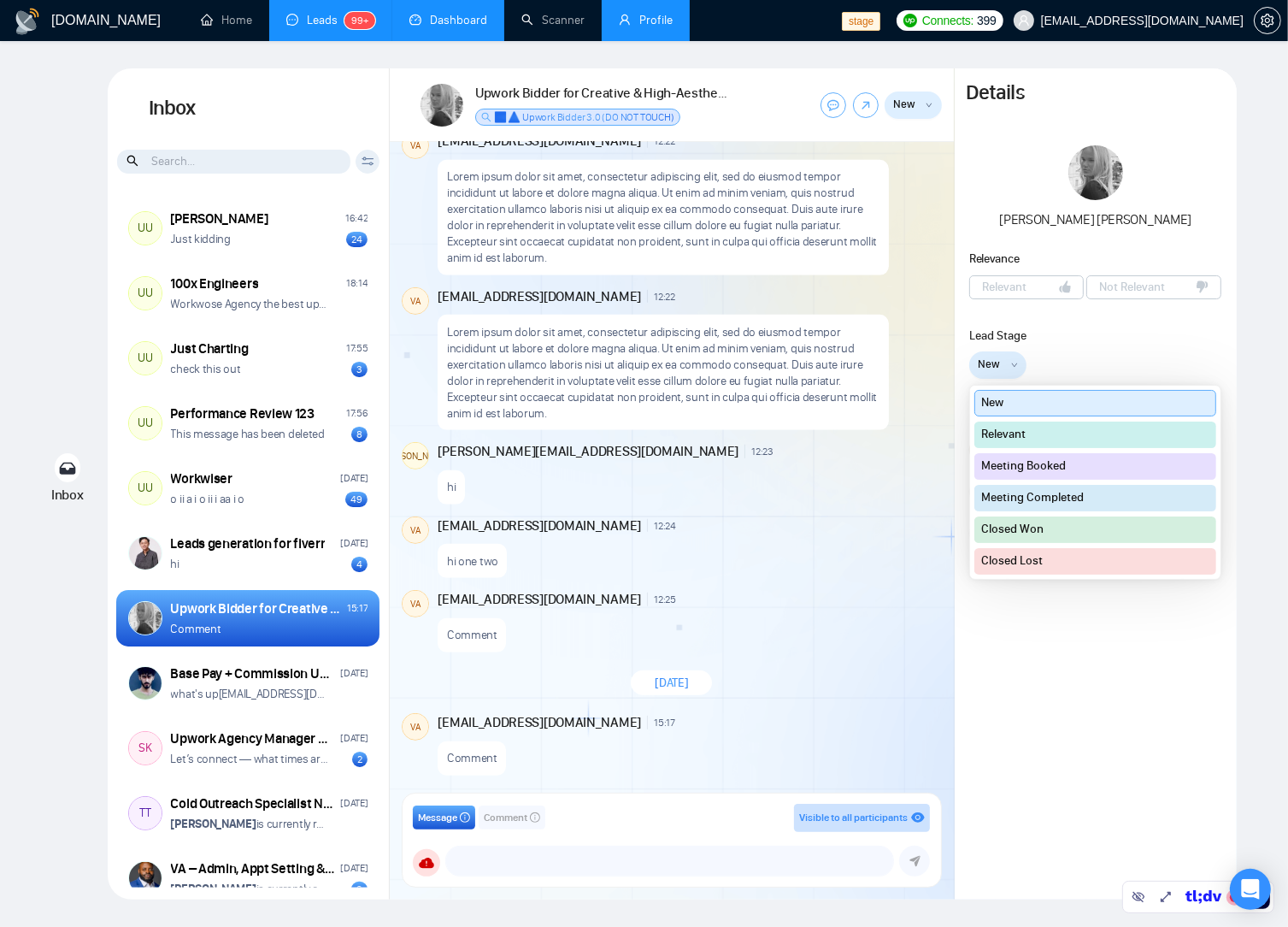
click at [987, 371] on span "New" at bounding box center [990, 364] width 22 height 17
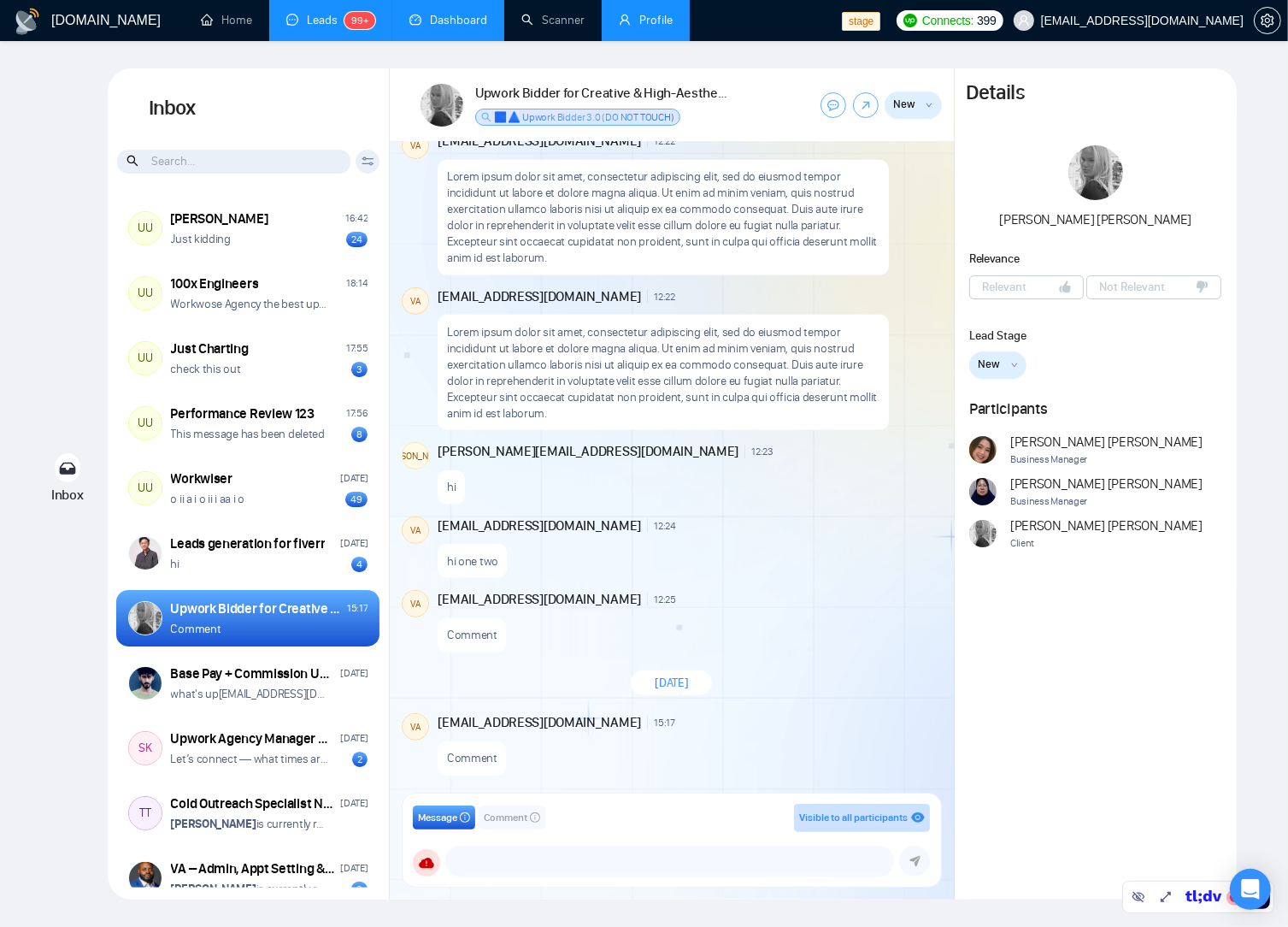
click at [499, 813] on span "Comment" at bounding box center [505, 817] width 44 height 16
drag, startPoint x: 447, startPoint y: 842, endPoint x: 451, endPoint y: 857, distance: 15.5
click at [447, 844] on div "Message Comment Private to members of your team [EMAIL_ADDRESS][DOMAIN_NAME] [P…" at bounding box center [671, 840] width 517 height 73
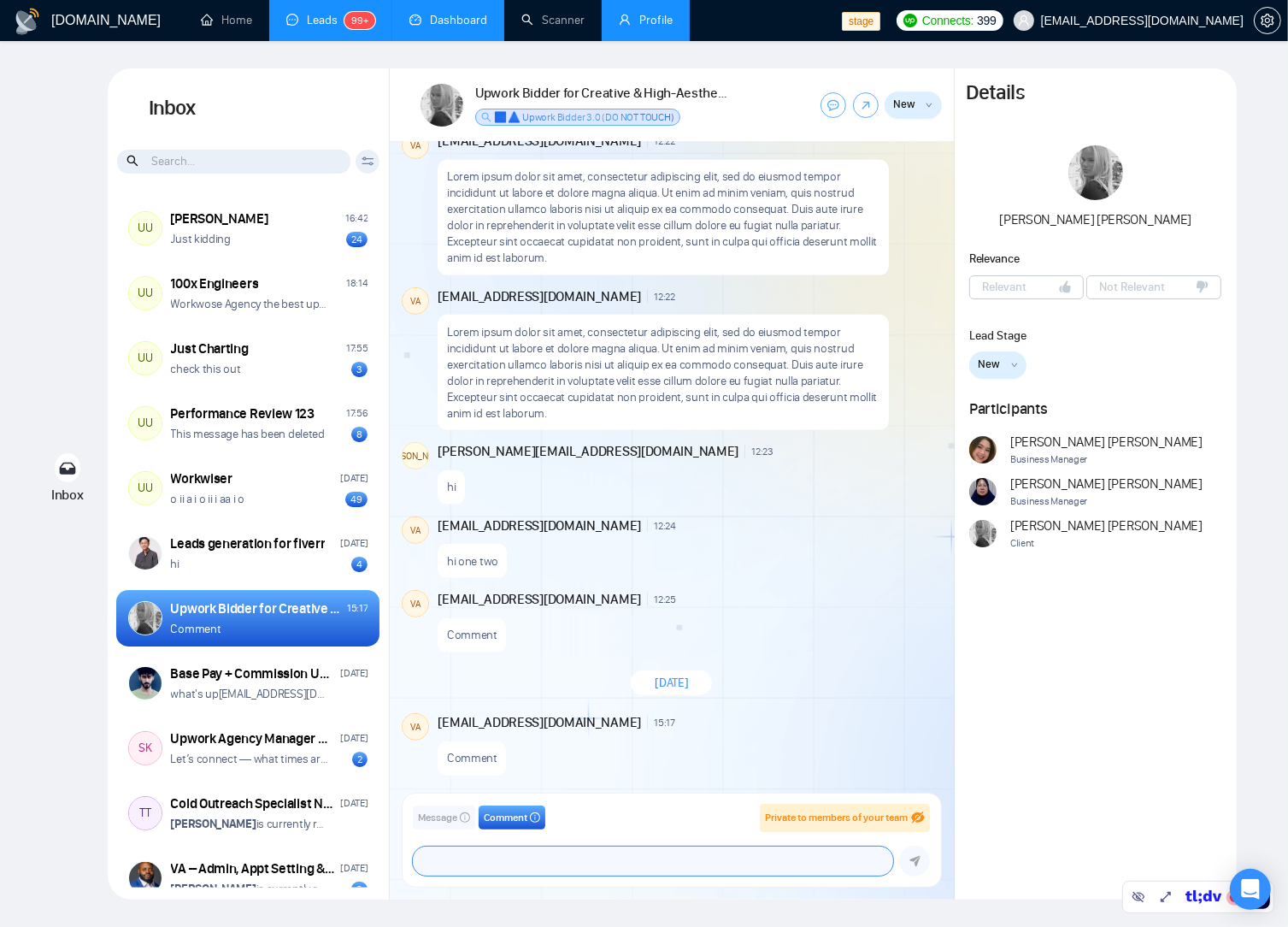
click at [453, 862] on textarea at bounding box center [653, 861] width 481 height 29
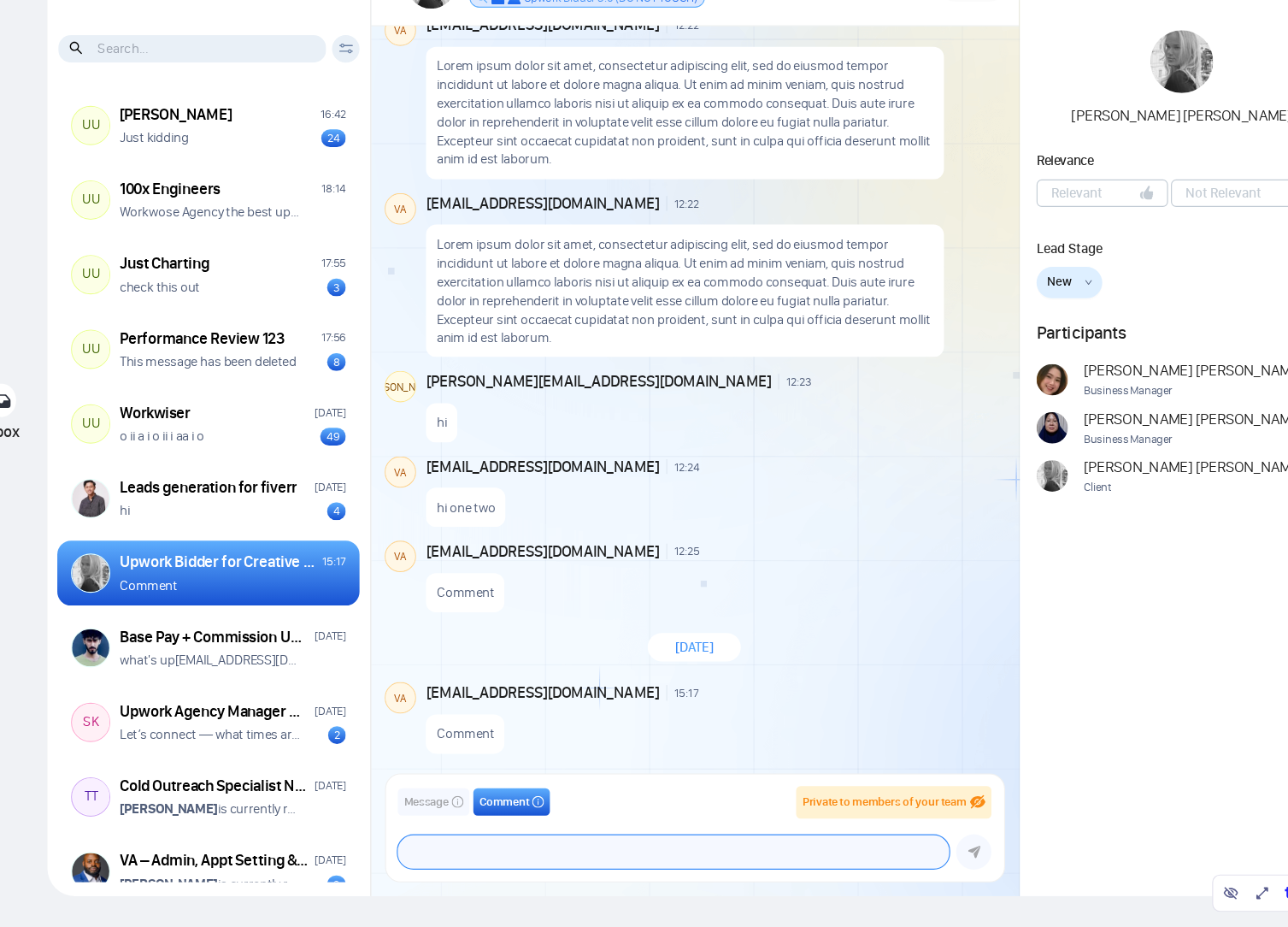
scroll to position [0, 0]
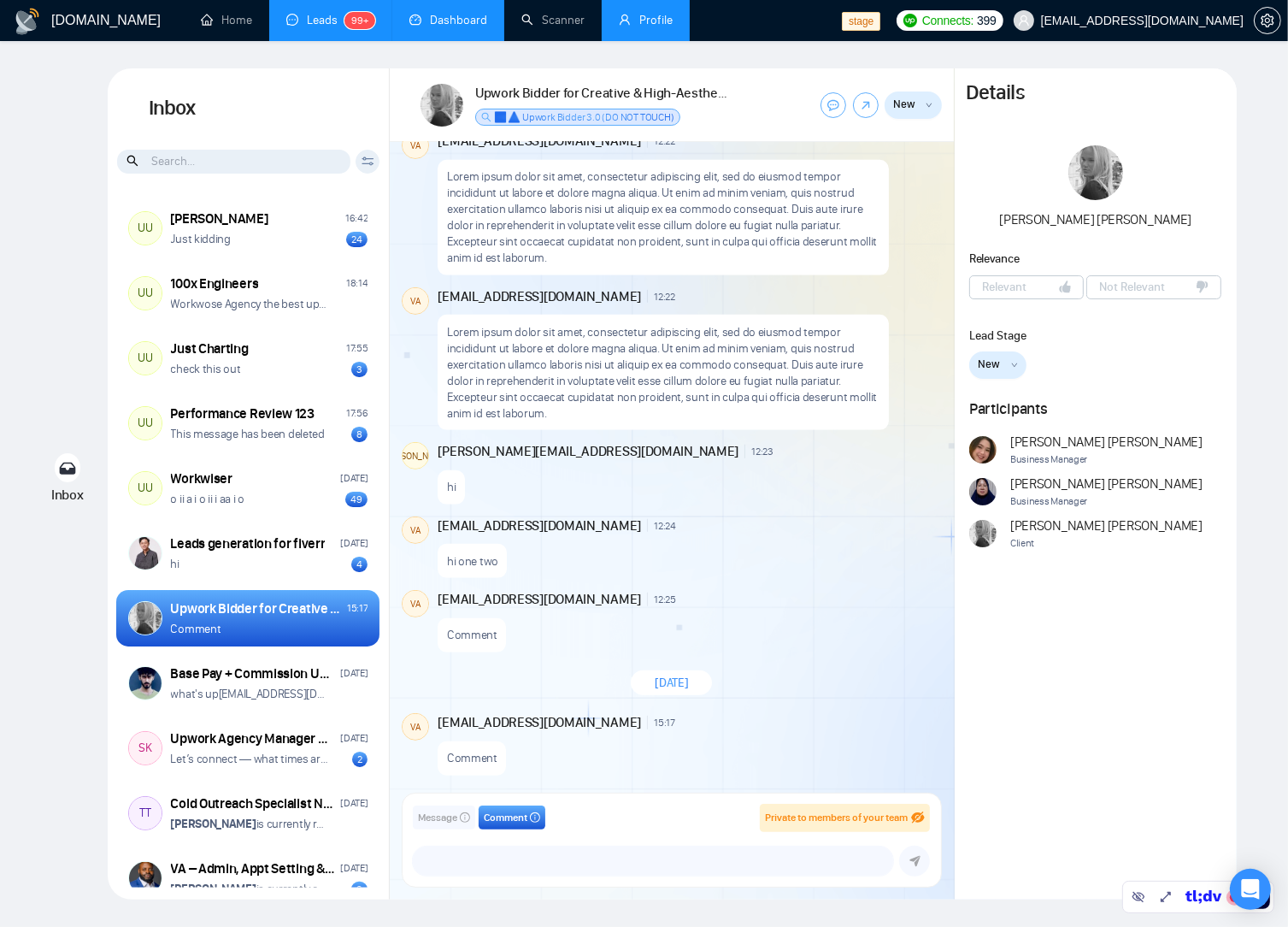
click at [580, 886] on div "Message Comment Private to members of your team [EMAIL_ADDRESS][DOMAIN_NAME] [P…" at bounding box center [672, 840] width 539 height 94
click at [565, 874] on textarea at bounding box center [653, 861] width 481 height 29
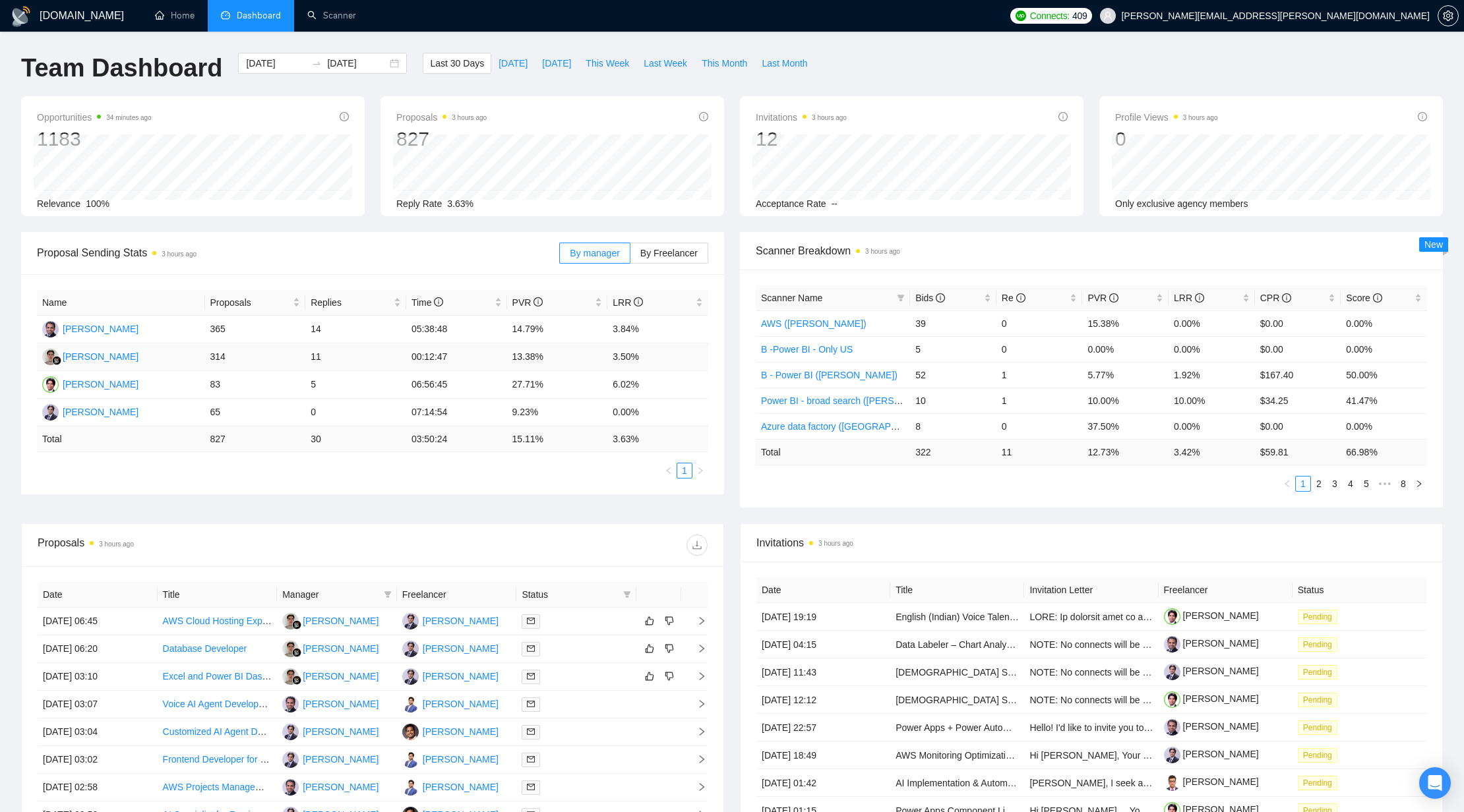
scroll to position [29, 0]
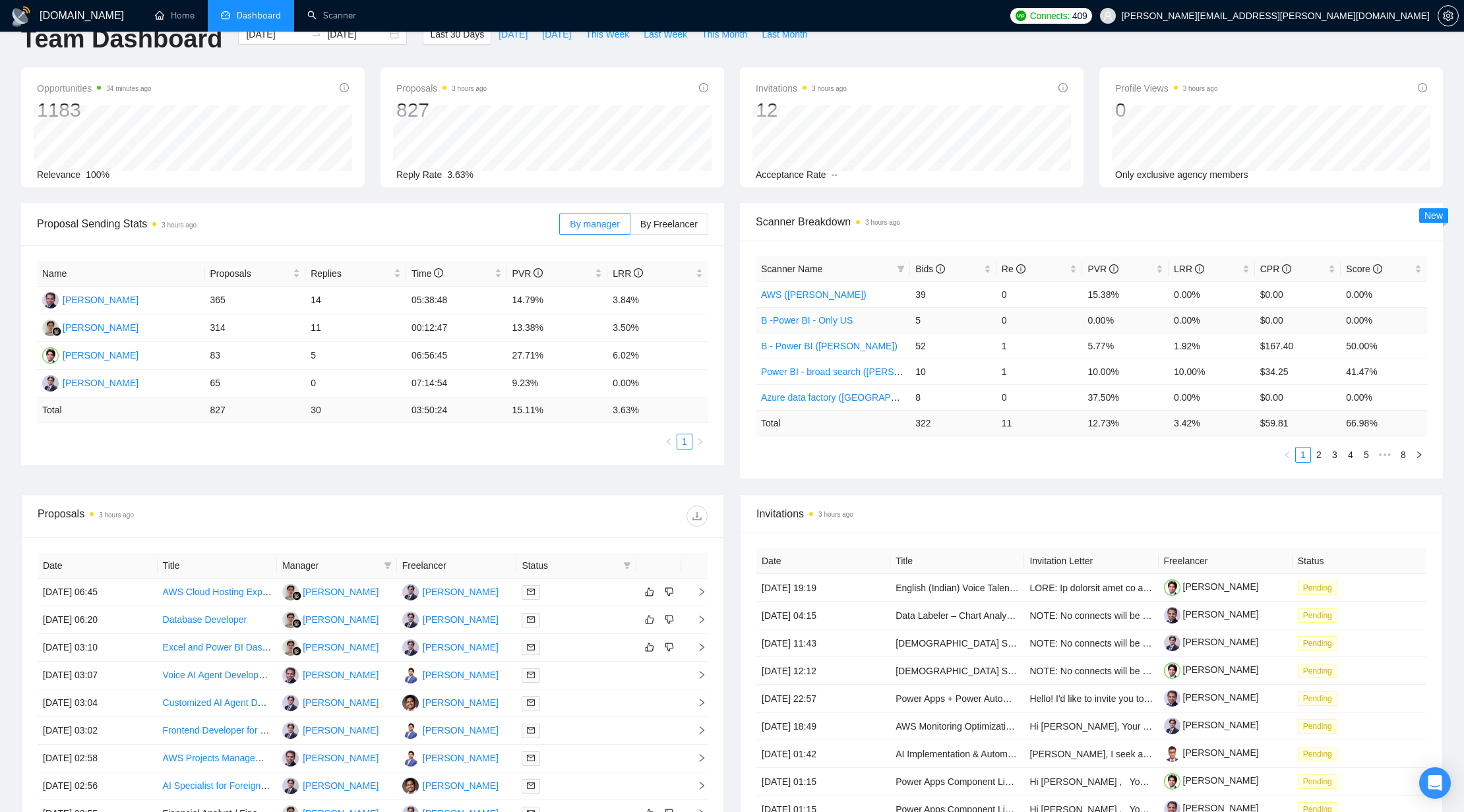
click at [1032, 309] on td "0" at bounding box center [1039, 320] width 86 height 26
click at [1205, 262] on span "LRR" at bounding box center [1207, 269] width 66 height 15
click at [1208, 262] on span "LRR" at bounding box center [1207, 269] width 66 height 15
click at [1111, 410] on td "12.73 %" at bounding box center [1125, 423] width 86 height 26
click at [1069, 453] on ul "1 2 3 4 5 ••• 8" at bounding box center [1091, 455] width 672 height 15
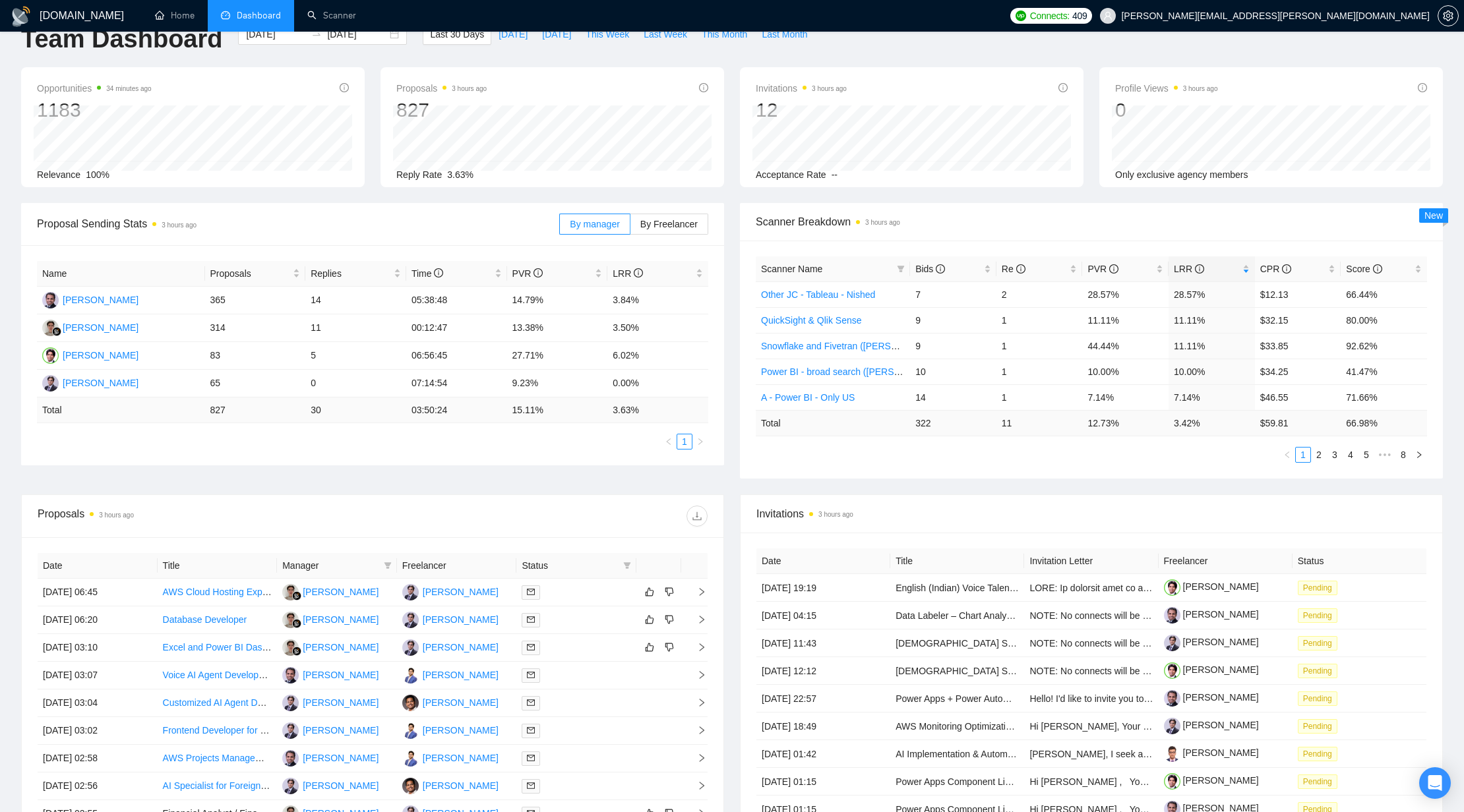
click at [1069, 453] on ul "1 2 3 4 5 ••• 8" at bounding box center [1091, 455] width 672 height 15
drag, startPoint x: 1126, startPoint y: 423, endPoint x: 1090, endPoint y: 430, distance: 36.7
click at [1088, 427] on td "12.73 %" at bounding box center [1125, 423] width 86 height 26
click at [1109, 479] on div "Proposal Sending Stats 3 hours ago By manager By Freelancer Name Proposals Repl…" at bounding box center [732, 349] width 1438 height 292
click at [1318, 457] on link "2" at bounding box center [1320, 455] width 15 height 15
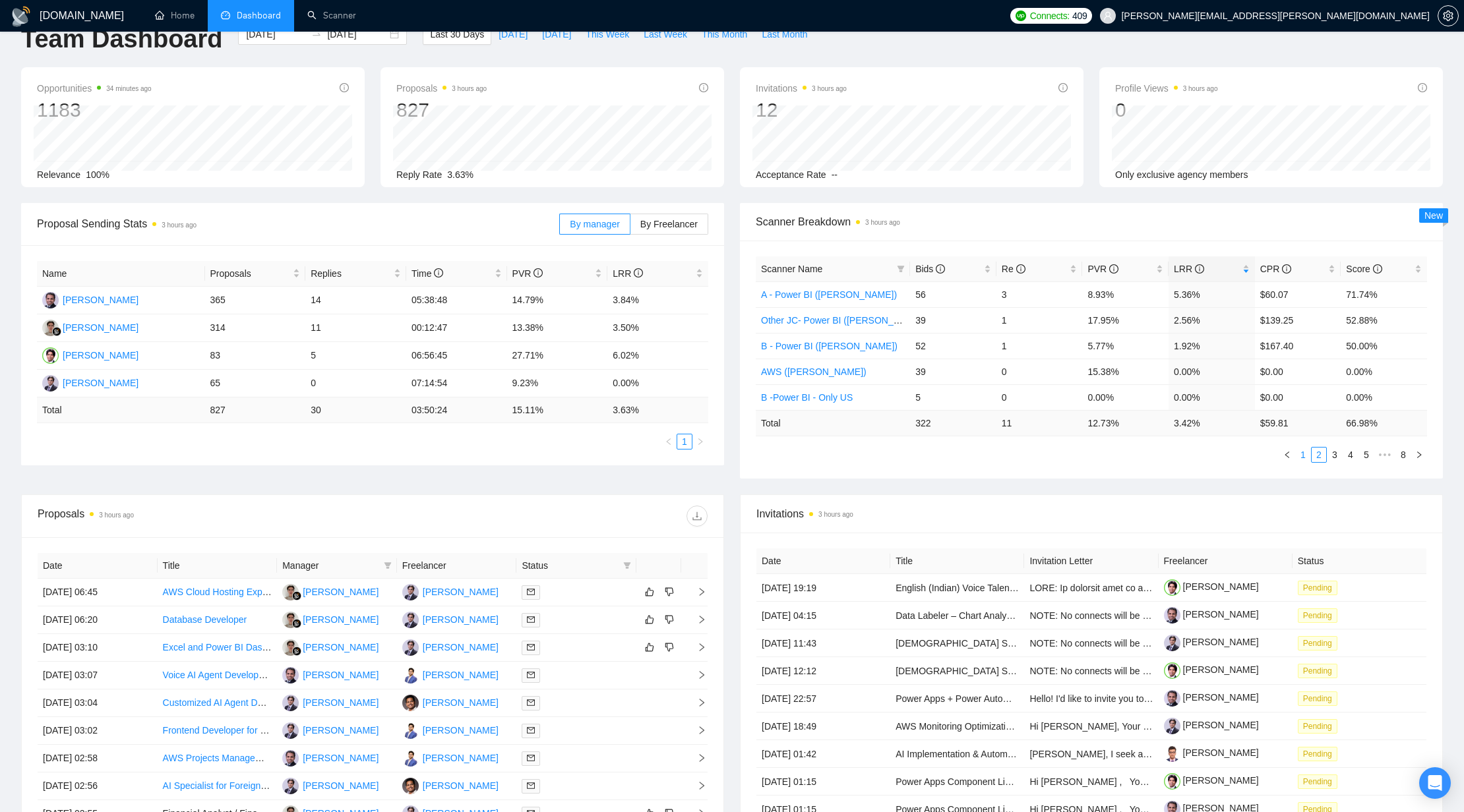
click at [1306, 456] on link "1" at bounding box center [1303, 455] width 15 height 15
click at [1314, 455] on link "2" at bounding box center [1320, 455] width 15 height 15
click at [1308, 457] on link "1" at bounding box center [1303, 455] width 15 height 15
click at [503, 503] on div "Proposals 3 hours ago" at bounding box center [372, 516] width 670 height 42
click at [997, 472] on div "Scanner Name Bids Re PVR LRR CPR Score Other JC - Tableau - Nished 7 2 28.57% 2…" at bounding box center [1092, 360] width 703 height 238
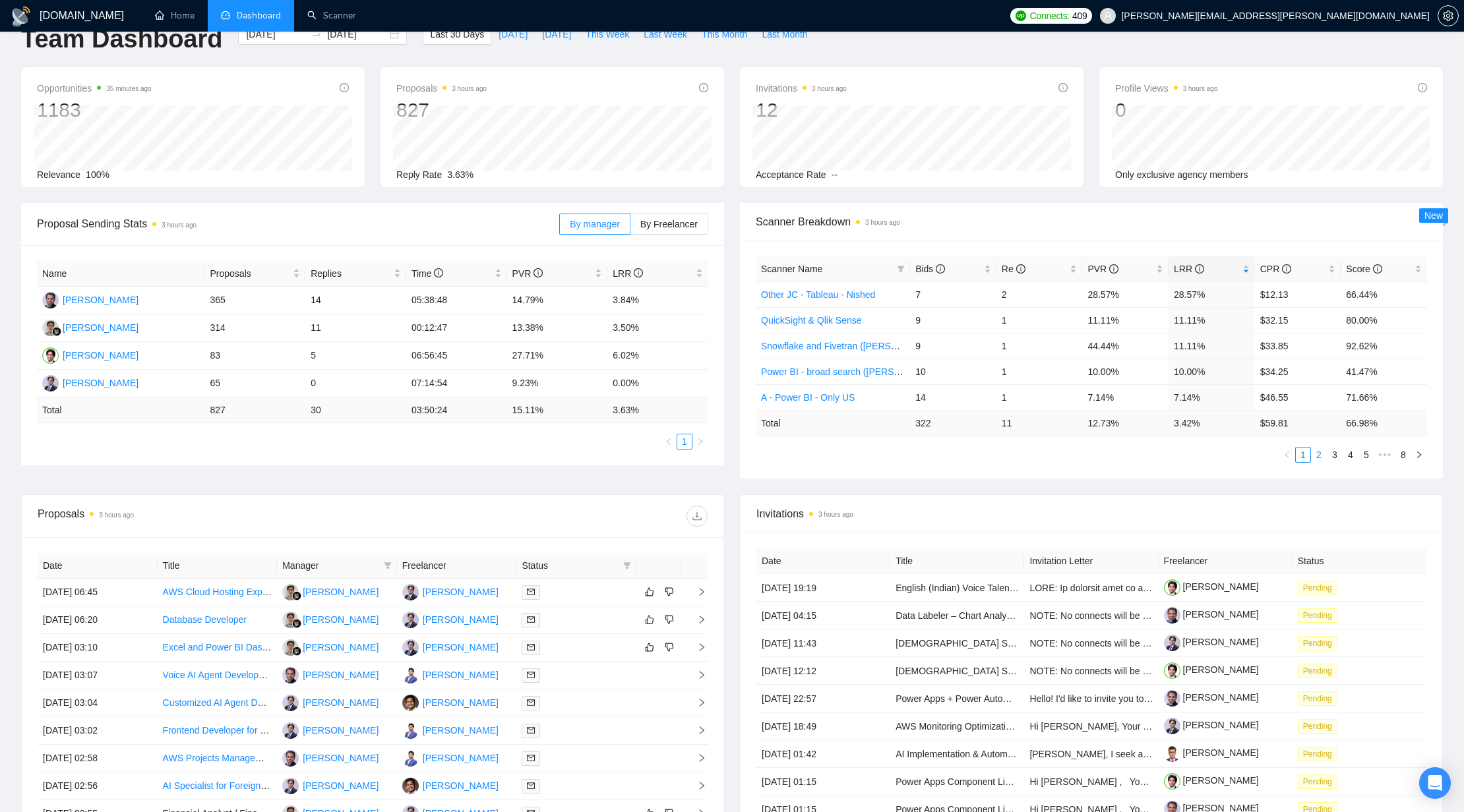
click at [1320, 457] on link "2" at bounding box center [1320, 455] width 15 height 15
drag, startPoint x: 914, startPoint y: 314, endPoint x: 1219, endPoint y: 323, distance: 305.1
click at [1219, 323] on tr "Other JC- Power BI (Pavel) 39 1 17.95% 2.56% $139.25 52.88%" at bounding box center [1091, 320] width 672 height 26
click at [1224, 322] on td "2.56%" at bounding box center [1212, 320] width 86 height 26
click at [962, 472] on div "Scanner Name Bids Re PVR LRR CPR Score A - Power BI (Pavel) 56 3 8.93% 5.36% $6…" at bounding box center [1092, 360] width 703 height 238
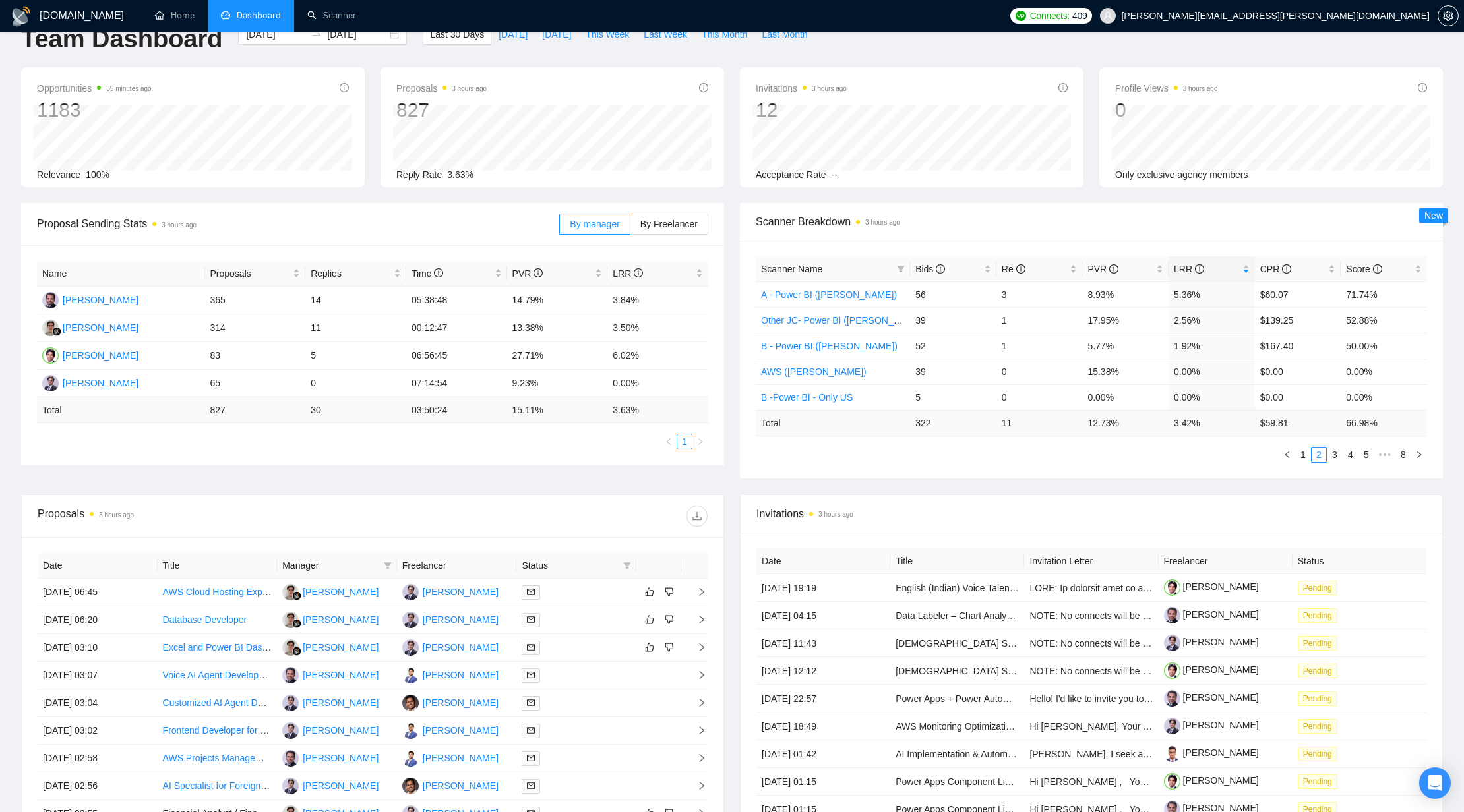
click at [837, 461] on ul "1 2 3 4 5 ••• 8" at bounding box center [1091, 455] width 672 height 15
click at [897, 447] on ul "1 2 3 4 5 ••• 8" at bounding box center [1091, 455] width 672 height 15
click at [1331, 452] on link "3" at bounding box center [1335, 455] width 15 height 15
click at [1308, 455] on link "1" at bounding box center [1303, 455] width 15 height 15
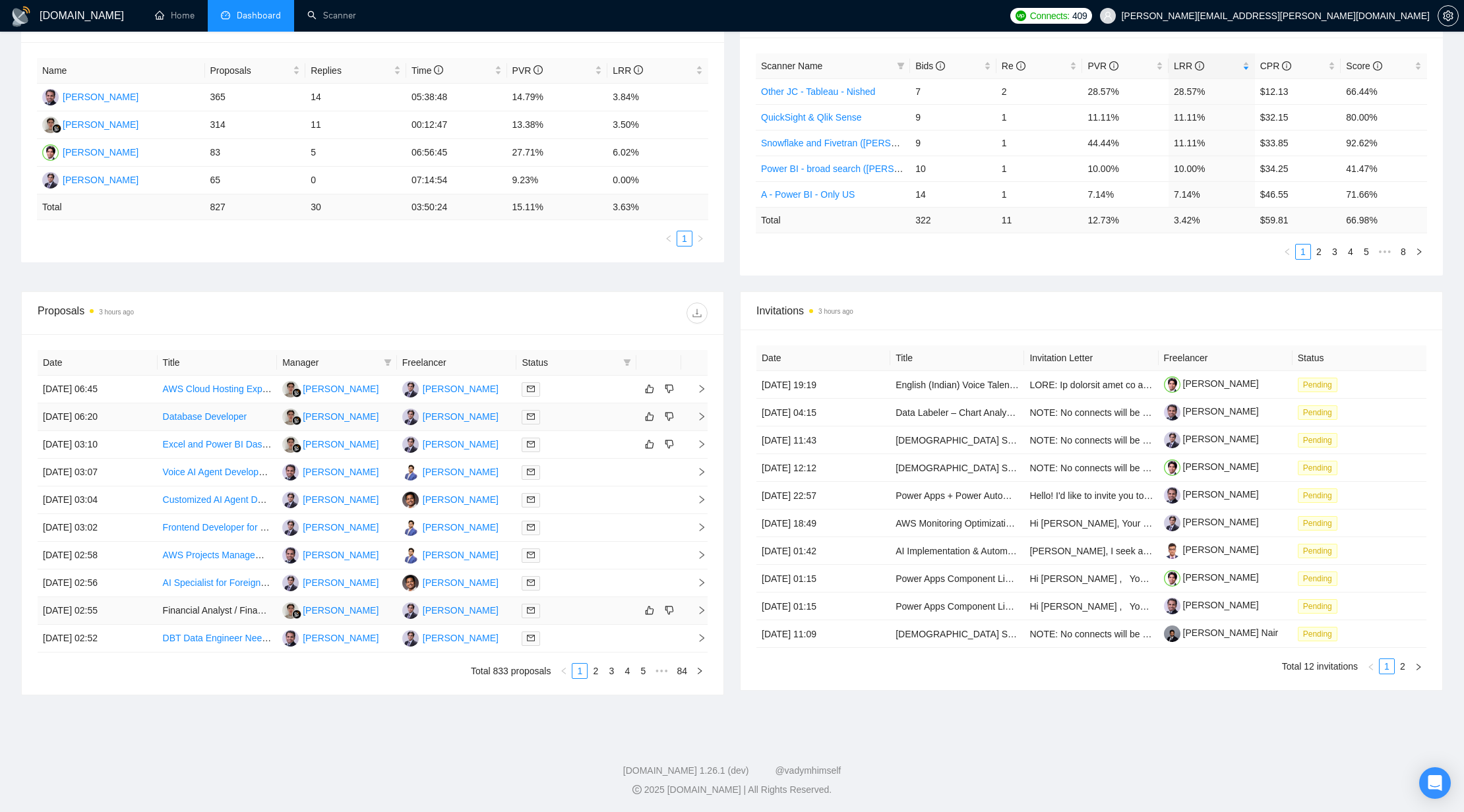
scroll to position [0, 0]
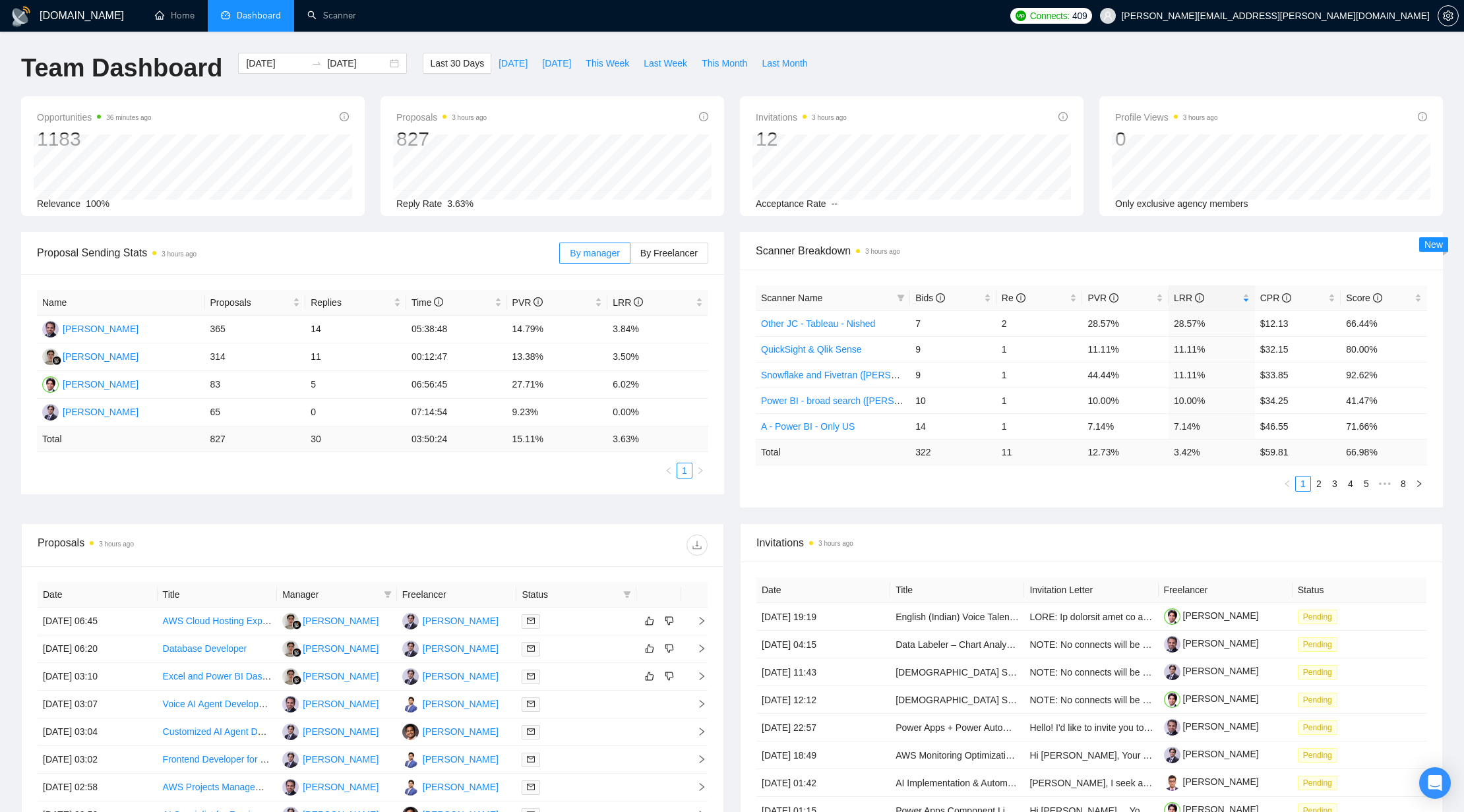
click at [865, 481] on ul "1 2 3 4 5 ••• 8" at bounding box center [1091, 483] width 672 height 15
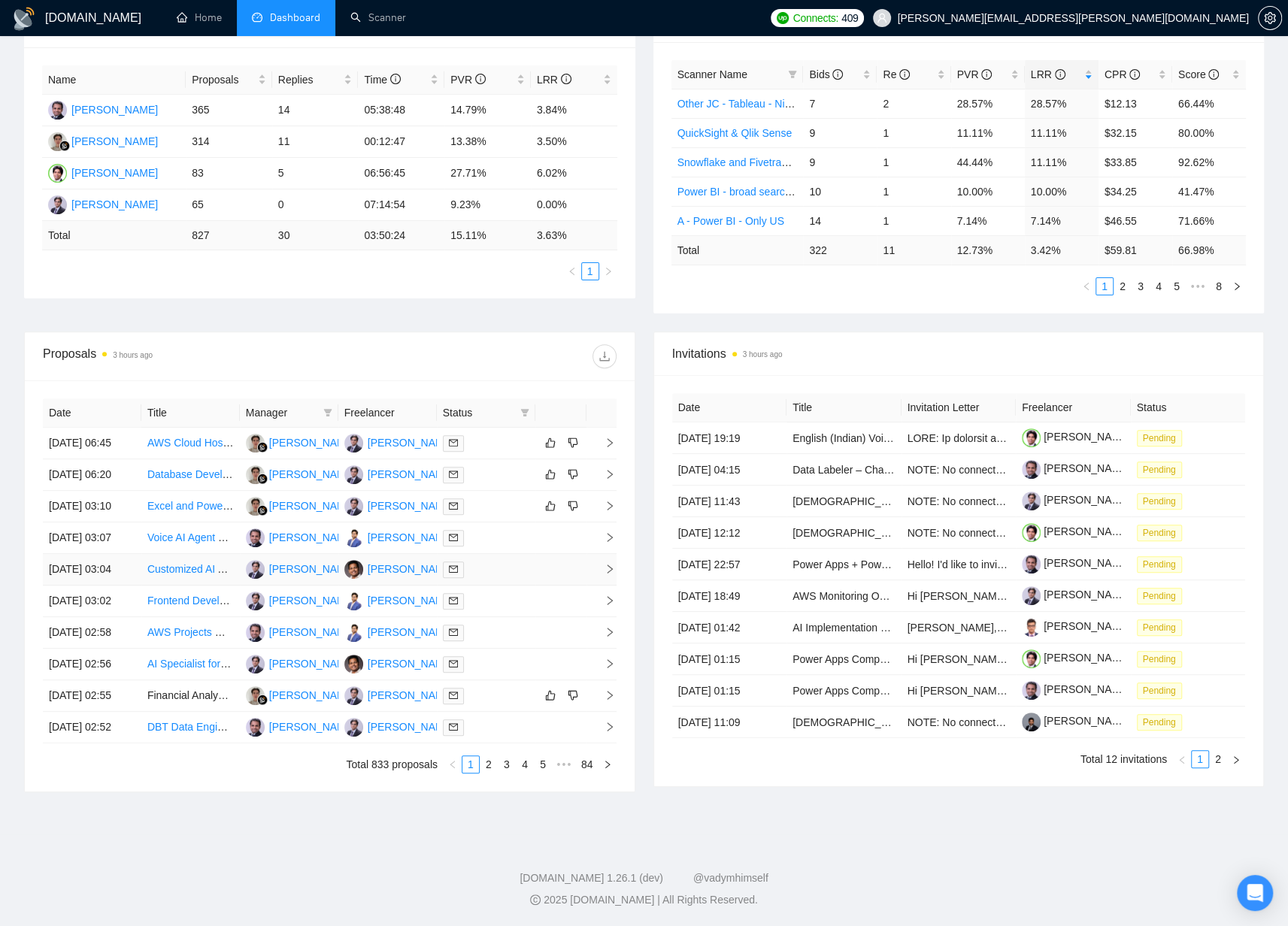
scroll to position [328, 0]
